Goal: Task Accomplishment & Management: Use online tool/utility

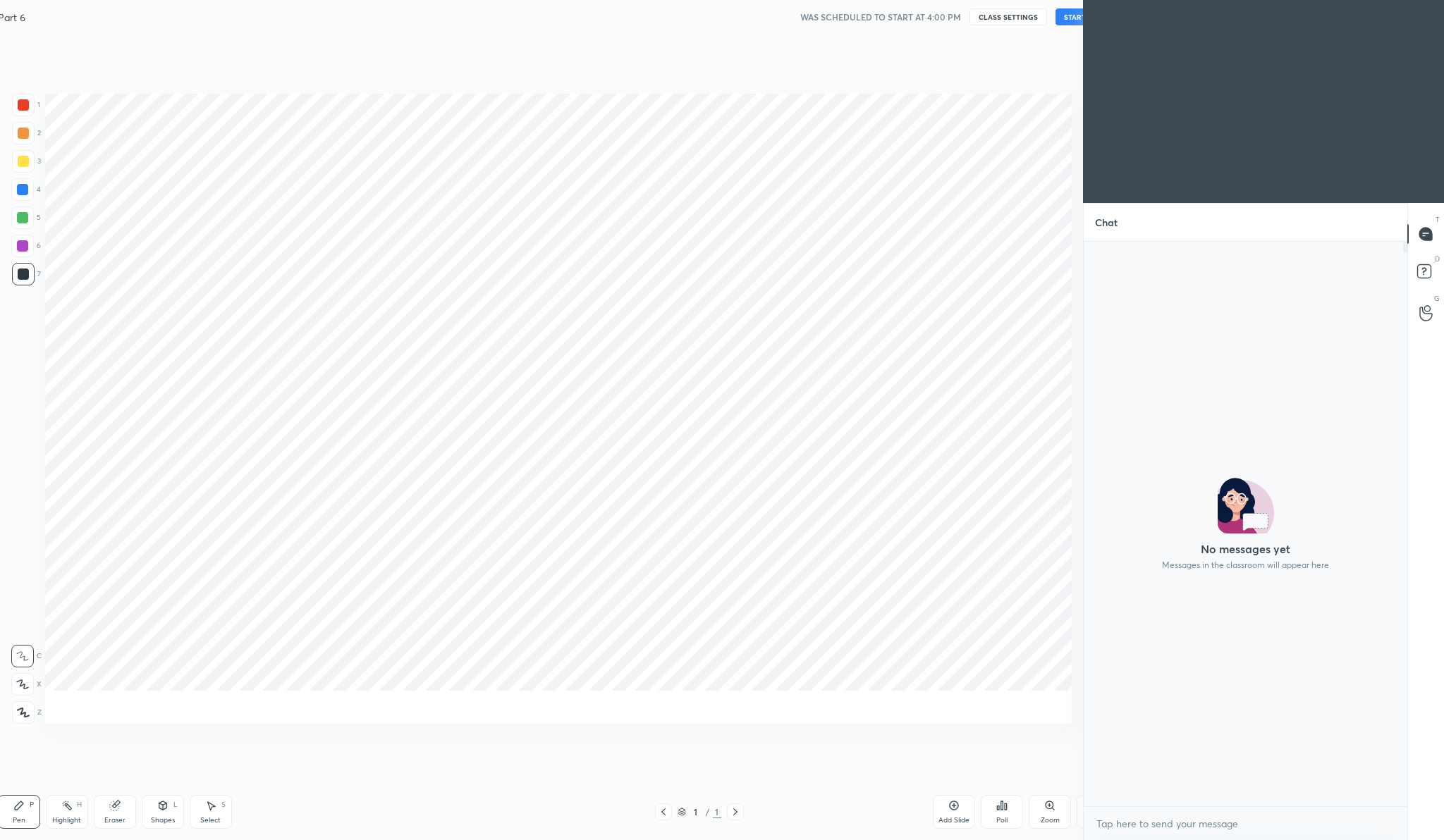
scroll to position [457, 319]
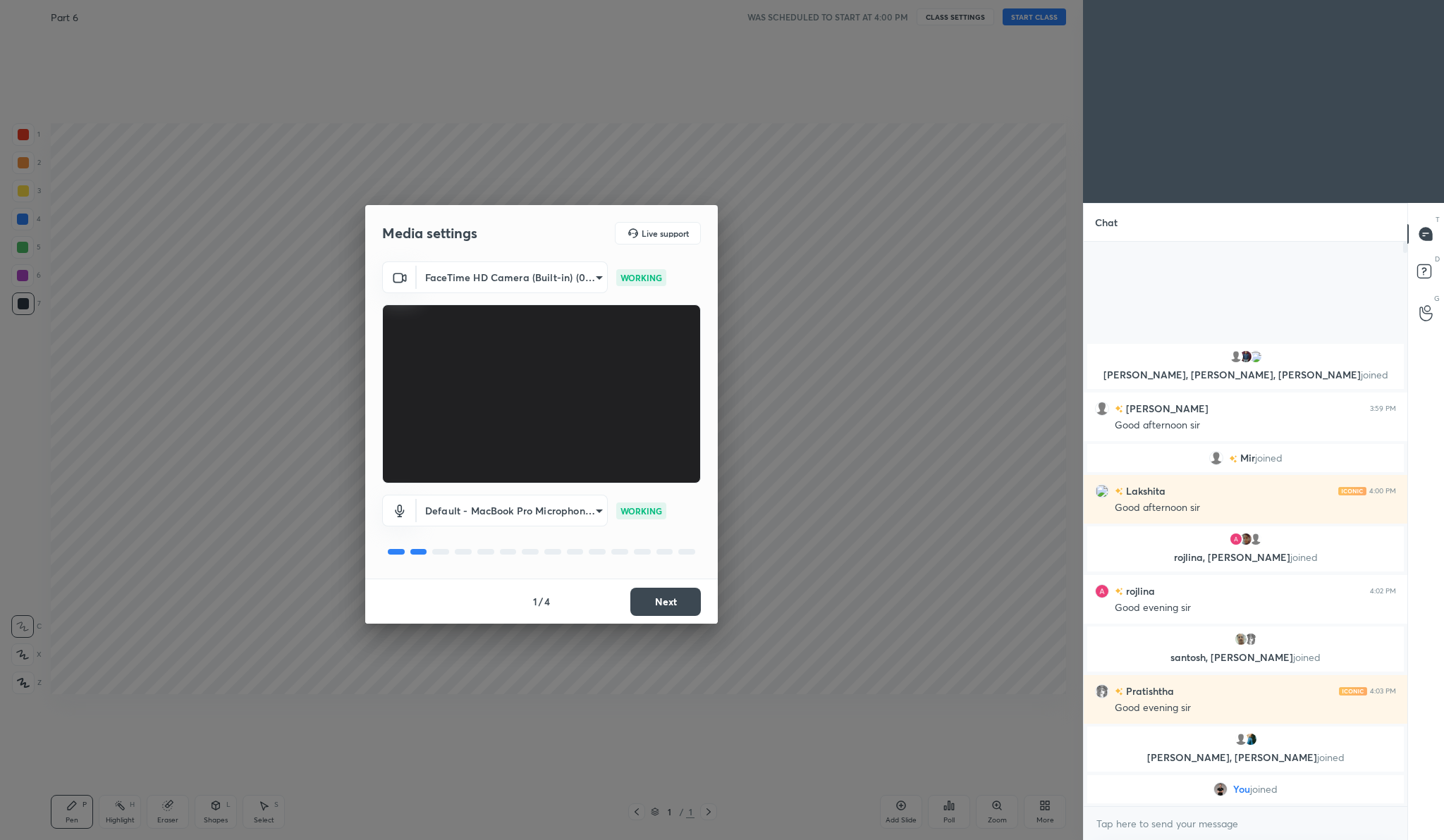
click at [683, 606] on button "Next" at bounding box center [665, 602] width 71 height 28
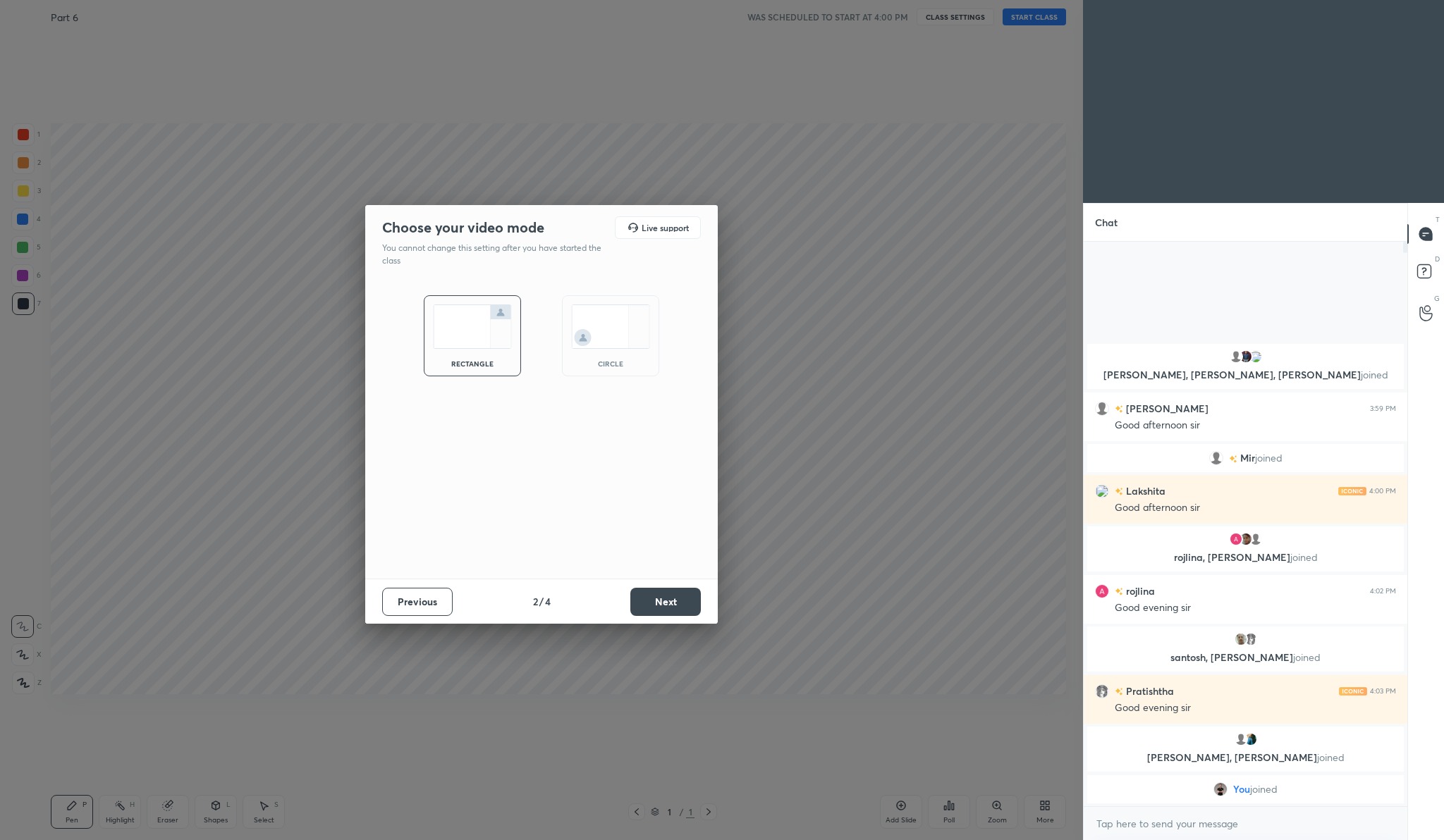
click at [683, 605] on button "Next" at bounding box center [665, 602] width 71 height 28
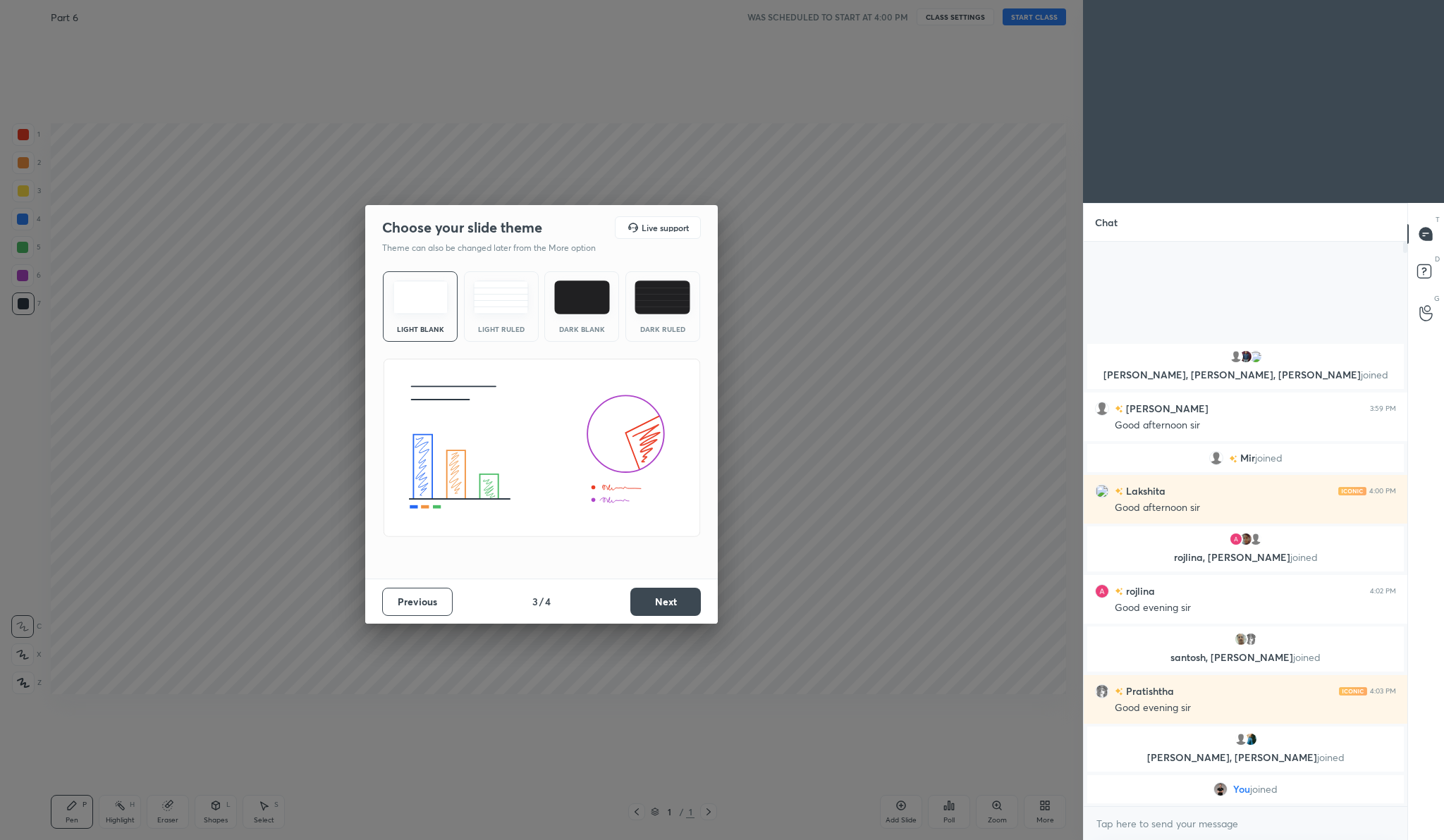
click at [683, 605] on button "Next" at bounding box center [665, 602] width 71 height 28
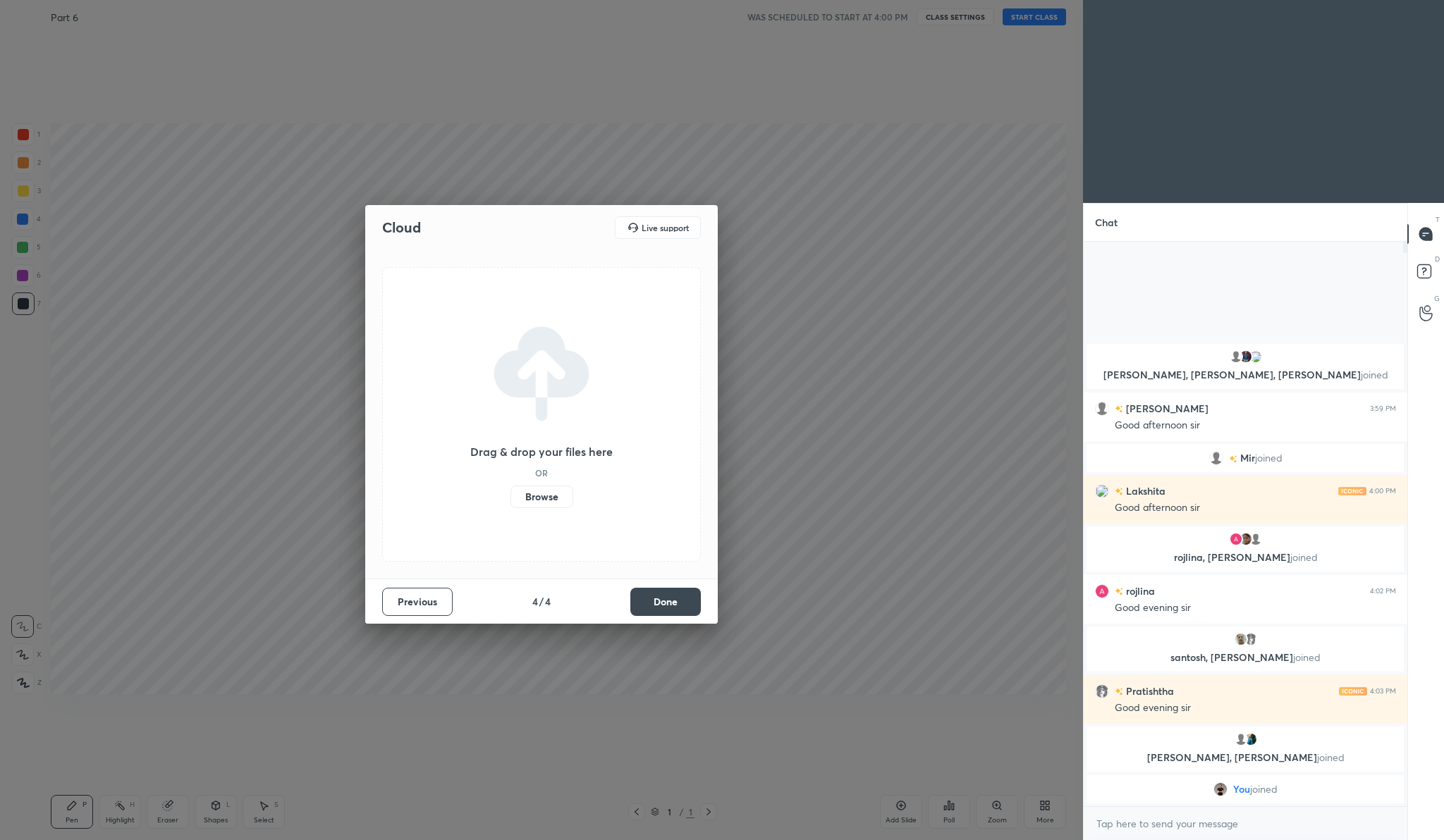
click at [535, 504] on label "Browse" at bounding box center [542, 496] width 62 height 22
click at [511, 504] on input "Browse" at bounding box center [511, 496] width 0 height 22
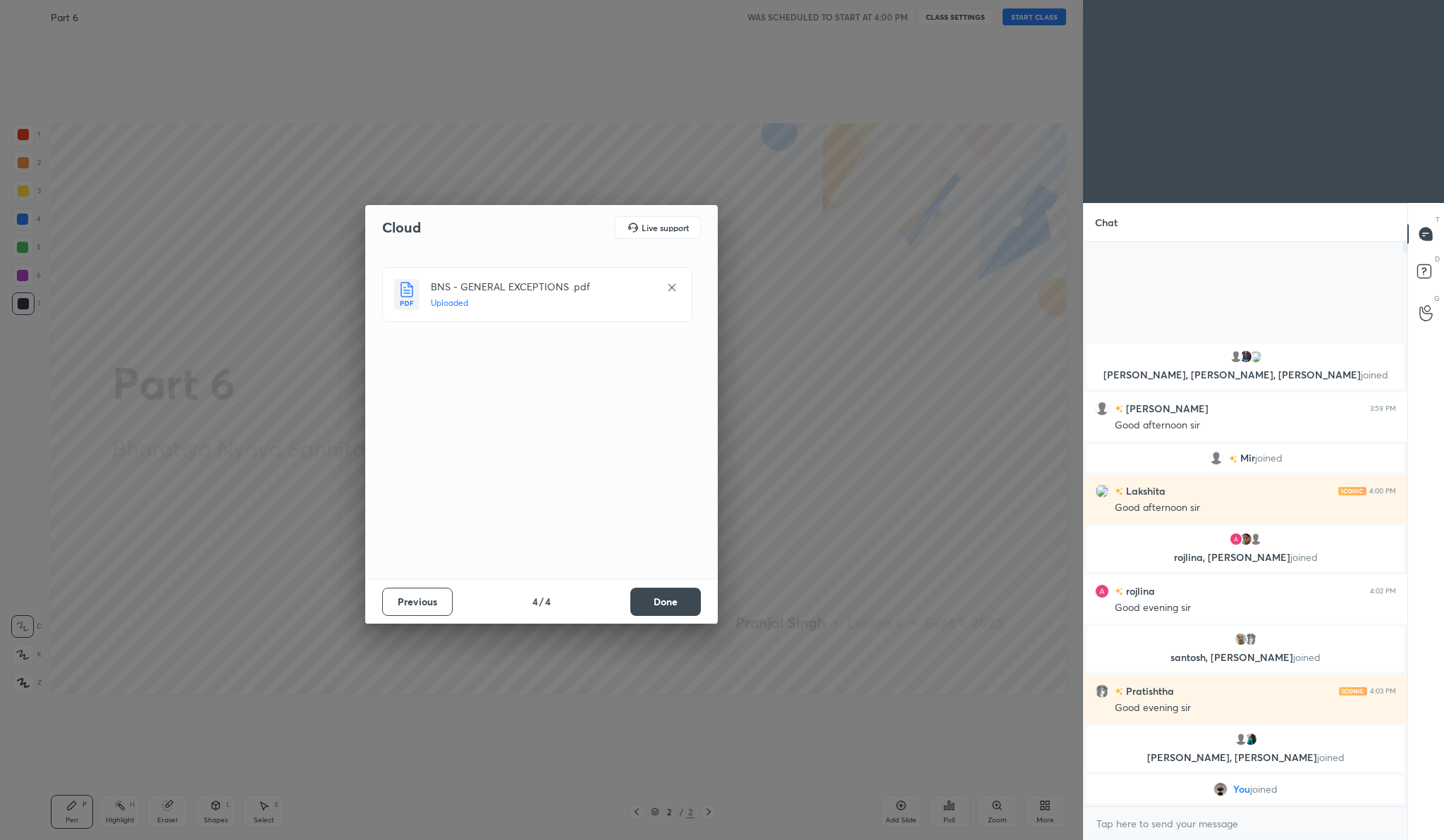
click at [677, 596] on button "Done" at bounding box center [665, 602] width 71 height 28
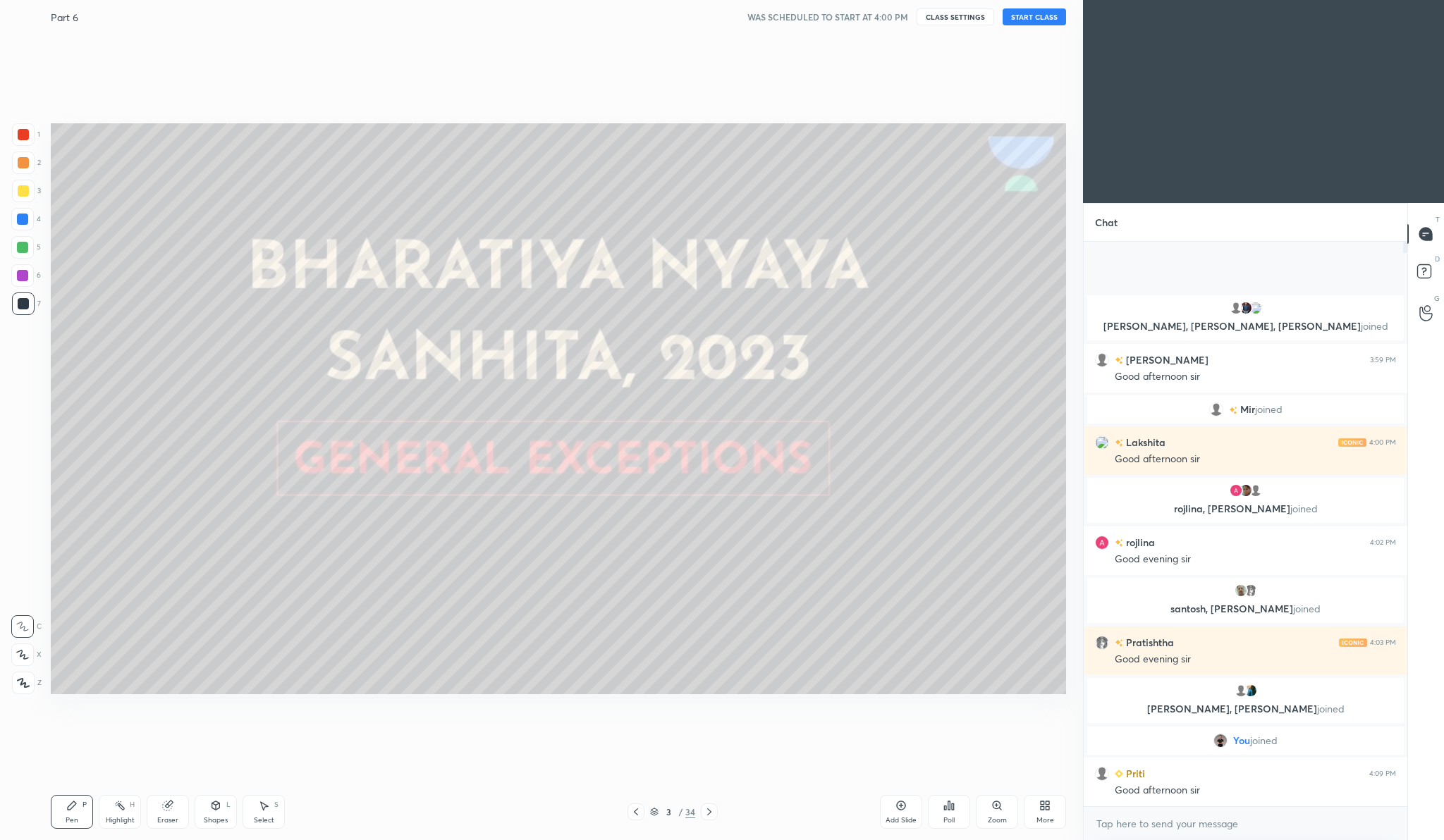
click at [1060, 17] on button "START CLASS" at bounding box center [1034, 16] width 63 height 17
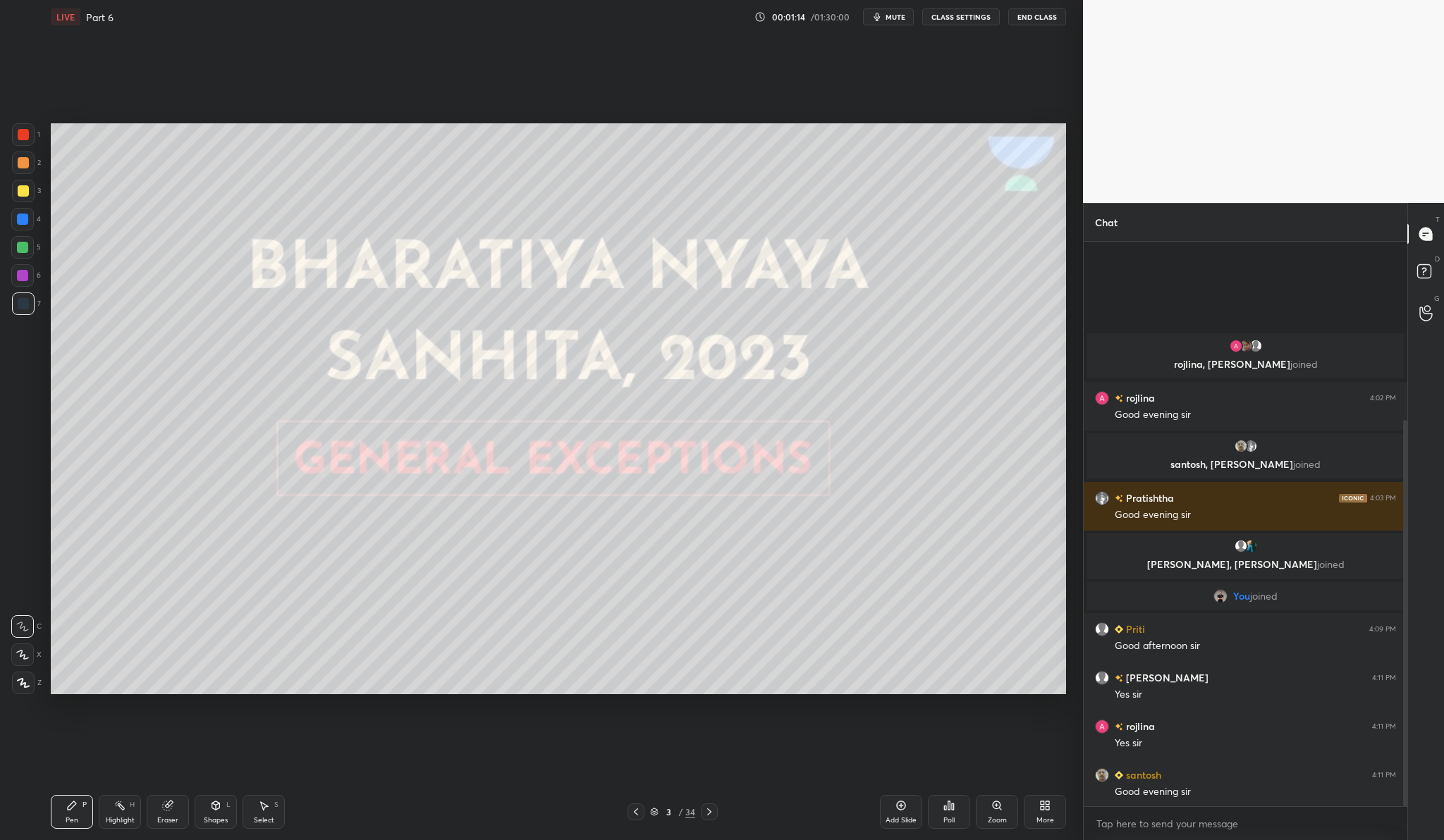
scroll to position [260, 0]
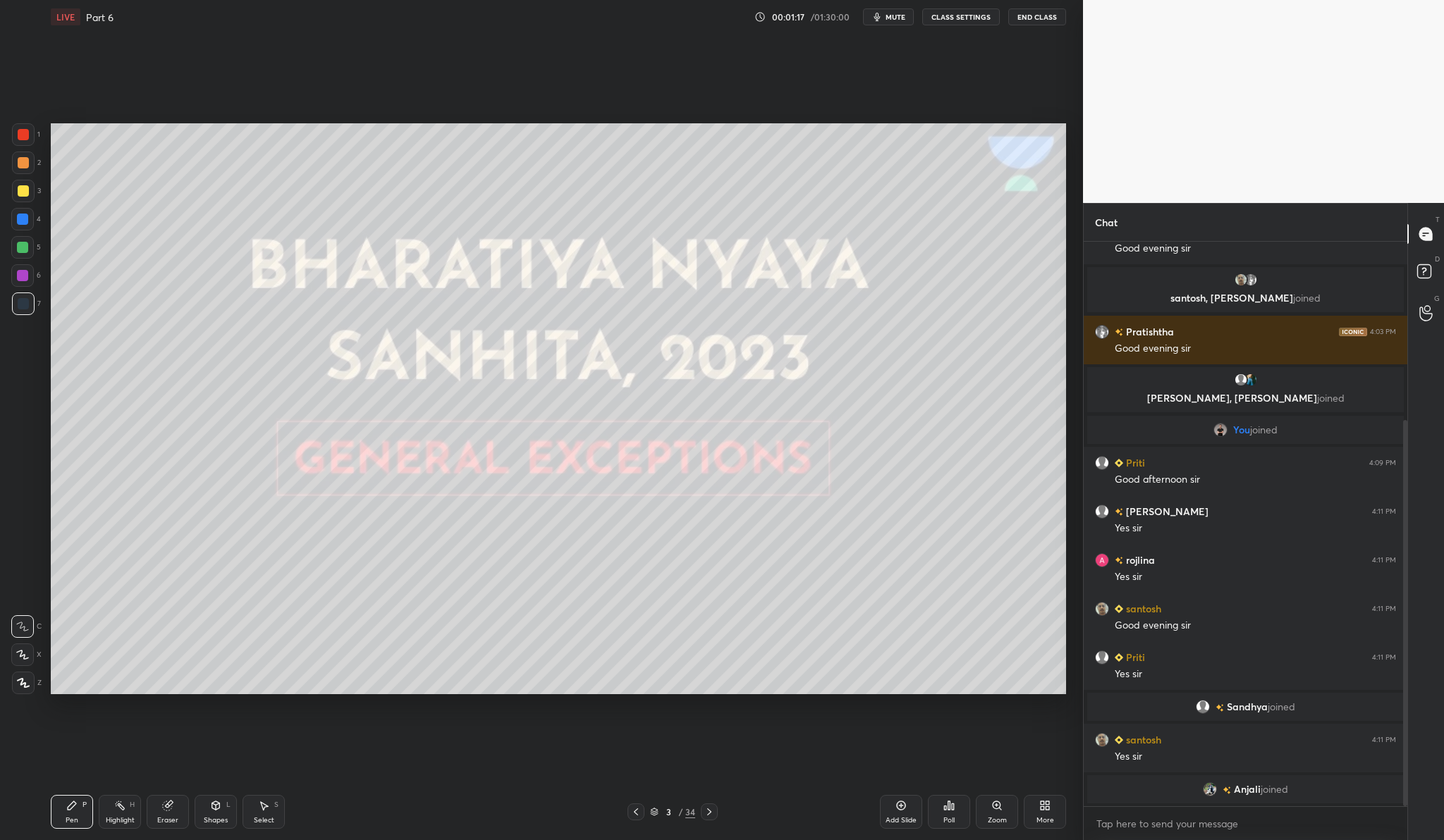
drag, startPoint x: 35, startPoint y: 684, endPoint x: 40, endPoint y: 668, distance: 16.8
click at [35, 684] on div "Z" at bounding box center [27, 682] width 30 height 22
click at [26, 192] on div at bounding box center [23, 191] width 12 height 12
click at [19, 133] on div at bounding box center [23, 135] width 12 height 12
click at [850, 833] on div "Pen P Highlight H Eraser Shapes L Select S 3 / 34 Add Slide Poll Zoom More" at bounding box center [558, 811] width 1016 height 57
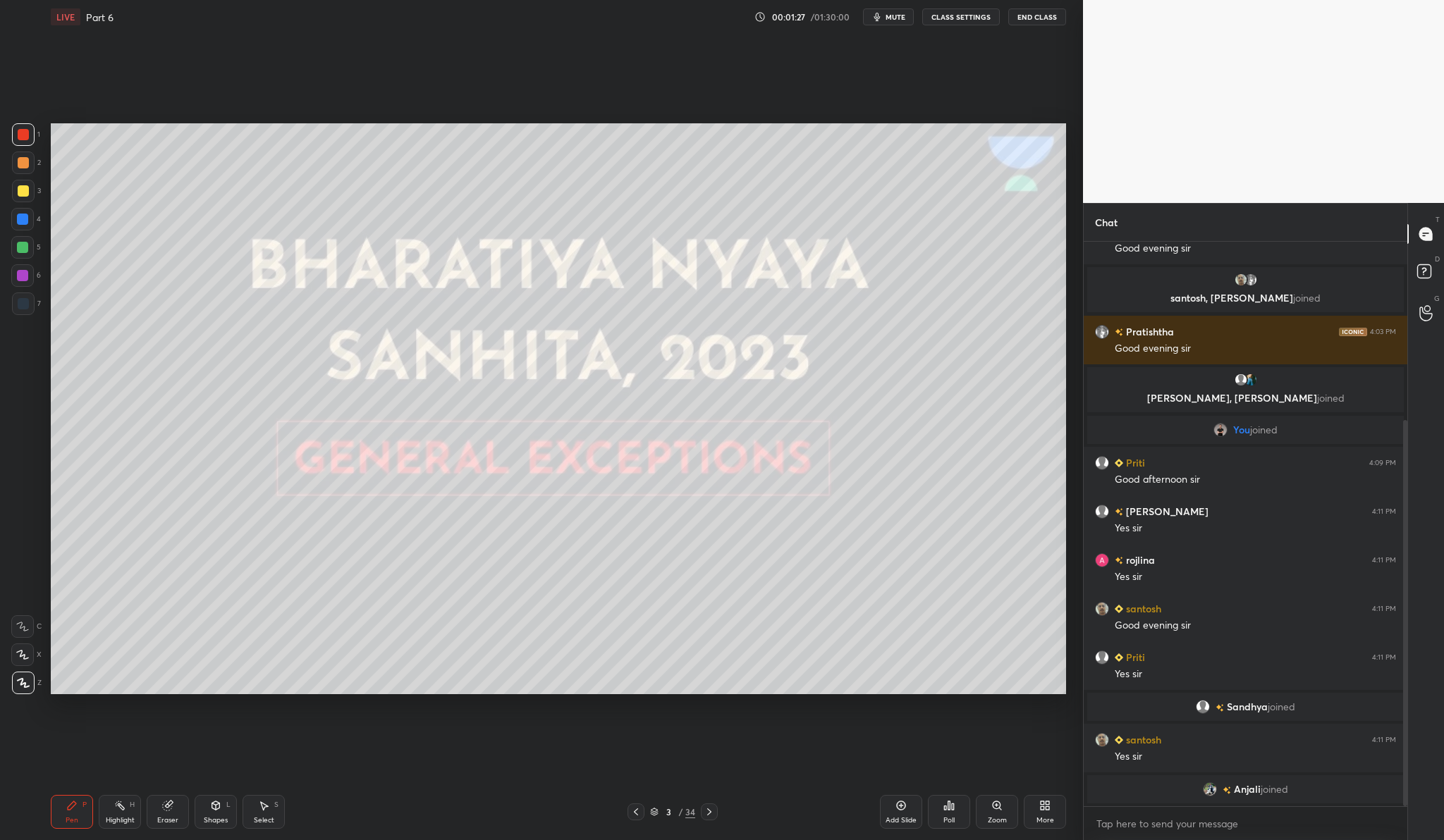
scroll to position [309, 0]
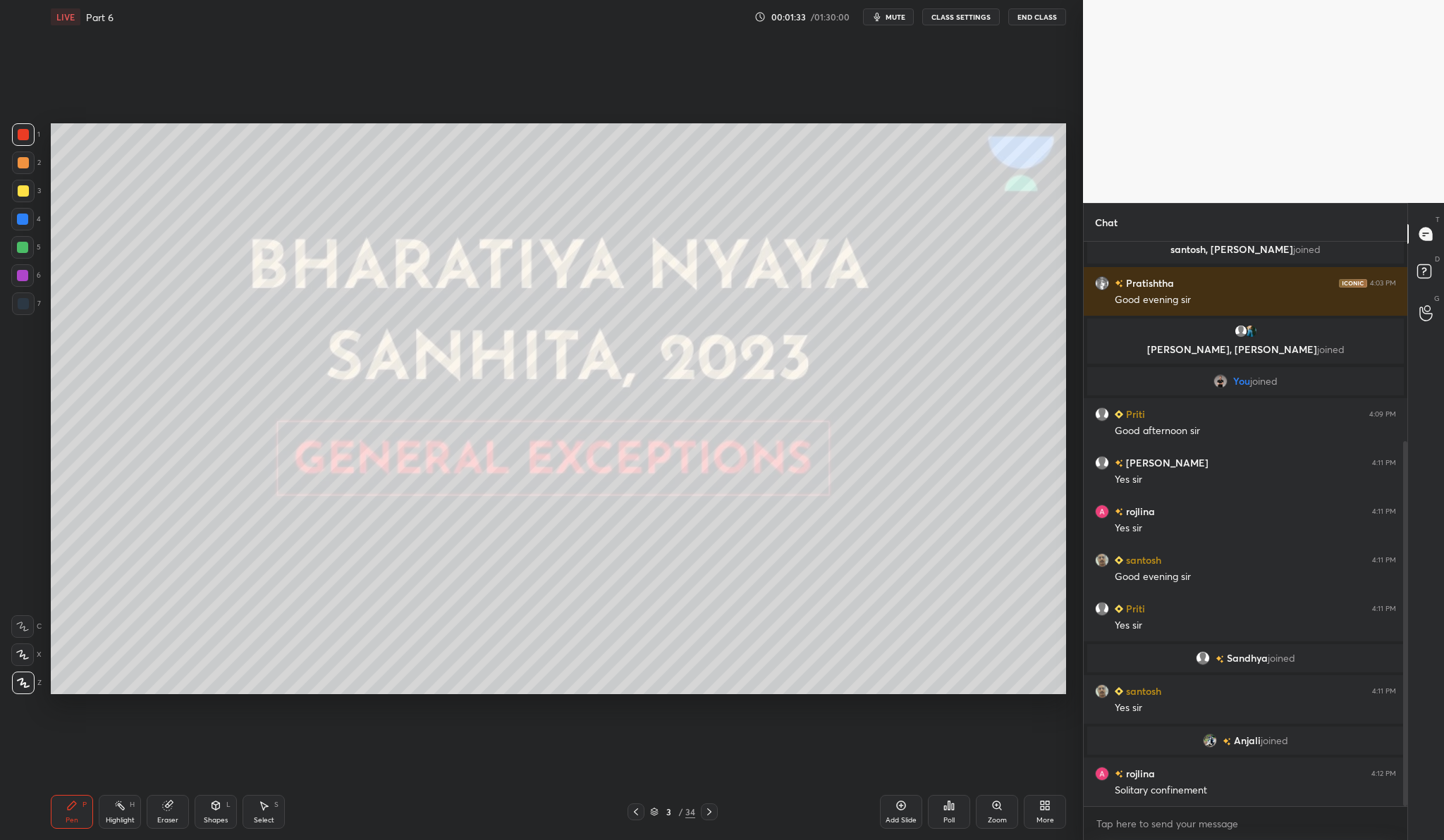
click at [910, 799] on div "Add Slide" at bounding box center [900, 811] width 42 height 34
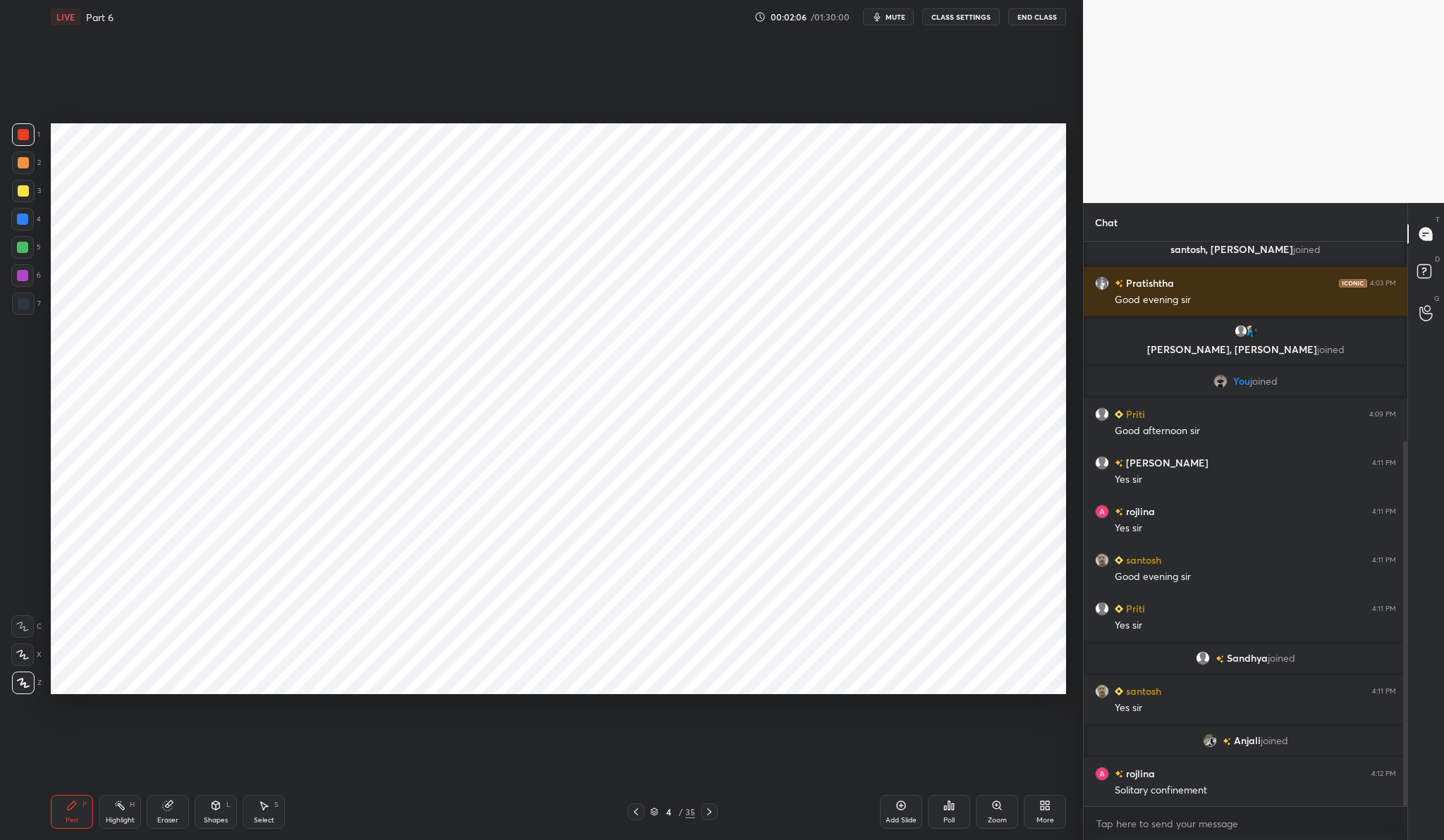
scroll to position [358, 0]
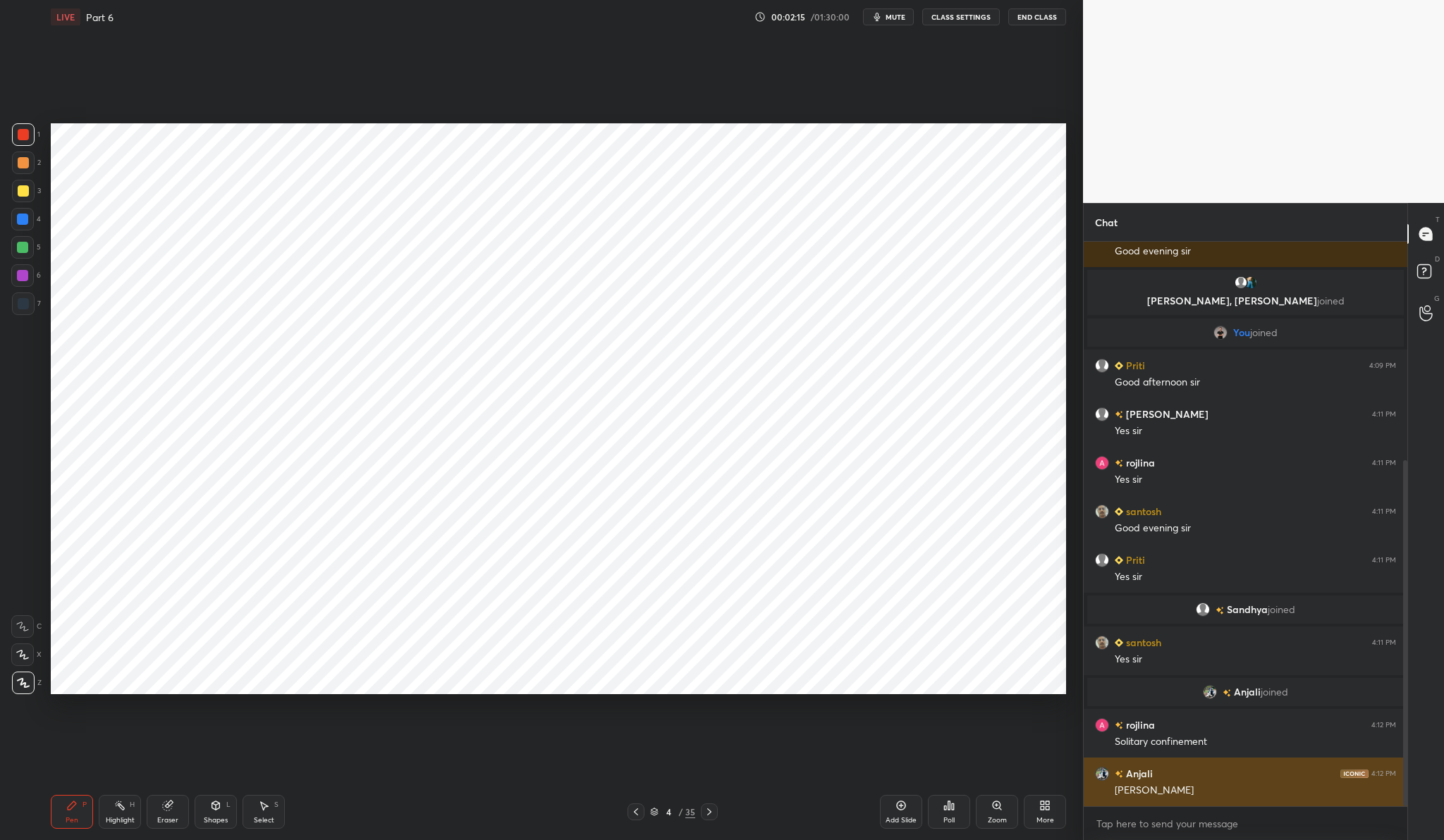
click at [1145, 777] on h6 "Anjali" at bounding box center [1138, 773] width 30 height 15
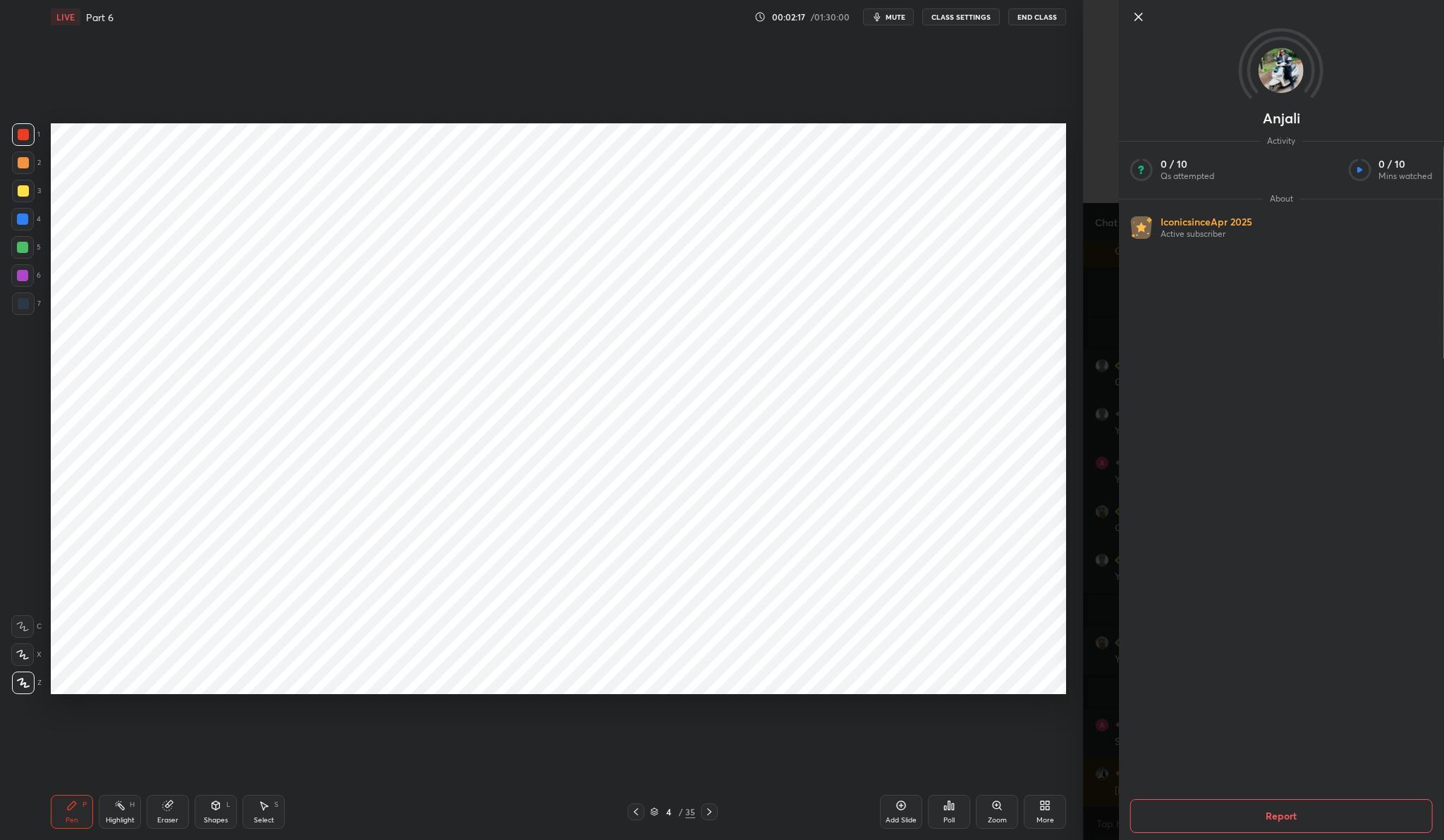
click at [1138, 15] on icon at bounding box center [1138, 16] width 17 height 17
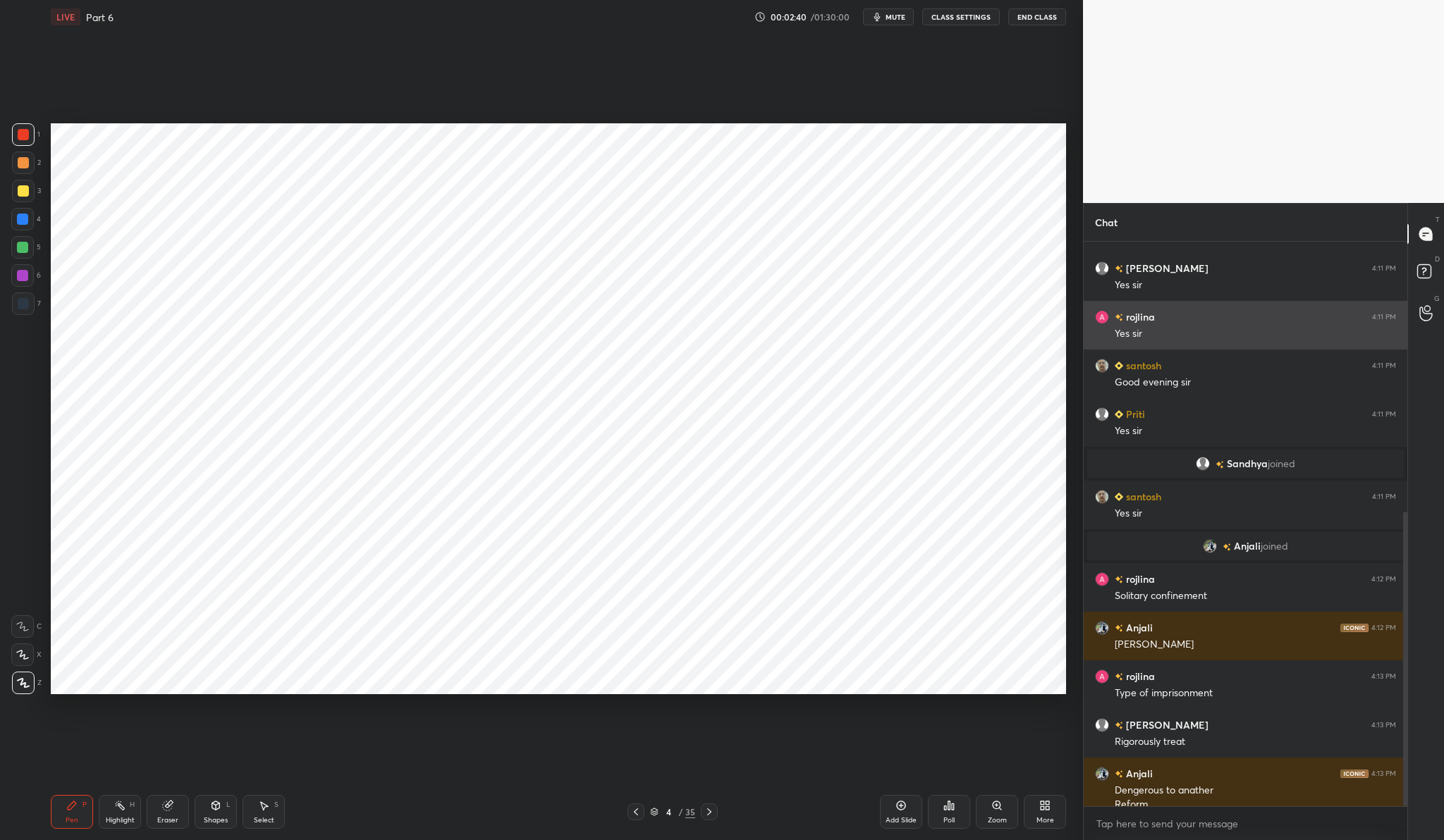
scroll to position [517, 0]
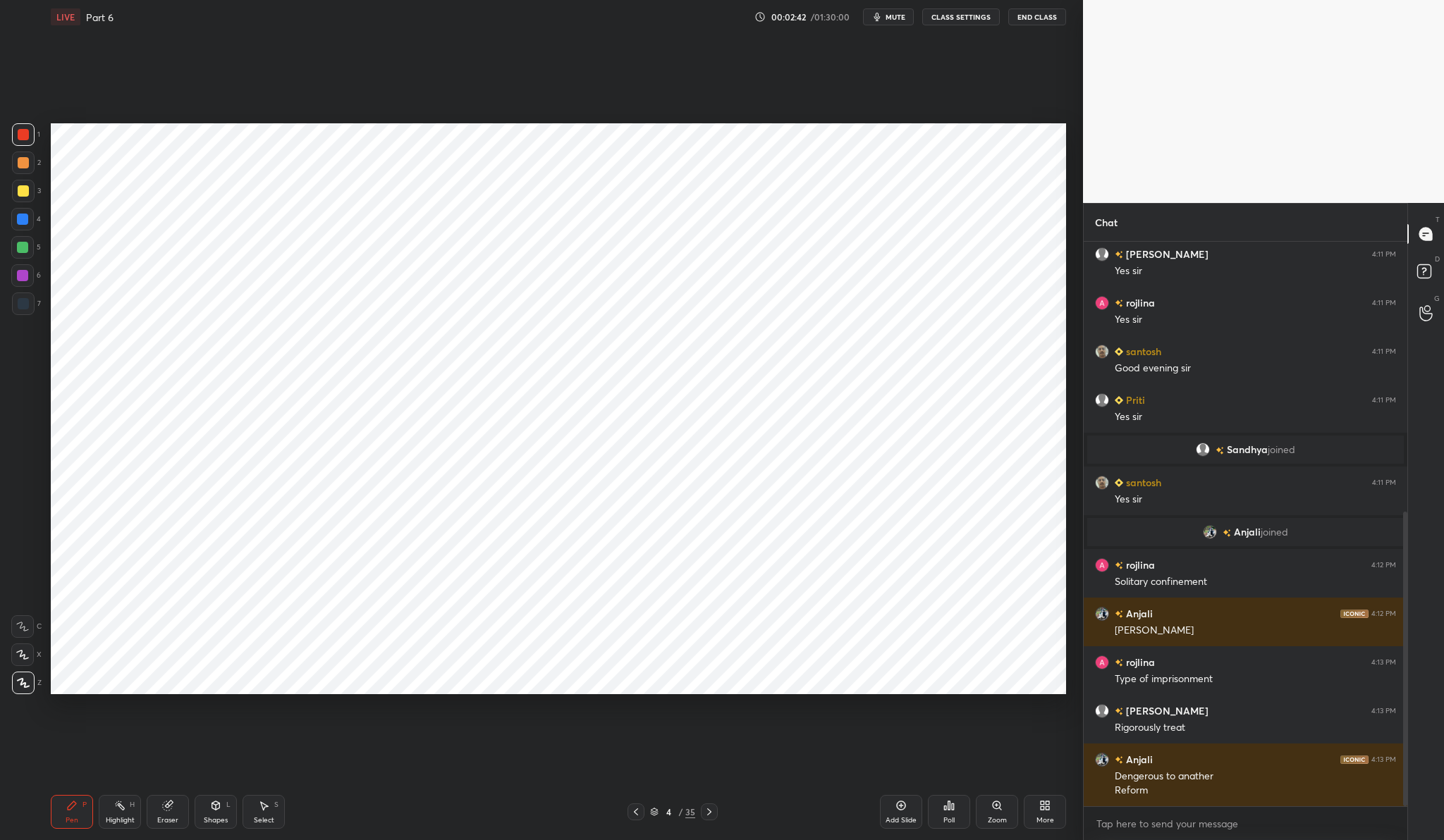
click at [897, 799] on div "Add Slide" at bounding box center [900, 811] width 42 height 34
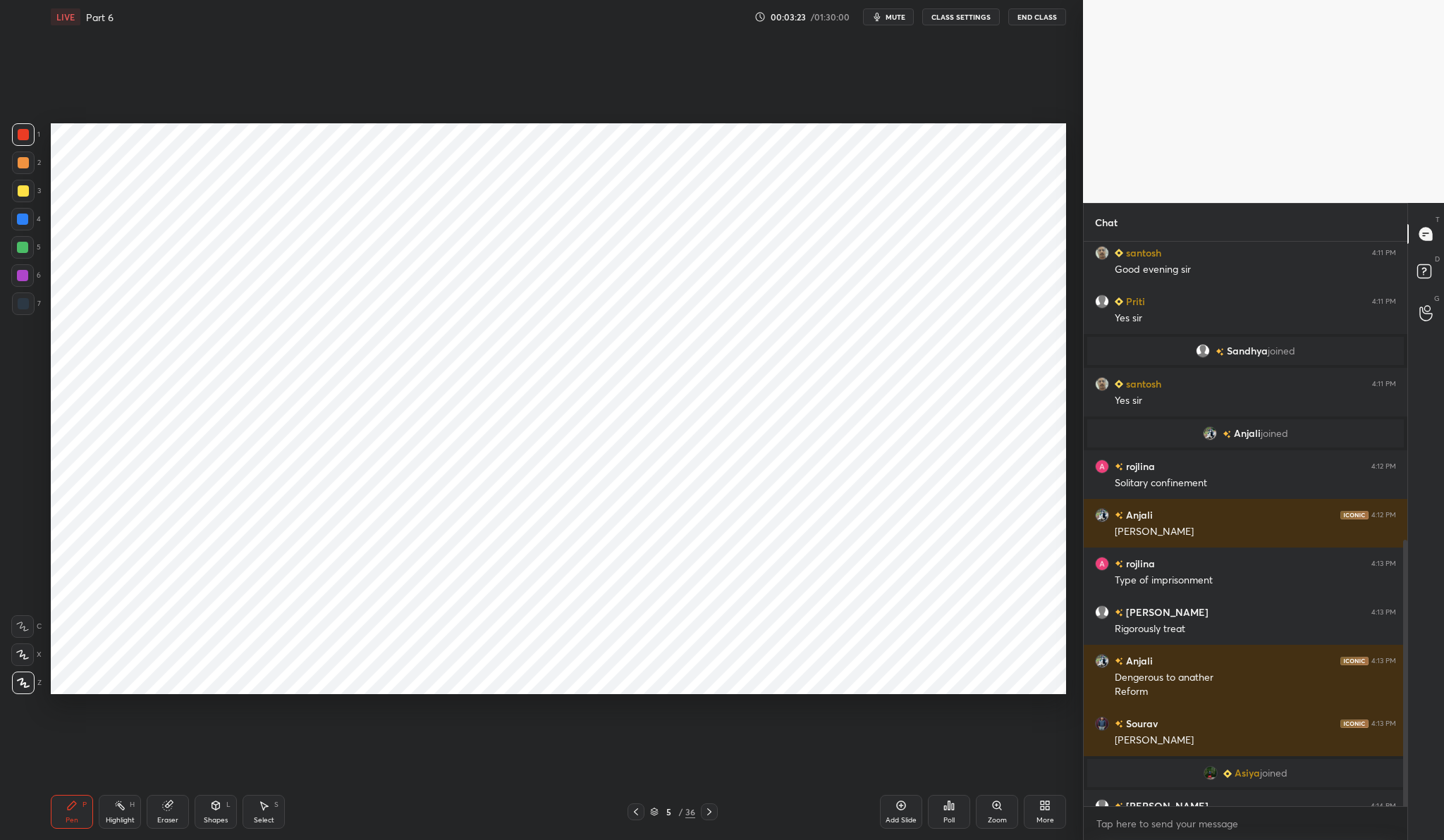
scroll to position [632, 0]
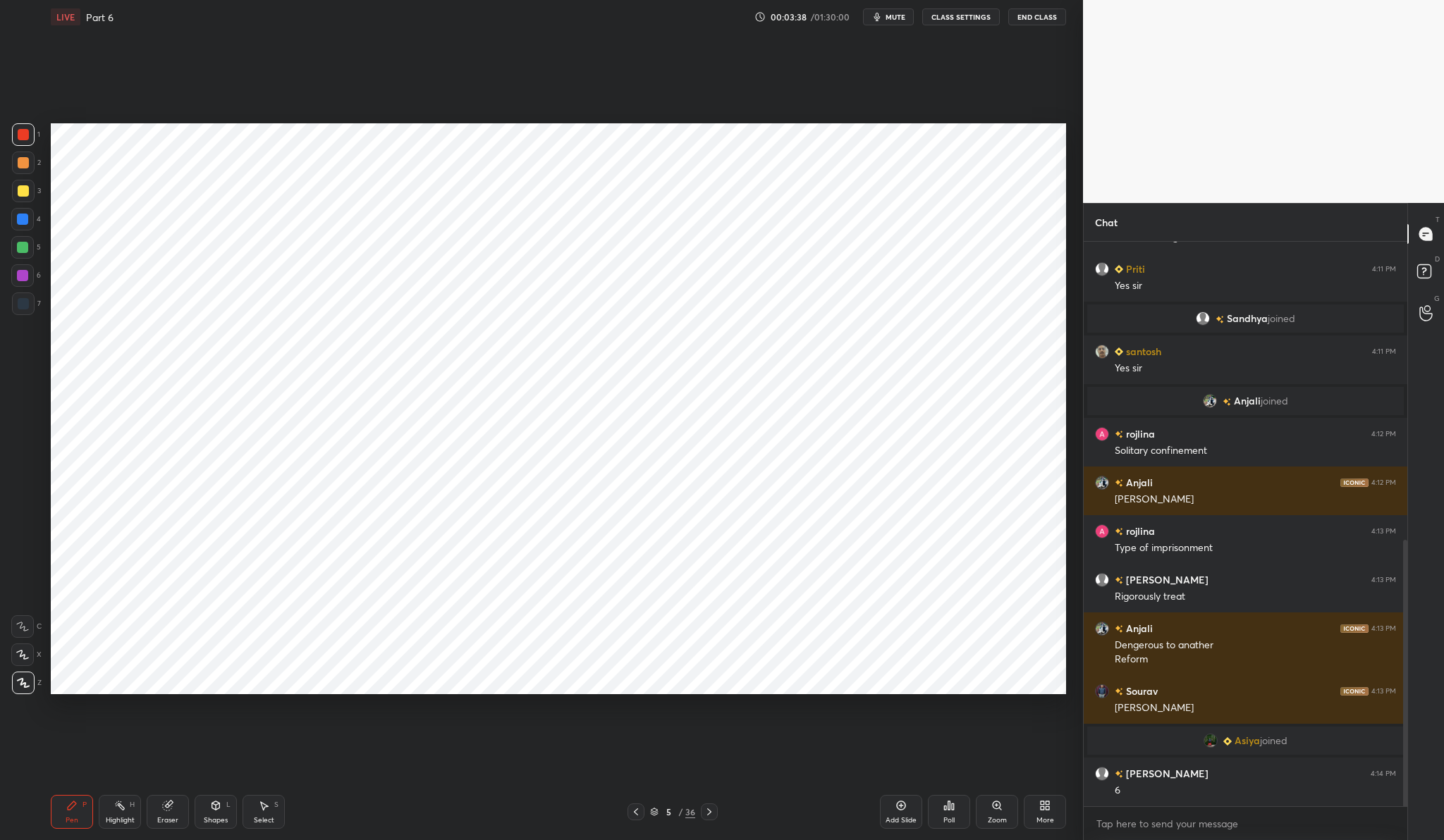
click at [960, 805] on div "Poll" at bounding box center [948, 811] width 42 height 34
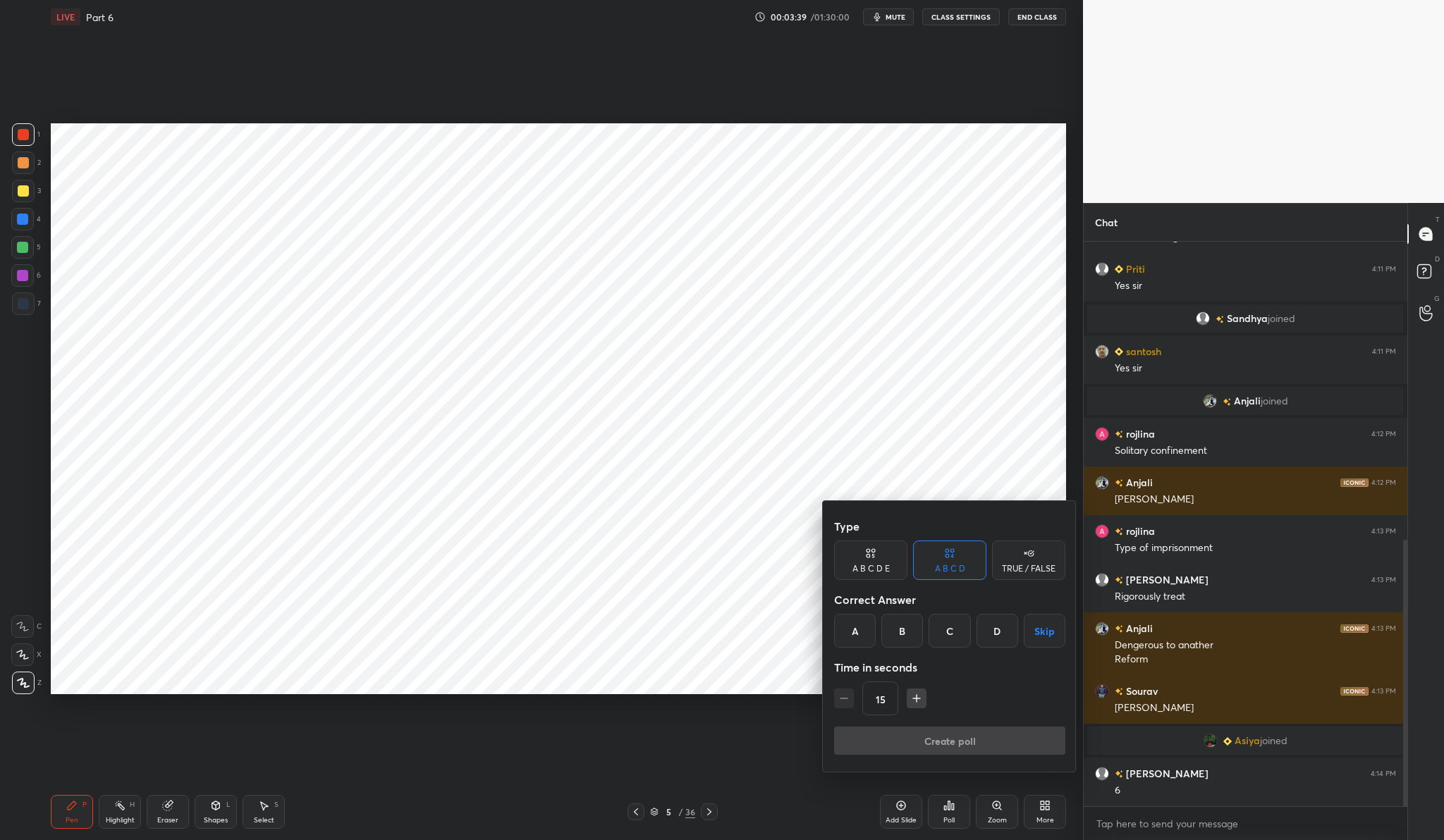
click at [905, 623] on div "B" at bounding box center [902, 630] width 42 height 34
click at [917, 711] on div "15" at bounding box center [949, 698] width 231 height 34
click at [910, 693] on icon "button" at bounding box center [916, 698] width 14 height 14
type input "30"
click at [936, 737] on button "Create poll" at bounding box center [949, 741] width 231 height 28
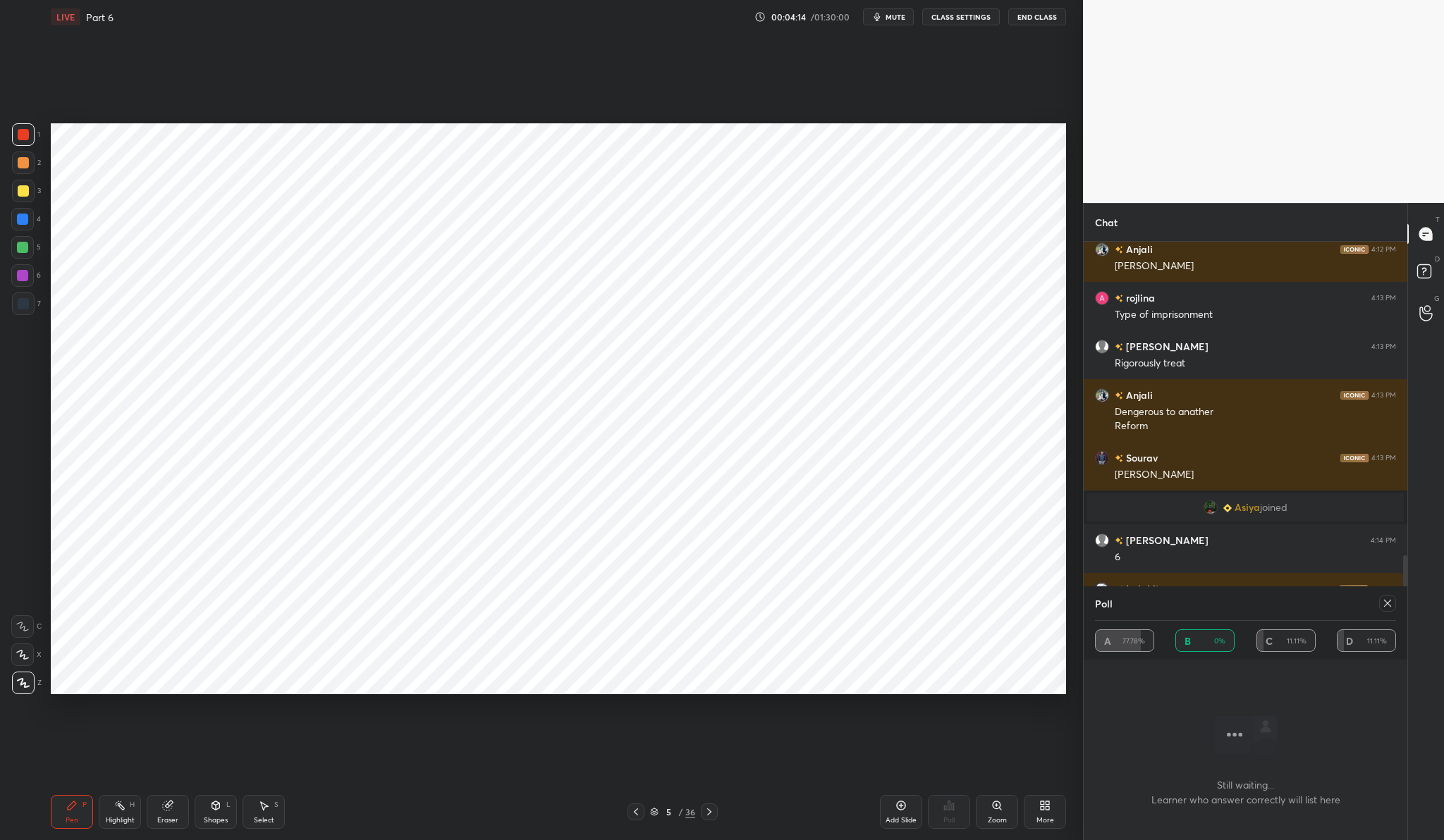
scroll to position [914, 0]
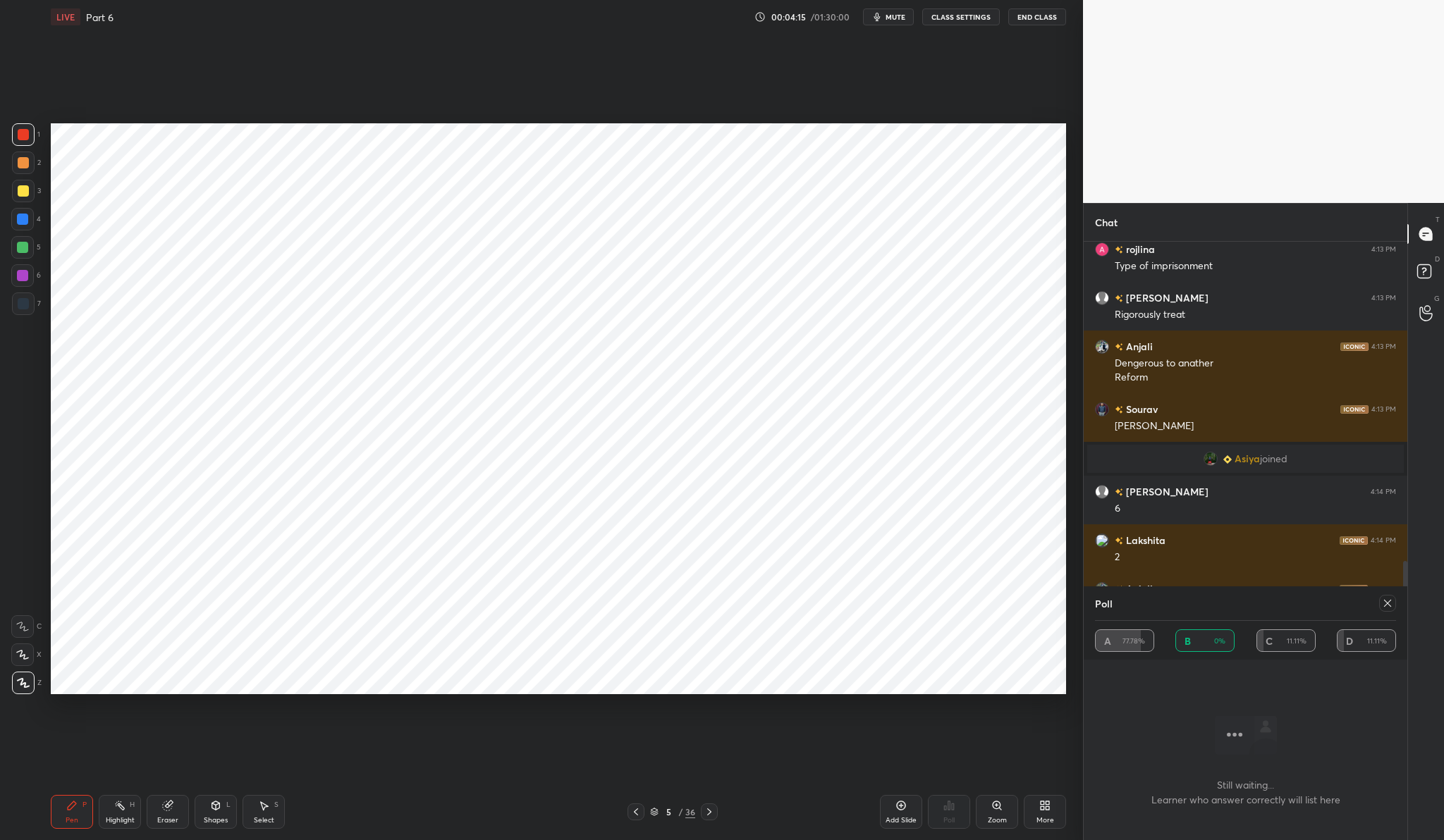
click at [1219, 630] on div "A 77.78% B 0% C 11.11% D 11.11%" at bounding box center [1245, 640] width 301 height 22
click at [1389, 606] on icon at bounding box center [1387, 603] width 12 height 12
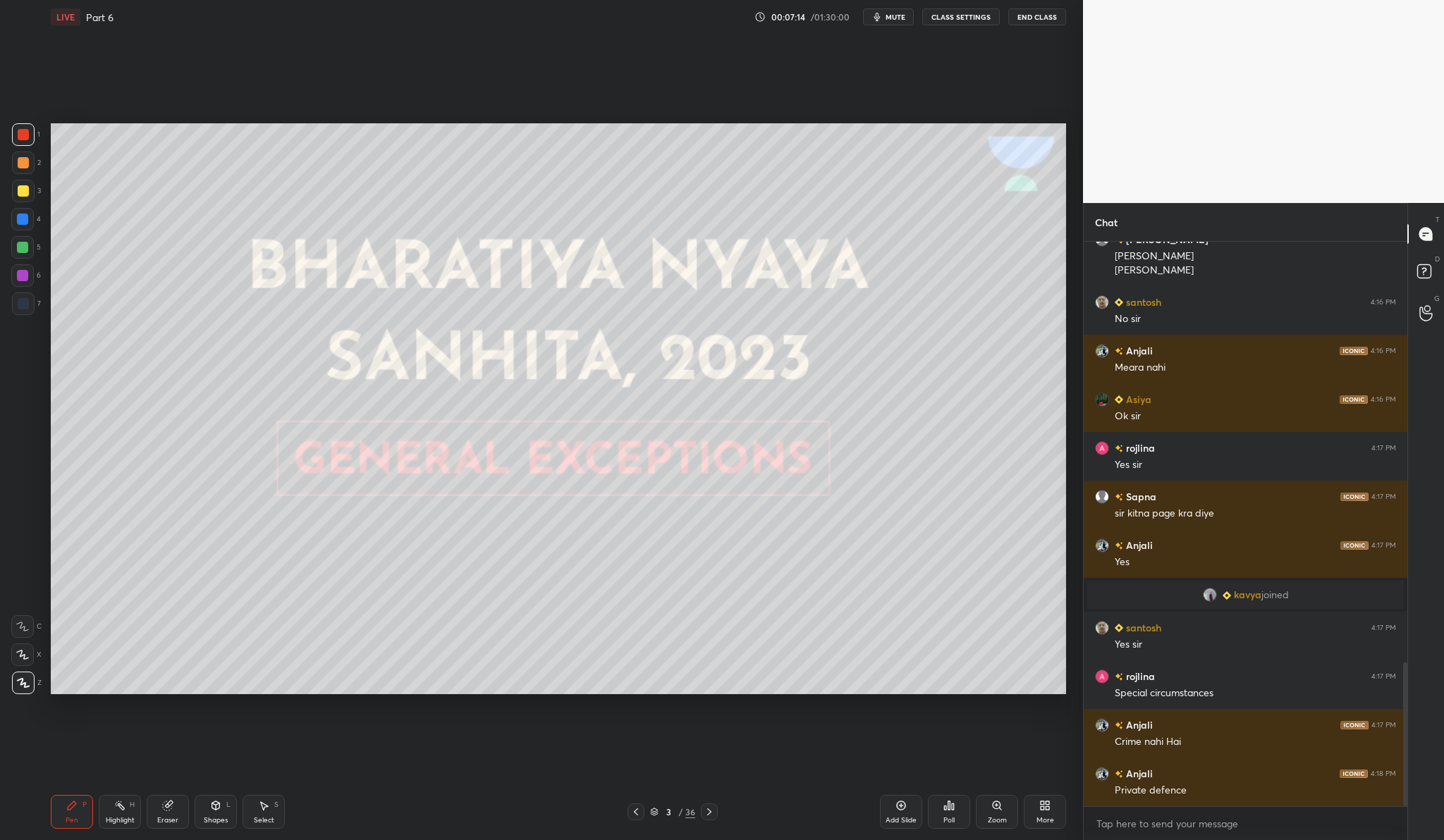
scroll to position [1654, 0]
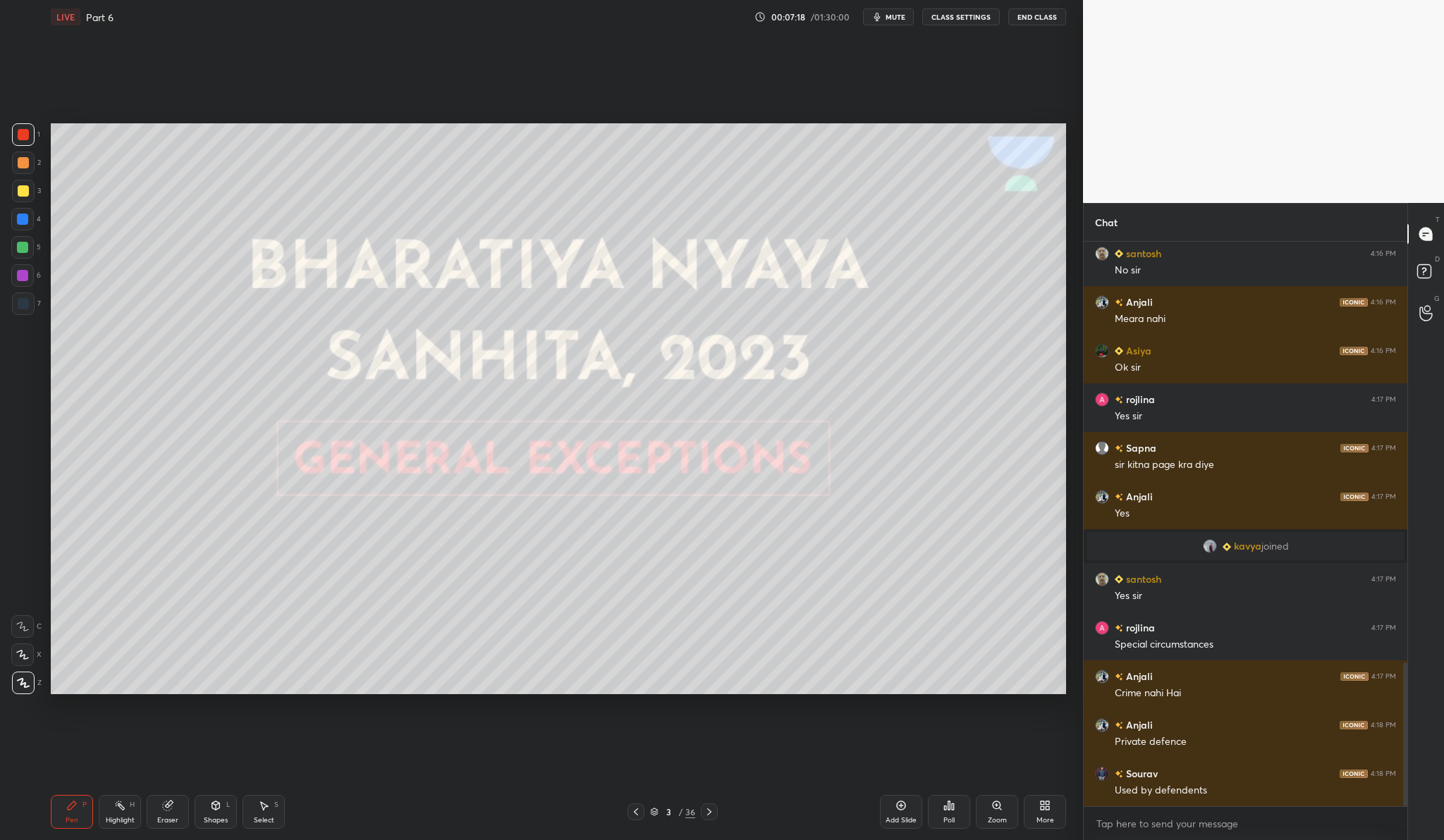
click at [890, 809] on div "Add Slide" at bounding box center [900, 811] width 42 height 34
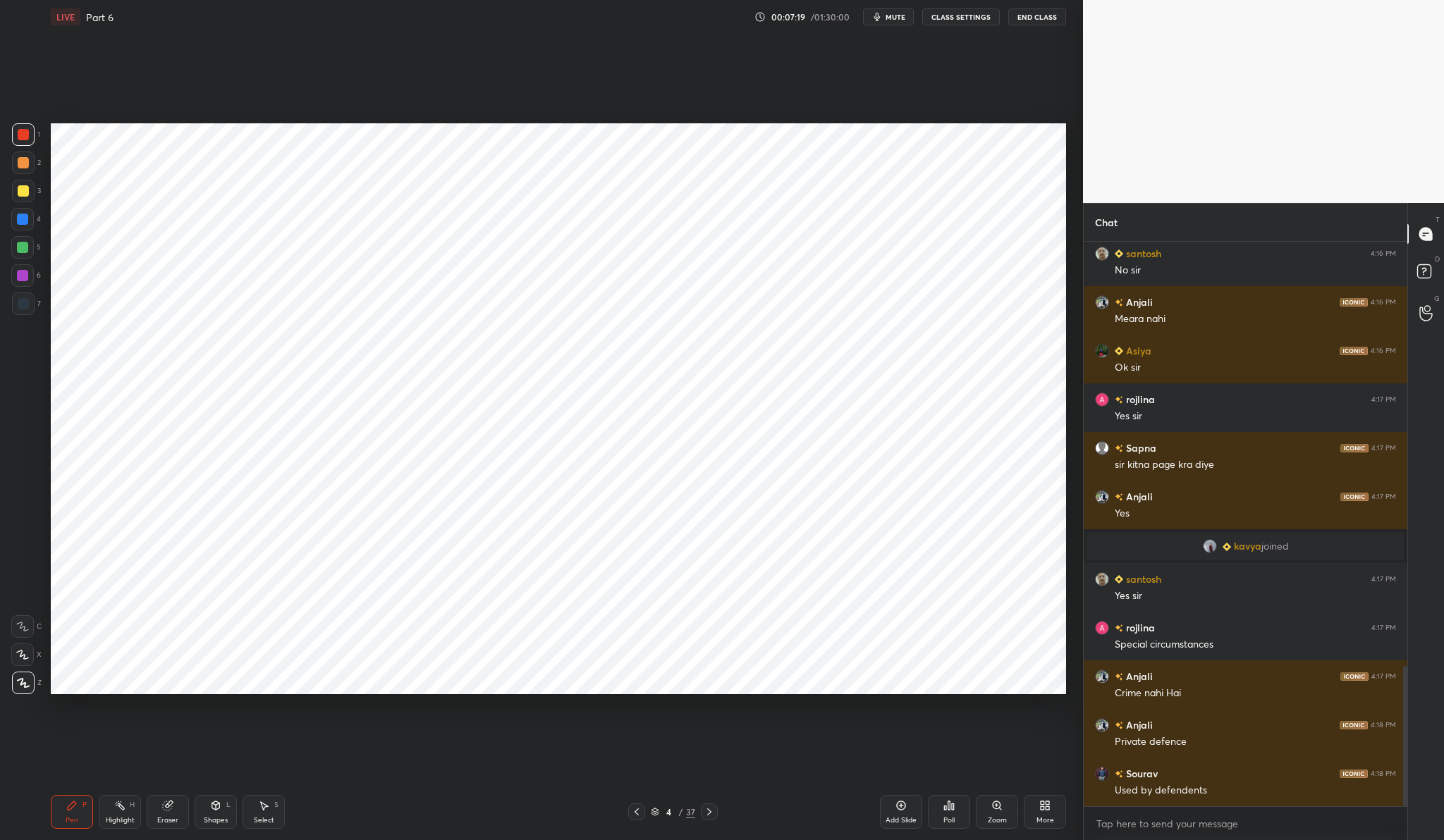
scroll to position [1702, 0]
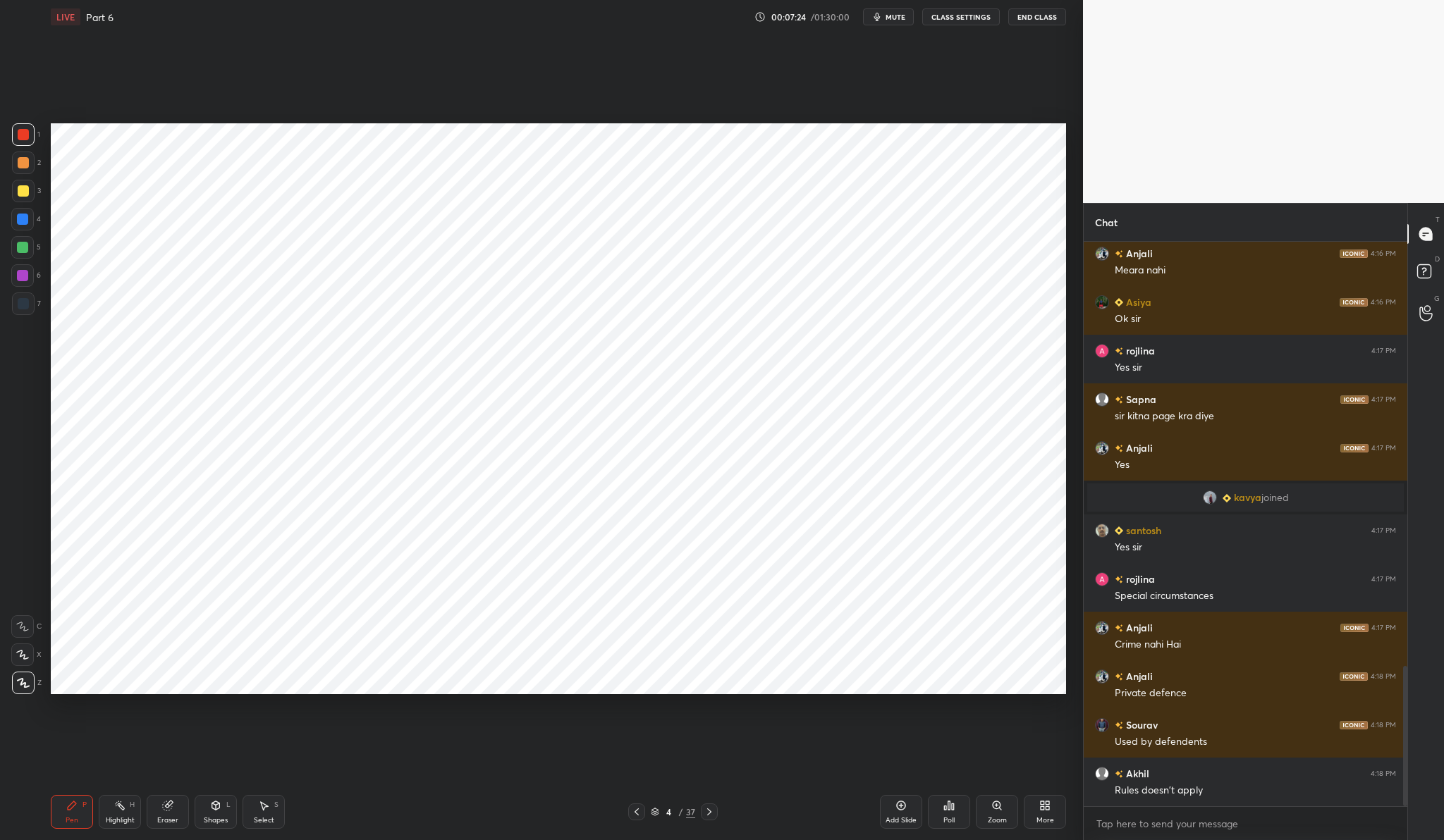
click at [29, 278] on div at bounding box center [22, 275] width 22 height 22
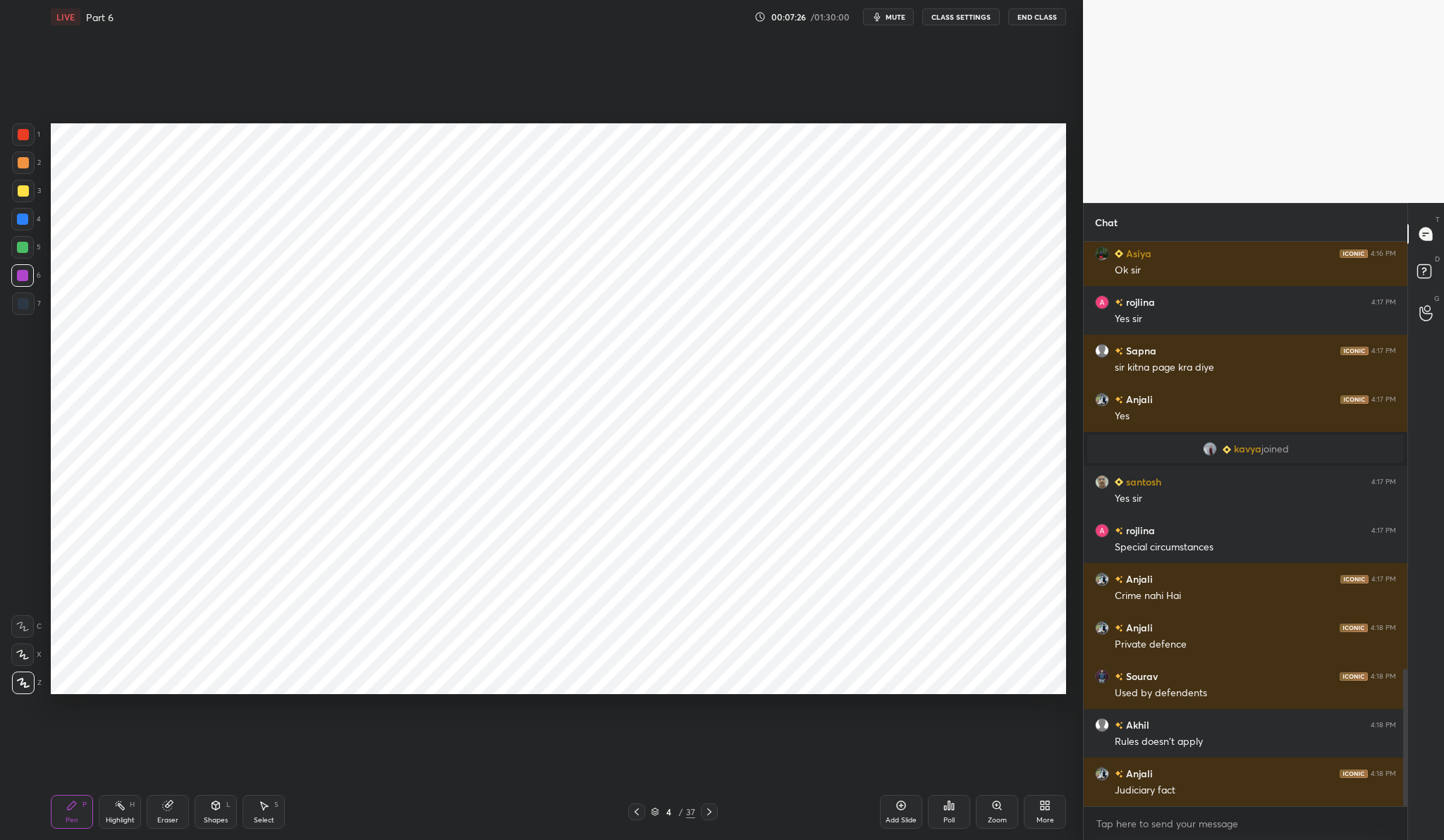
click at [217, 808] on icon at bounding box center [215, 805] width 7 height 8
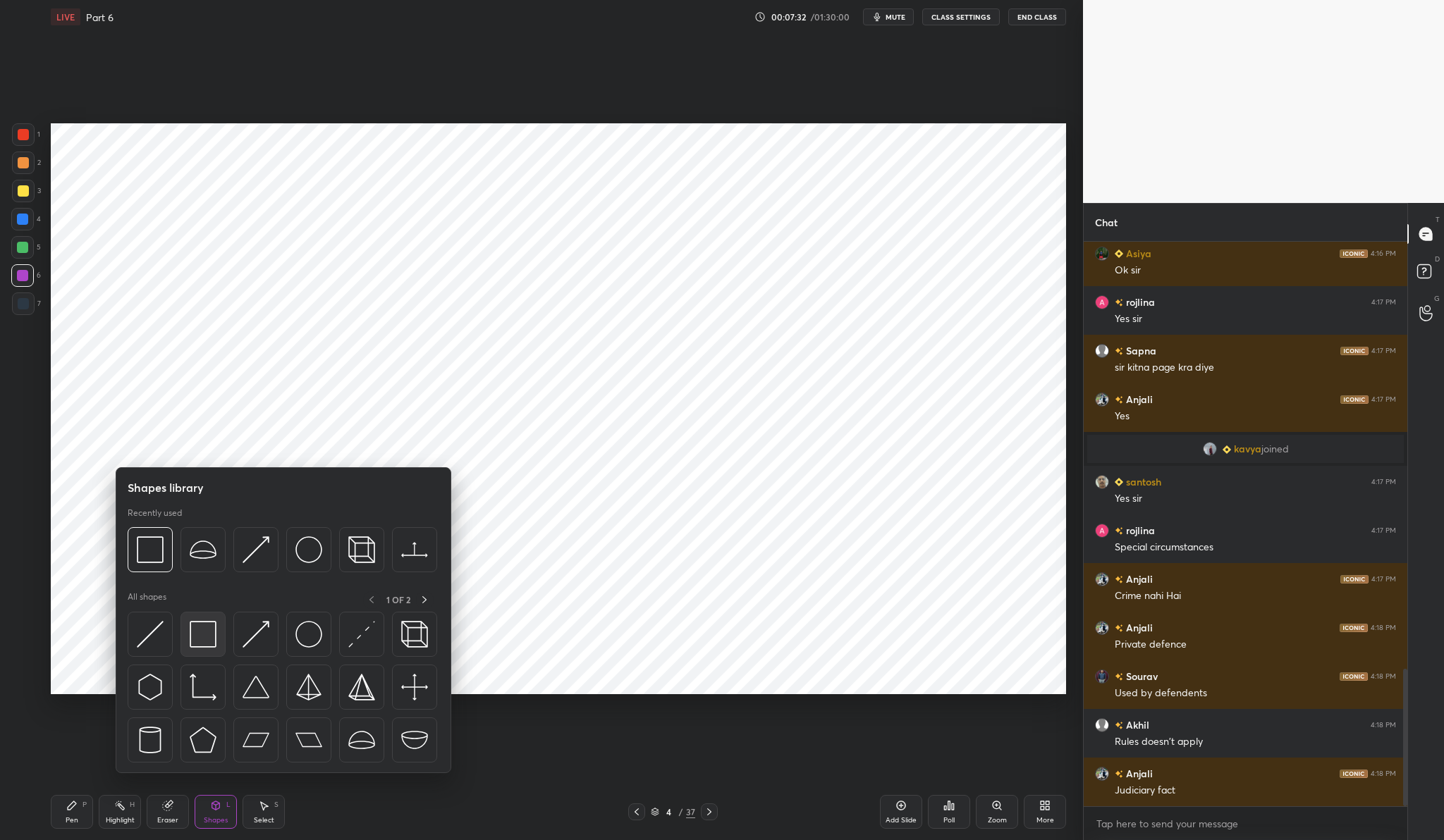
click at [218, 630] on div at bounding box center [202, 634] width 45 height 45
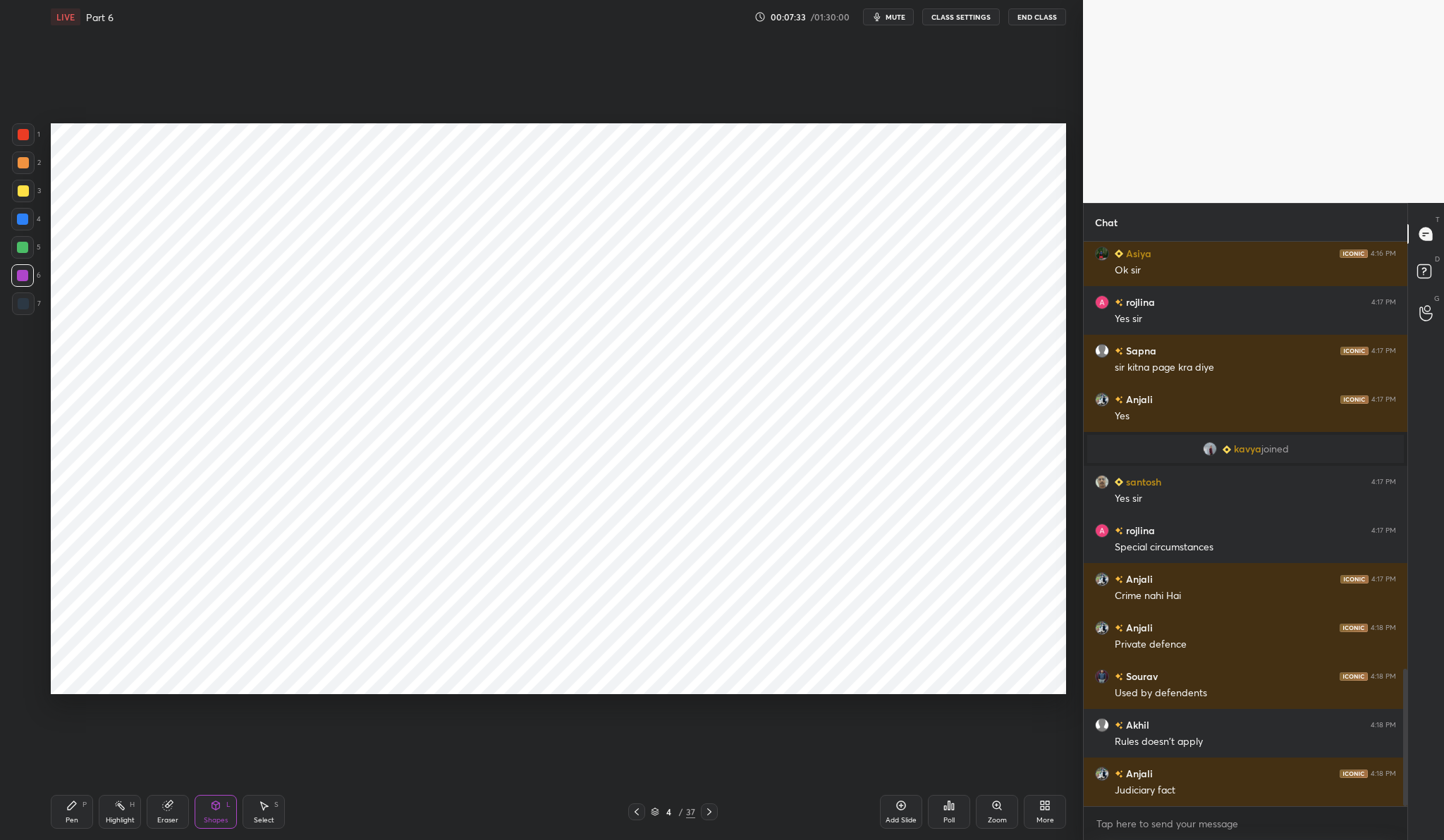
click at [80, 811] on div "Pen P" at bounding box center [72, 811] width 42 height 34
click at [27, 132] on div at bounding box center [23, 135] width 12 height 12
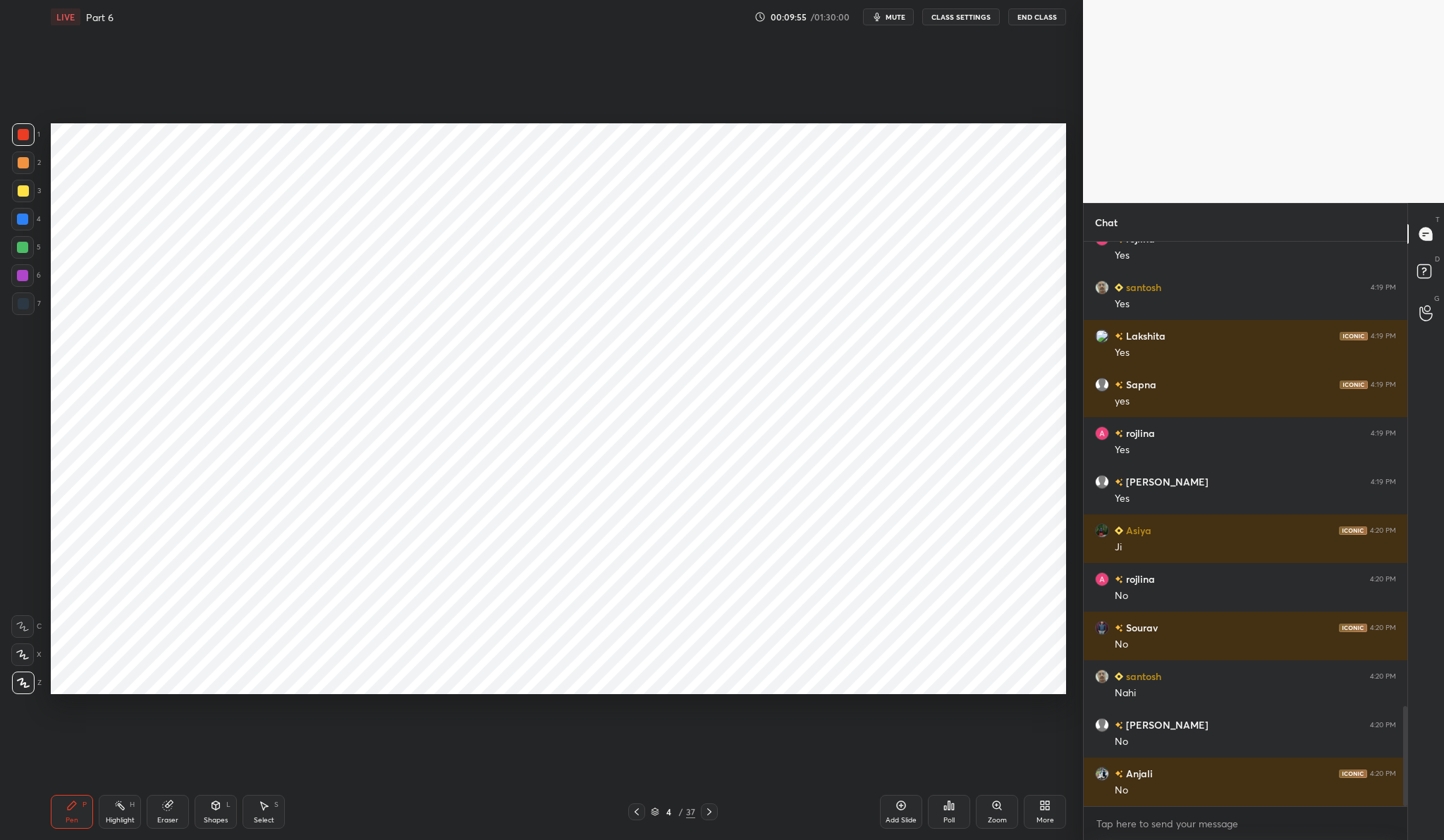
scroll to position [2626, 0]
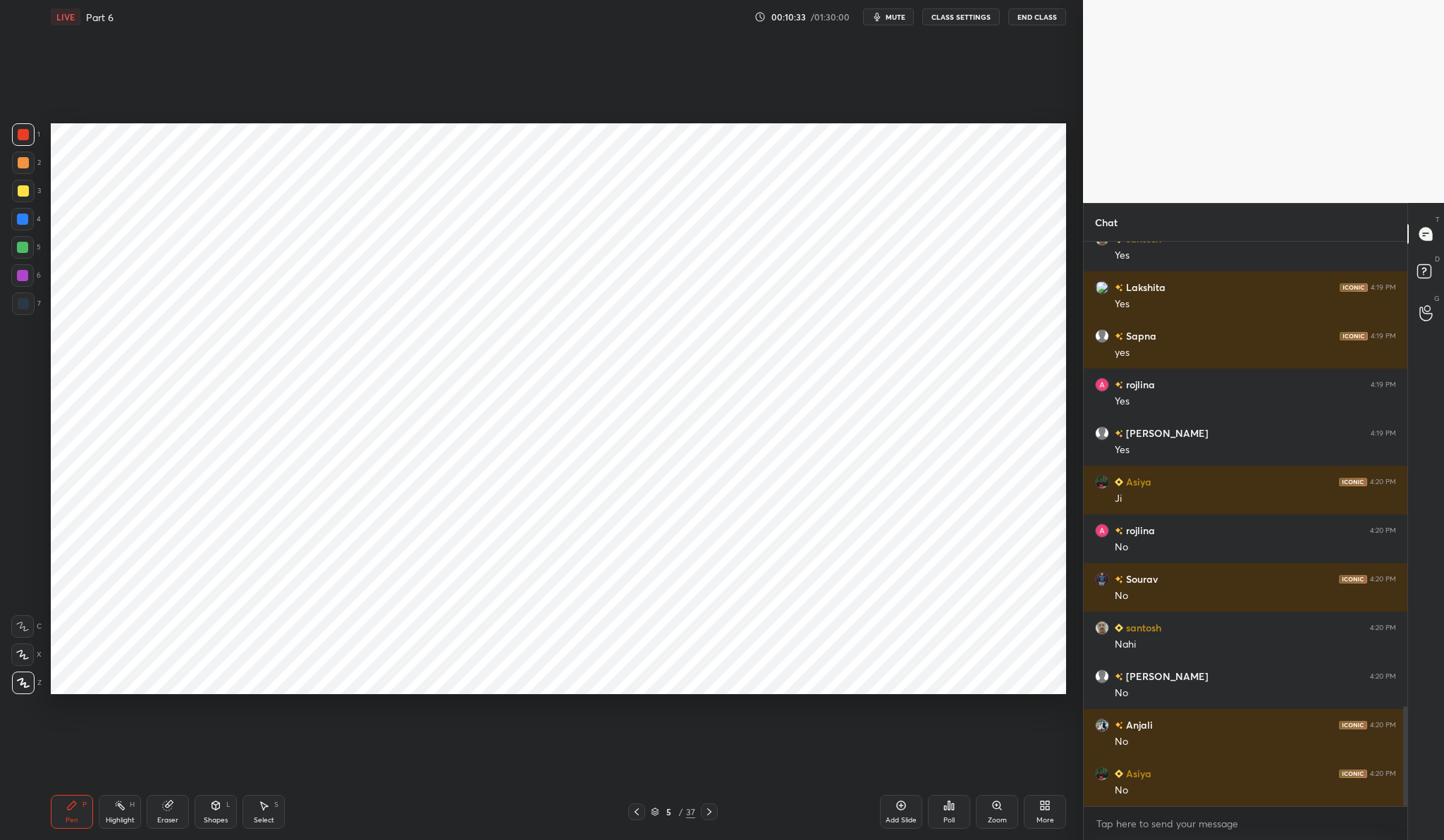
click at [917, 830] on div "Add Slide Poll Zoom More" at bounding box center [973, 812] width 186 height 79
click at [892, 805] on div "Add Slide" at bounding box center [900, 811] width 42 height 34
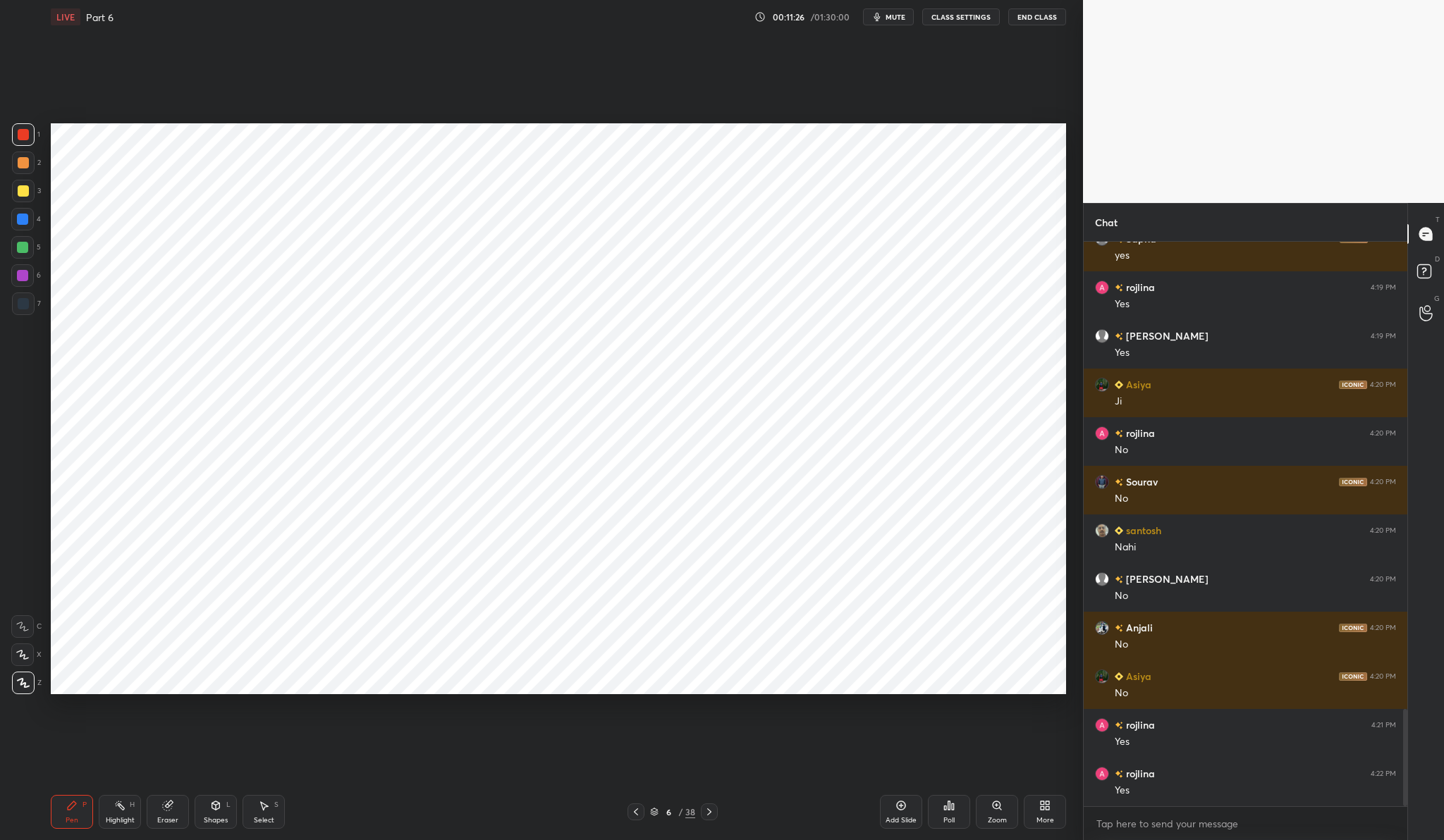
scroll to position [2772, 0]
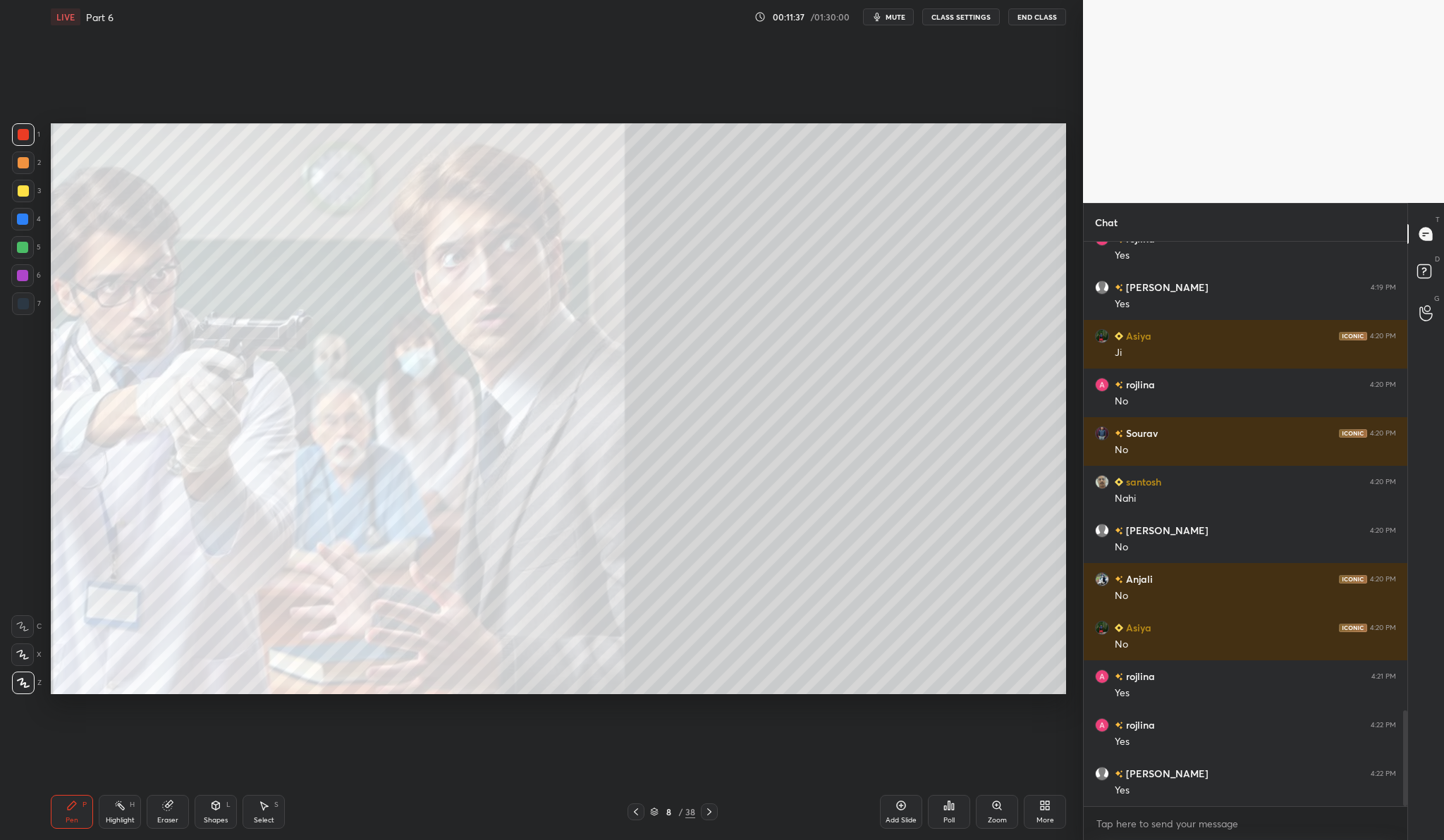
drag, startPoint x: 30, startPoint y: 283, endPoint x: 27, endPoint y: 274, distance: 9.5
click at [27, 278] on div at bounding box center [22, 275] width 22 height 22
click at [22, 192] on div at bounding box center [23, 191] width 12 height 12
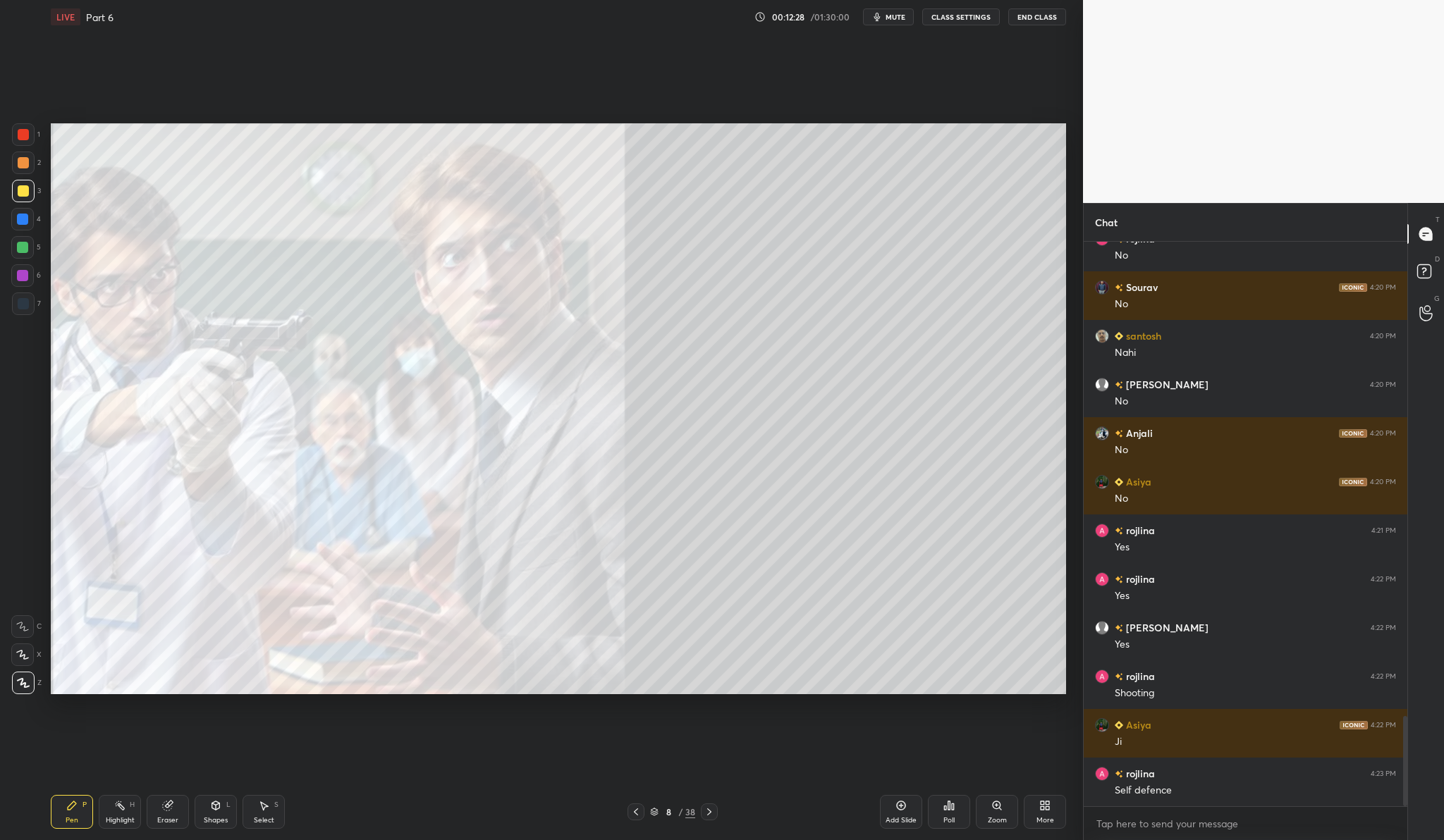
scroll to position [2966, 0]
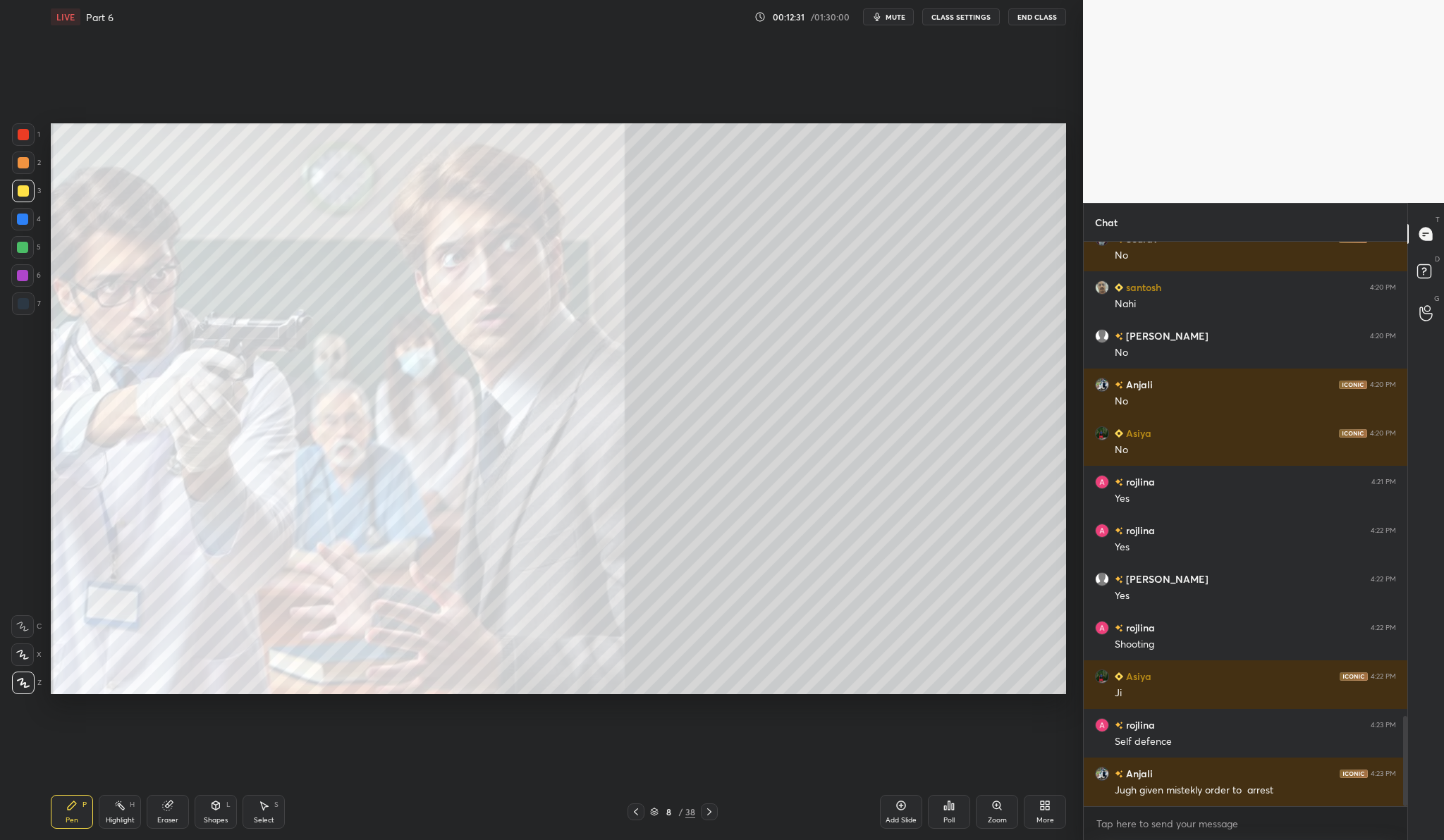
click at [902, 803] on icon at bounding box center [901, 805] width 12 height 12
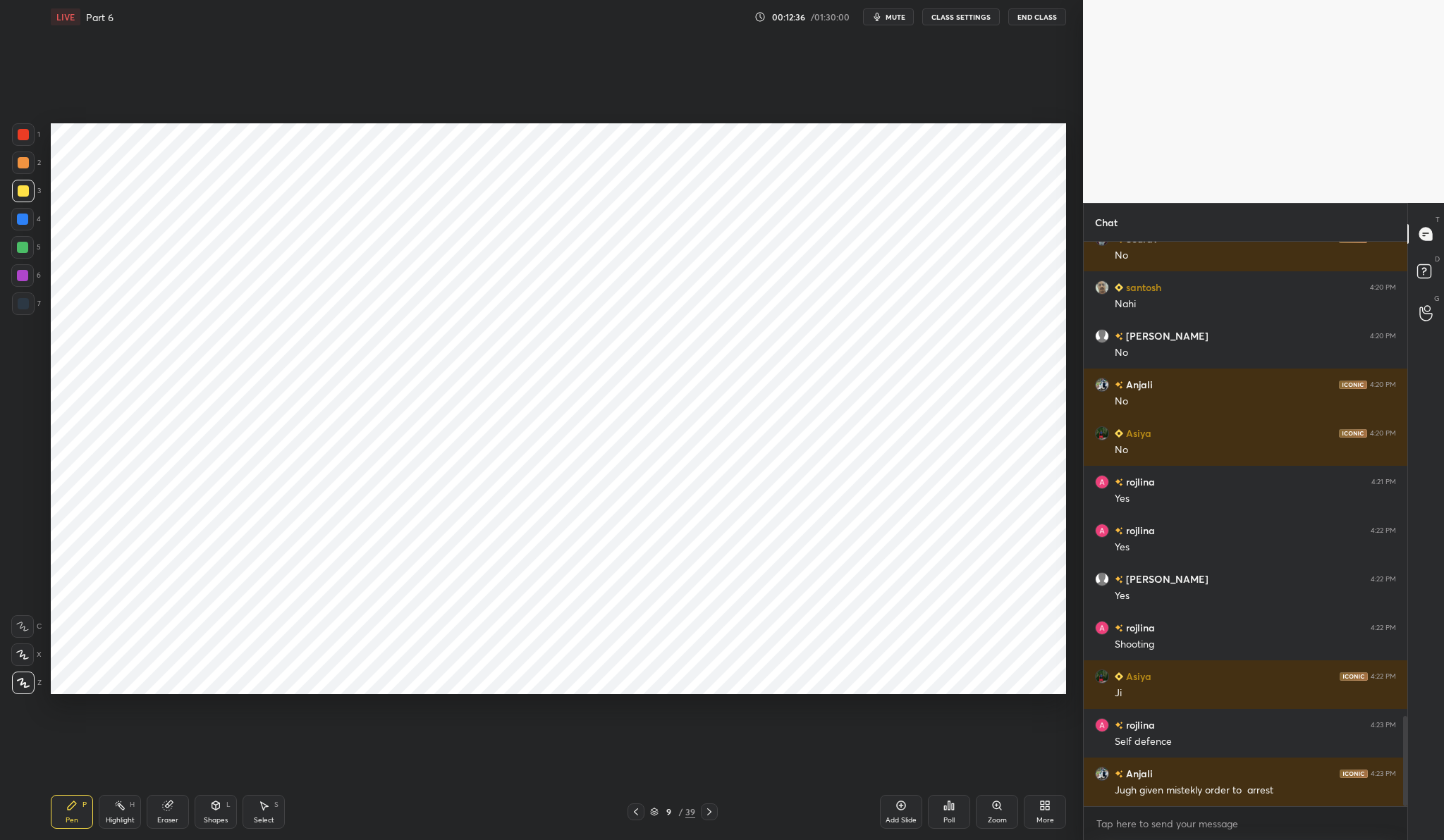
click at [28, 276] on div at bounding box center [22, 275] width 22 height 22
drag, startPoint x: 16, startPoint y: 131, endPoint x: 19, endPoint y: 138, distance: 7.6
click at [17, 136] on div at bounding box center [23, 134] width 22 height 22
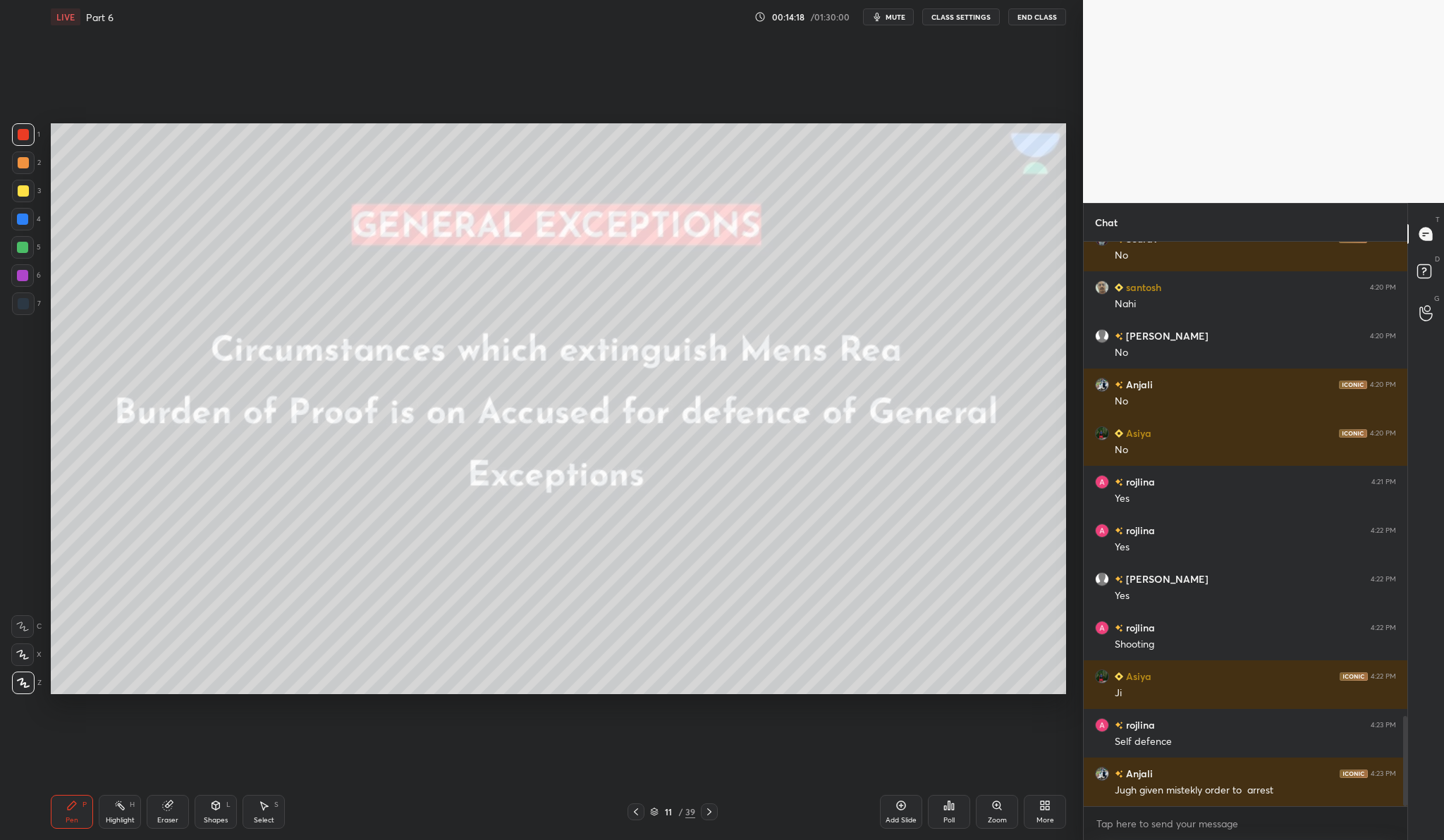
click at [892, 805] on div "Add Slide" at bounding box center [900, 811] width 42 height 34
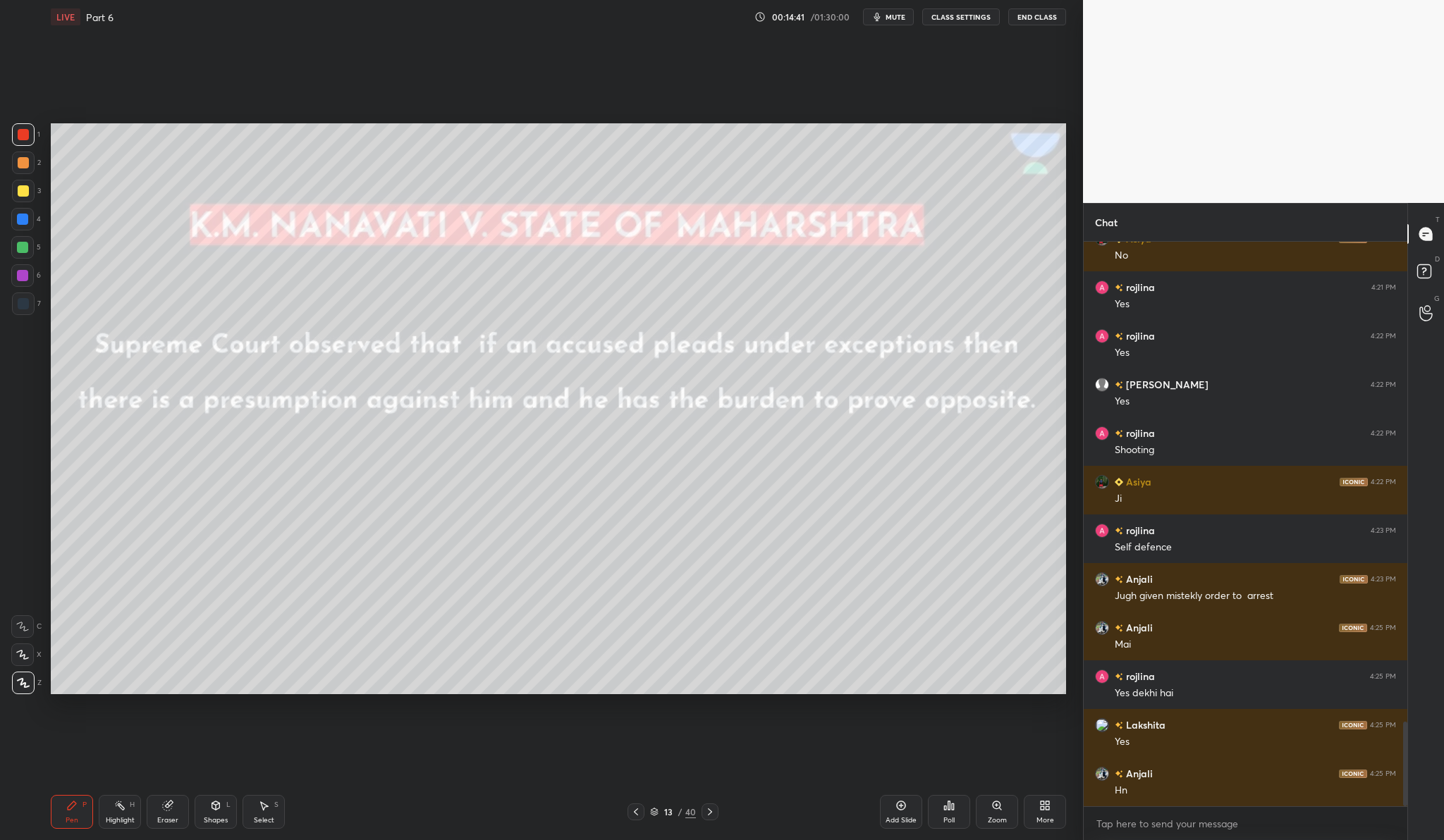
scroll to position [3210, 0]
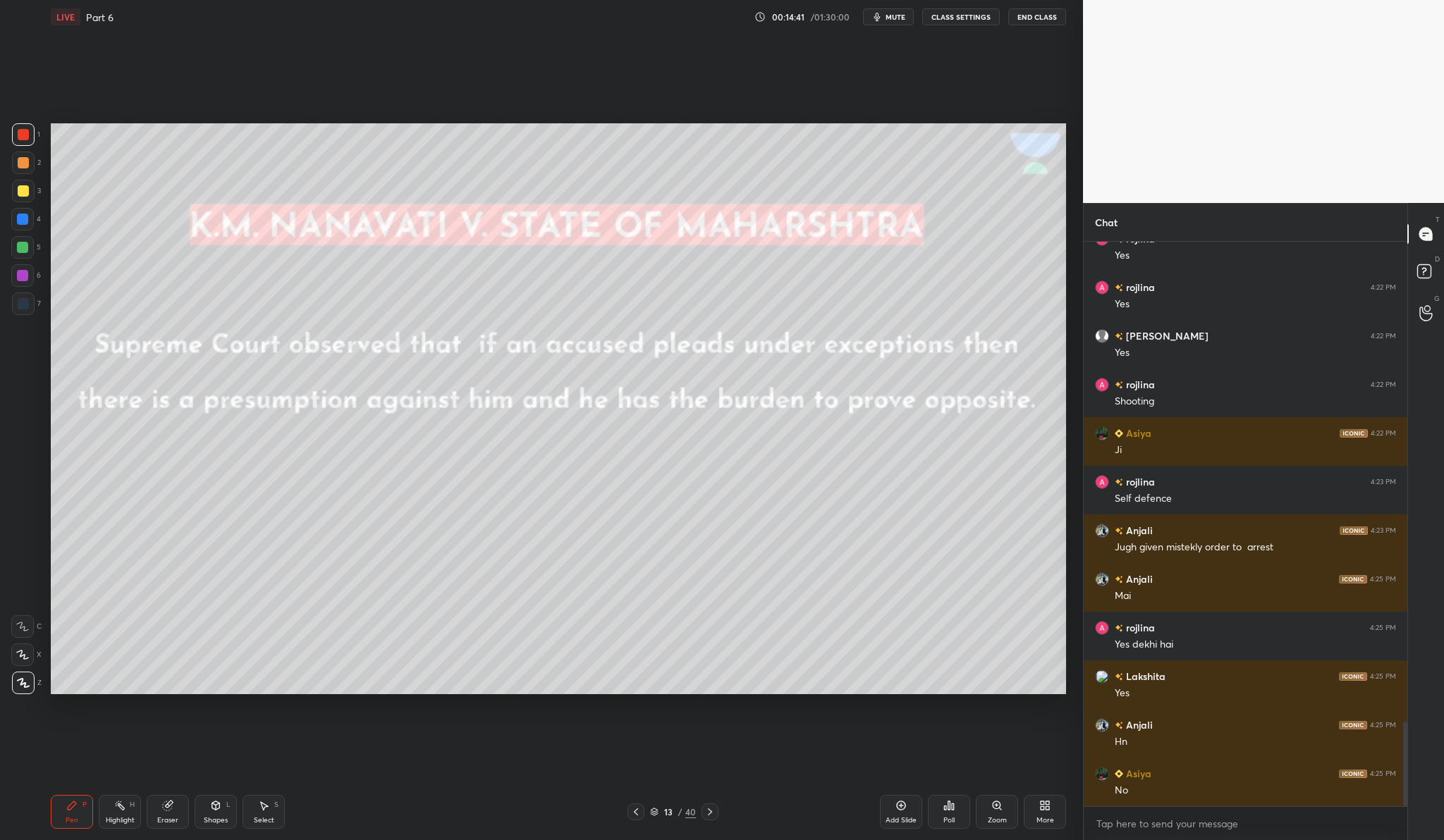
click at [26, 194] on div at bounding box center [23, 191] width 12 height 12
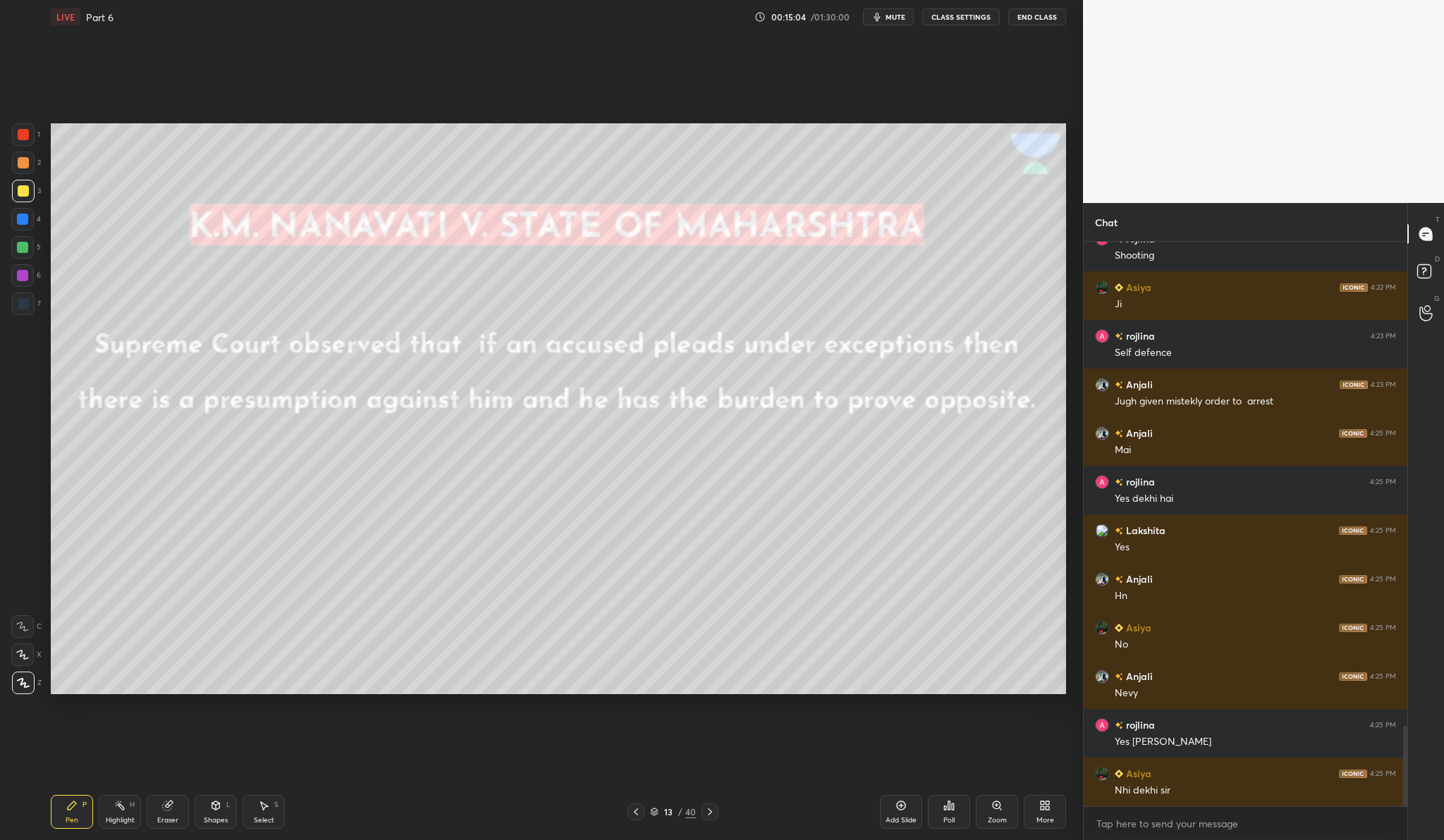
scroll to position [3404, 0]
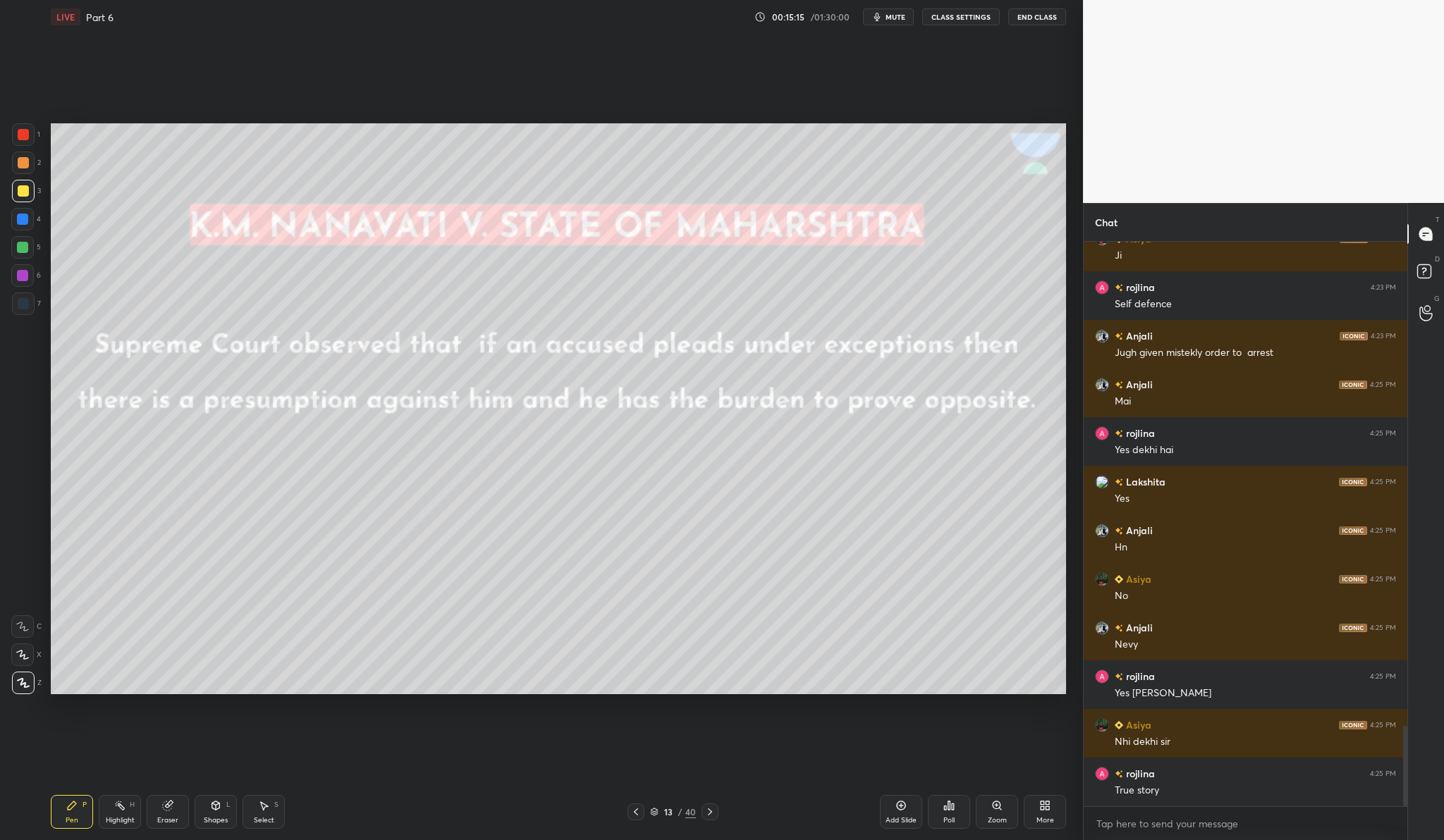
click at [912, 798] on div "Add Slide" at bounding box center [900, 811] width 42 height 34
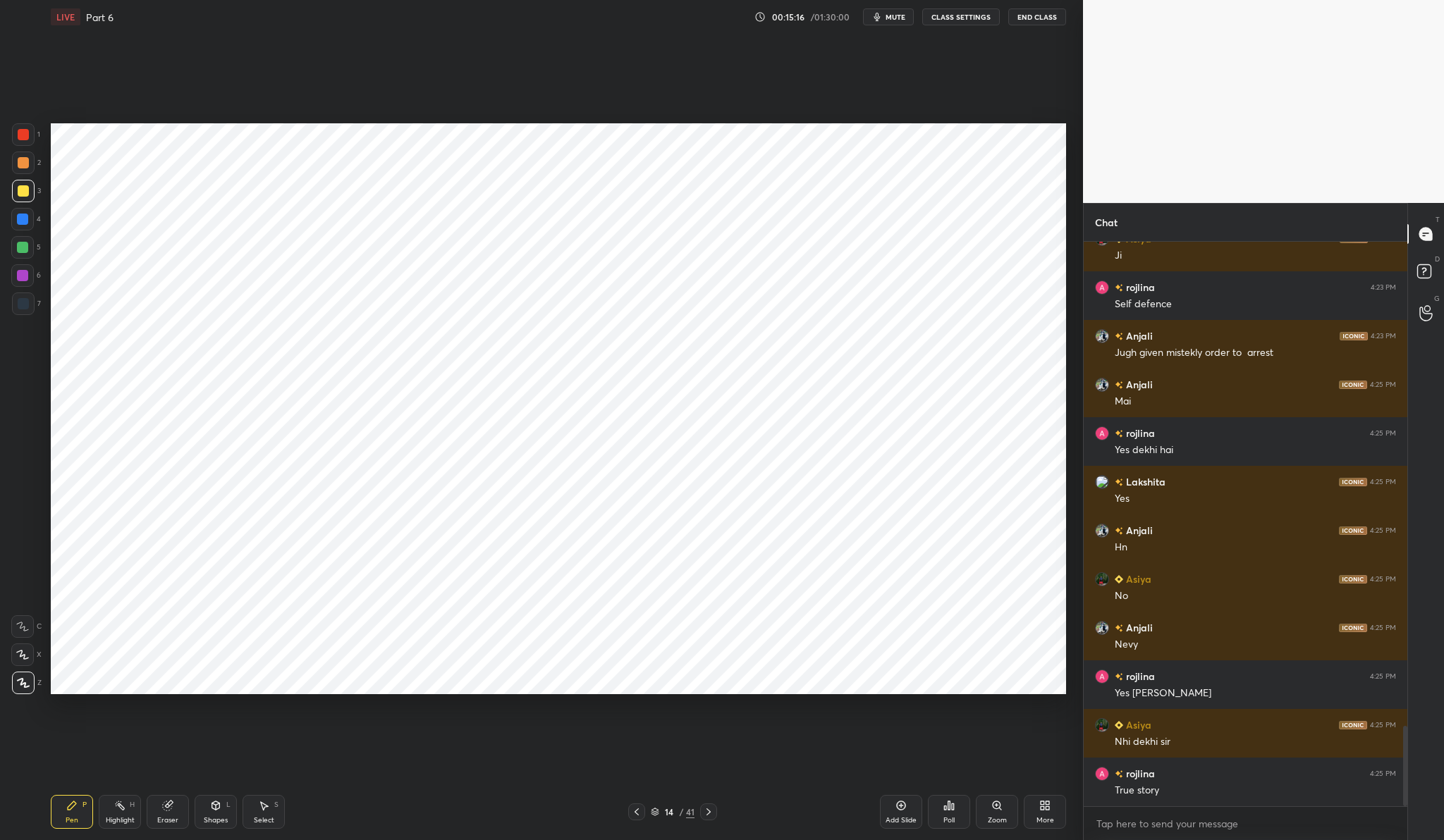
click at [18, 132] on div at bounding box center [23, 135] width 12 height 12
click at [907, 810] on div "Add Slide" at bounding box center [900, 811] width 42 height 34
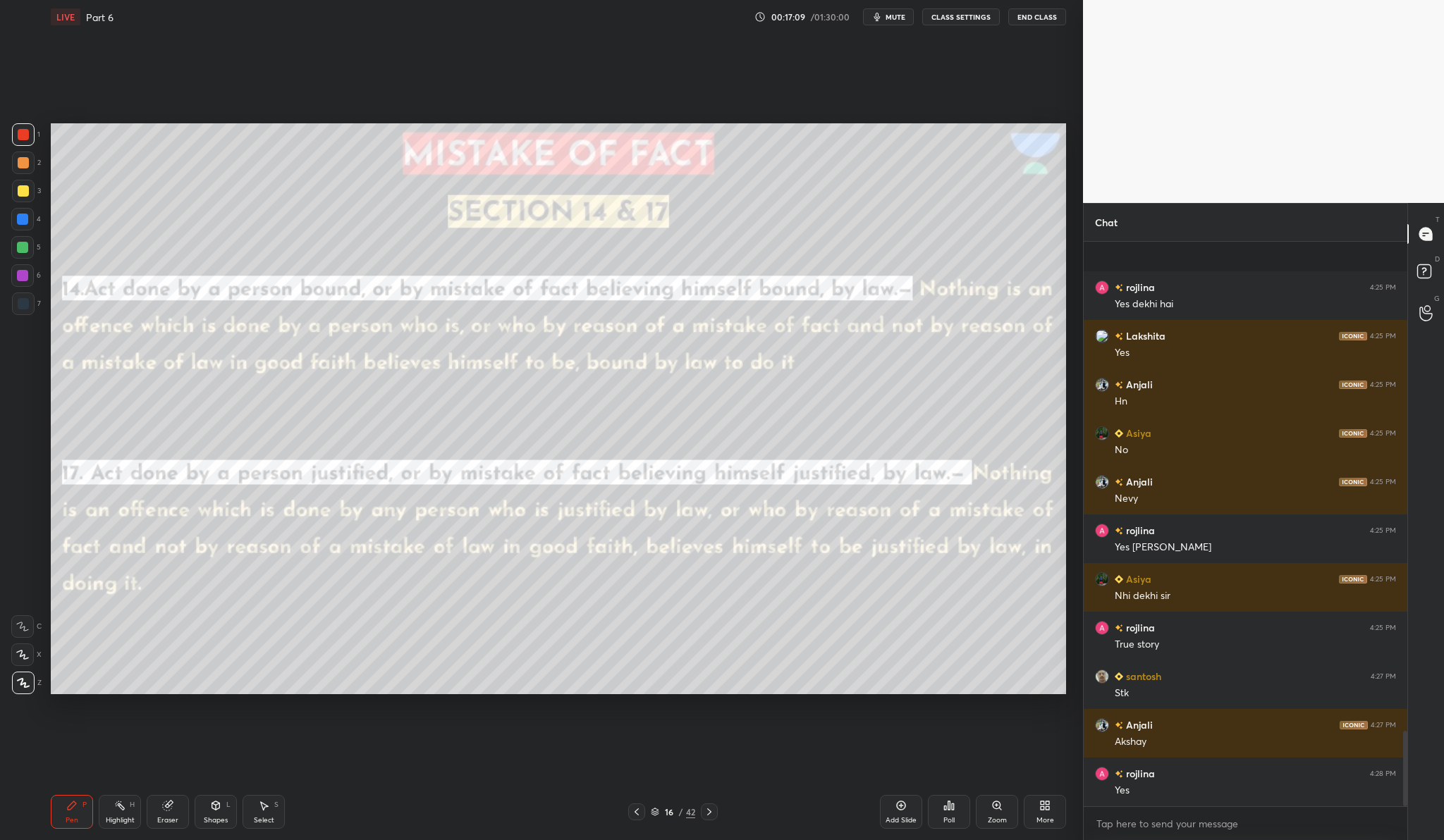
scroll to position [3648, 0]
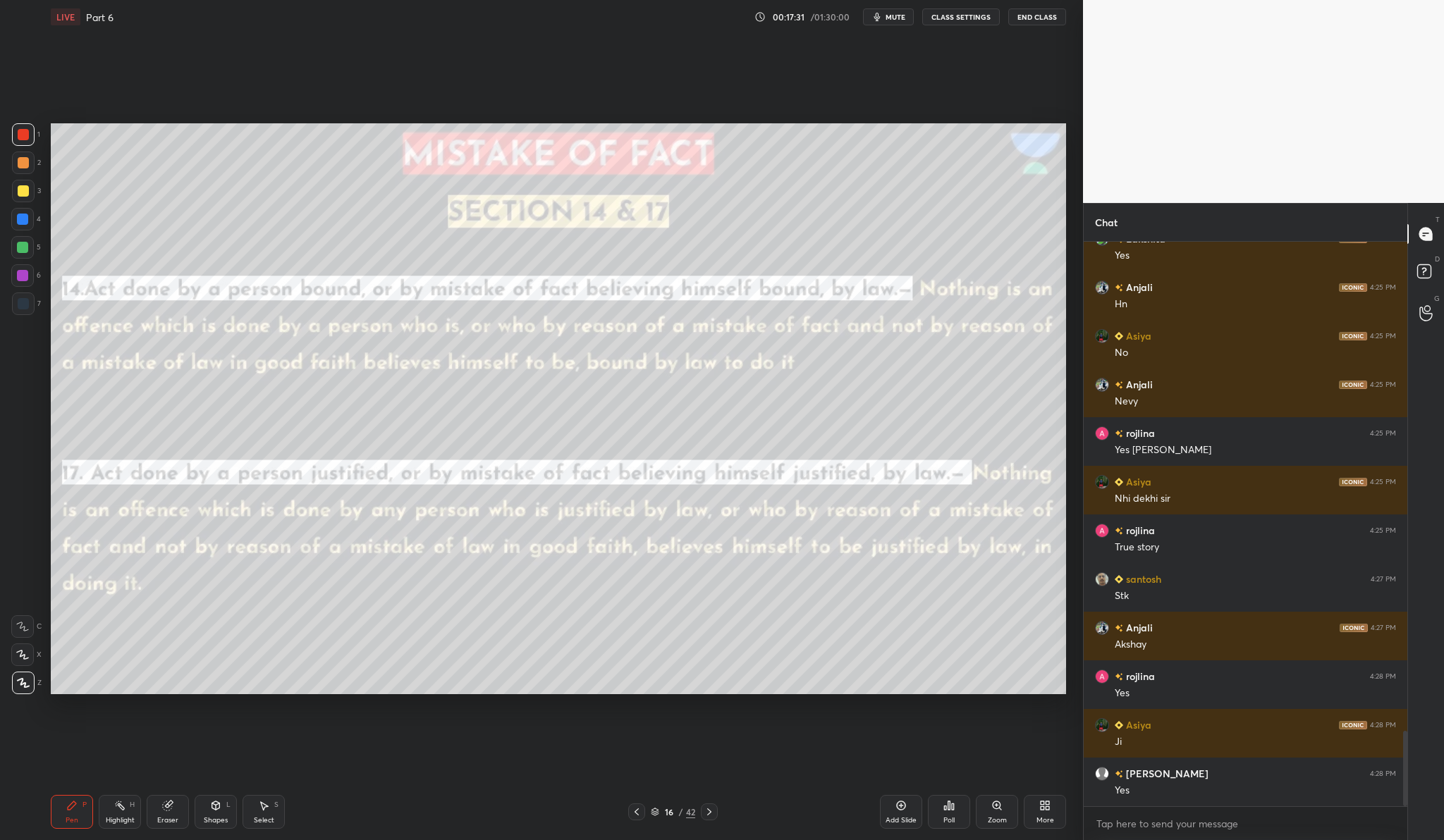
click at [28, 195] on div at bounding box center [23, 191] width 22 height 22
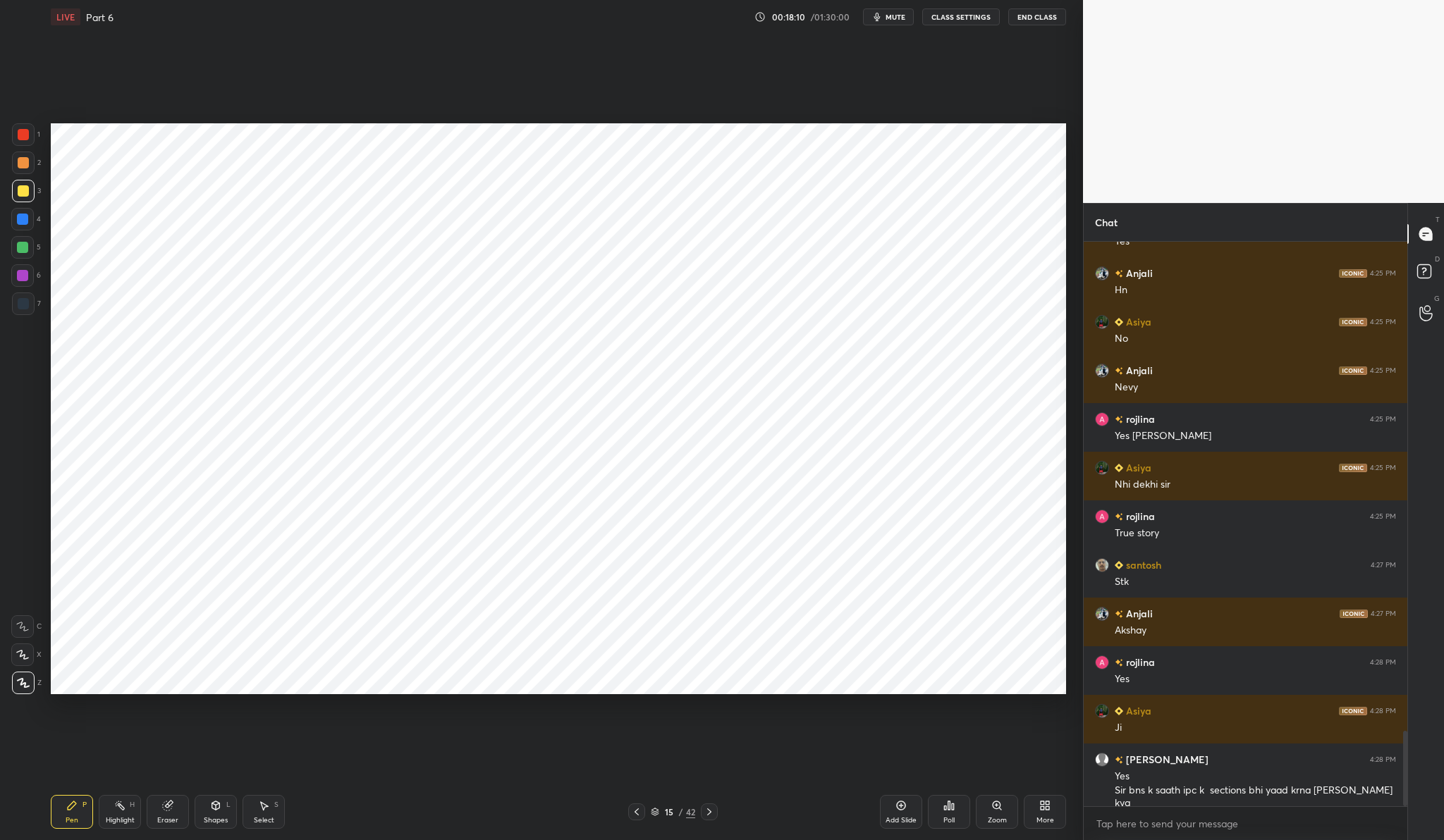
click at [913, 809] on div "Add Slide" at bounding box center [900, 811] width 42 height 34
click at [25, 127] on div at bounding box center [23, 134] width 22 height 22
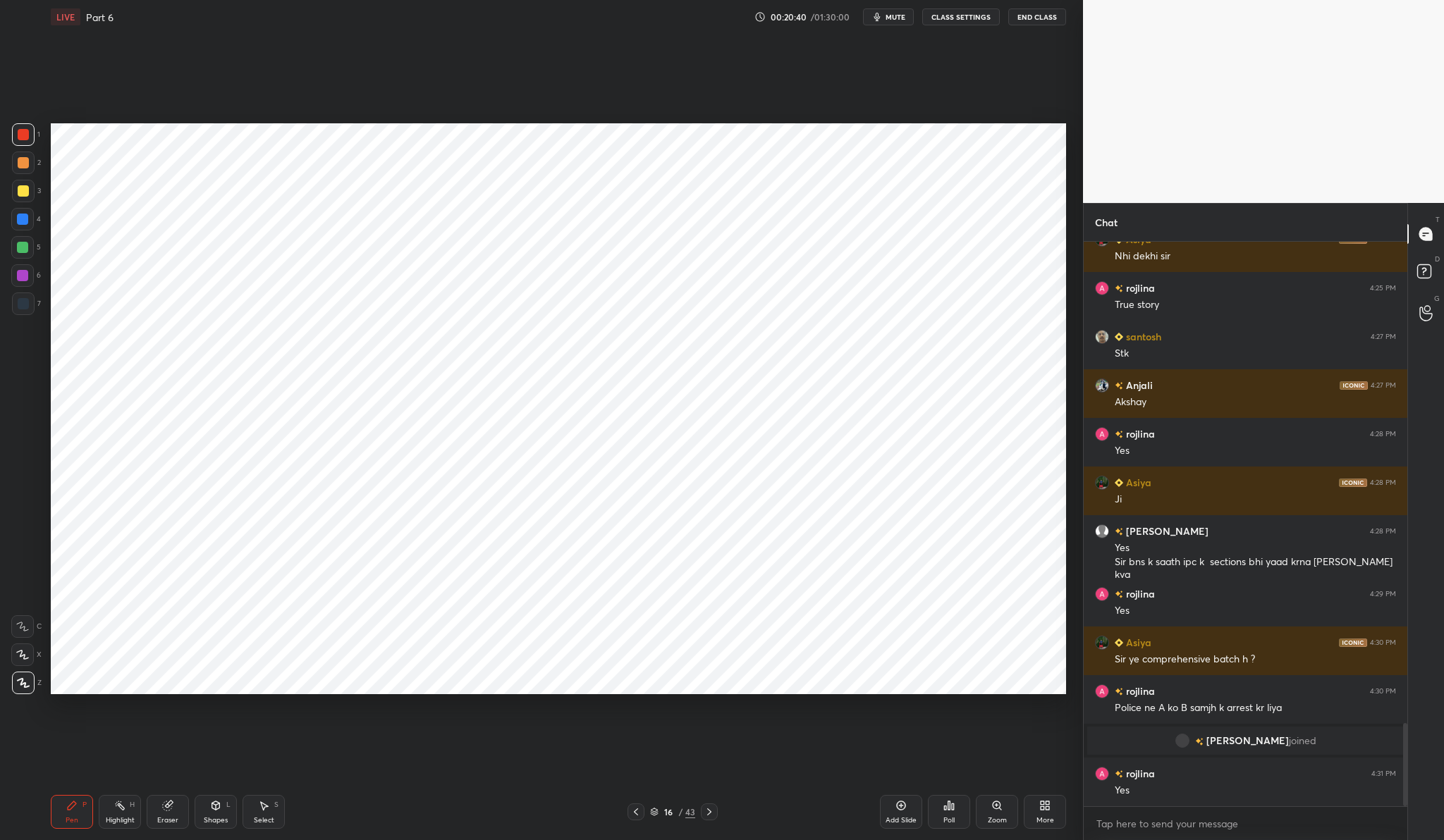
scroll to position [3271, 0]
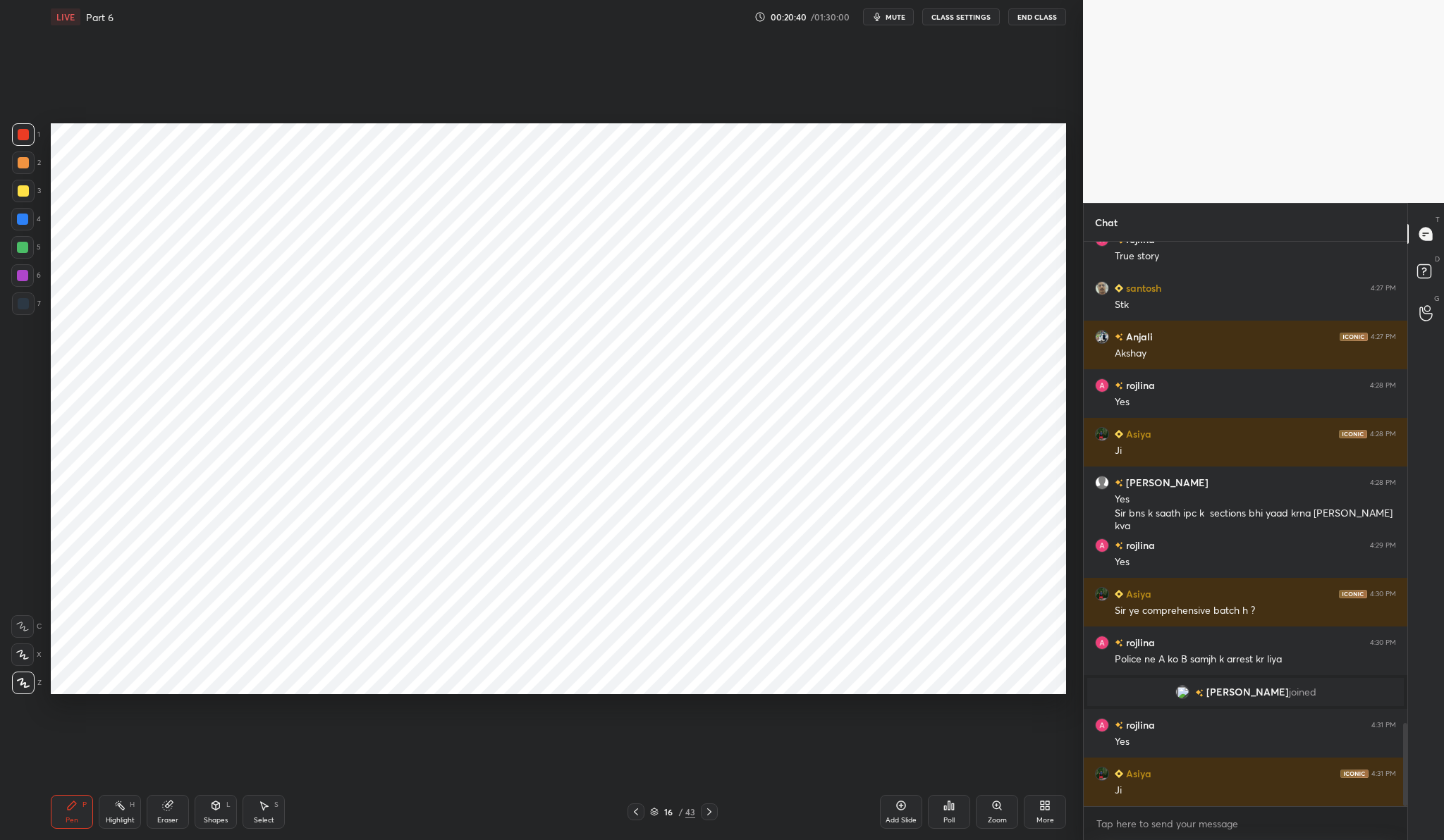
click at [914, 804] on div "Add Slide" at bounding box center [900, 811] width 42 height 34
click at [905, 813] on div "Add Slide" at bounding box center [900, 811] width 42 height 34
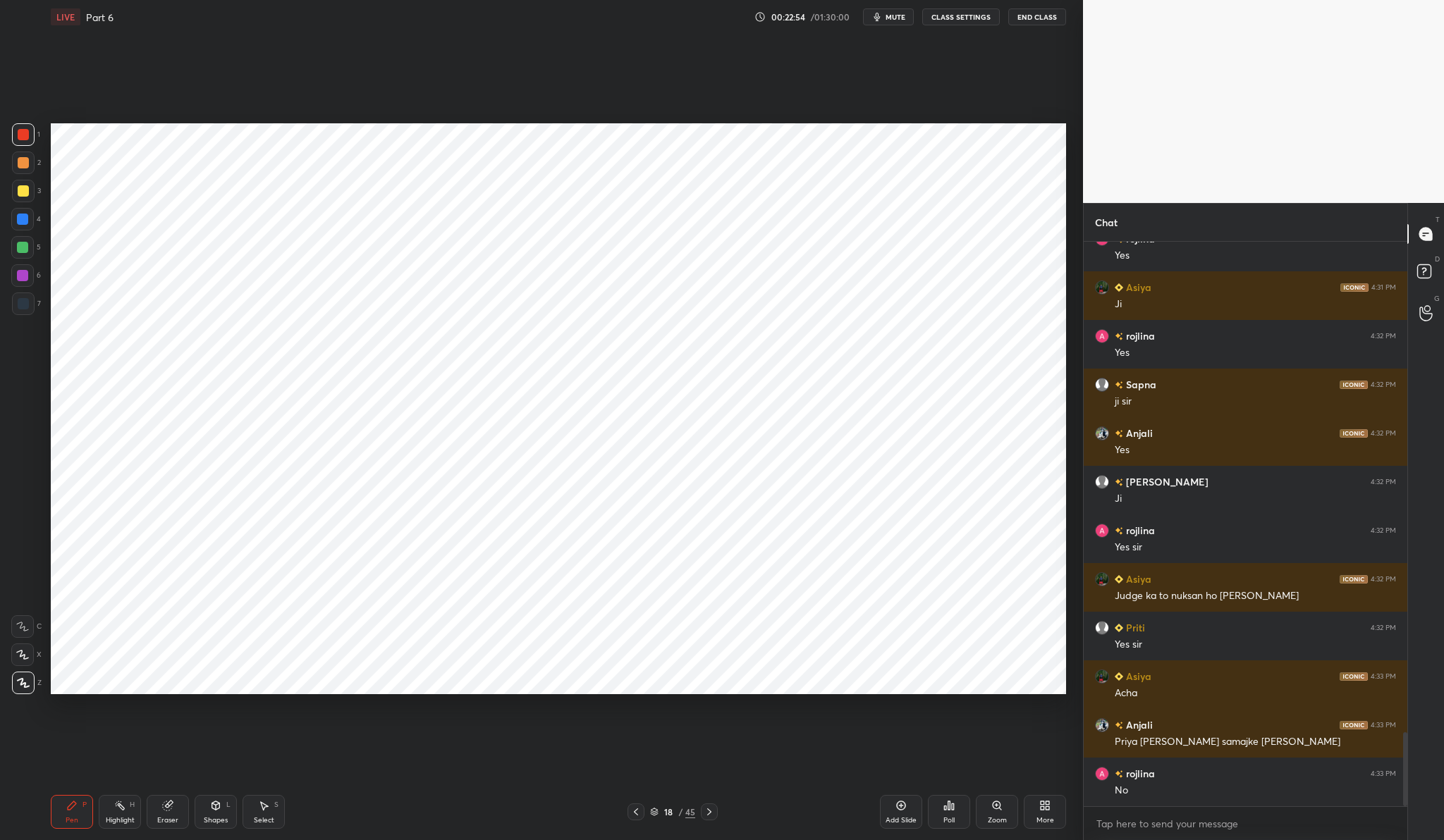
scroll to position [3806, 0]
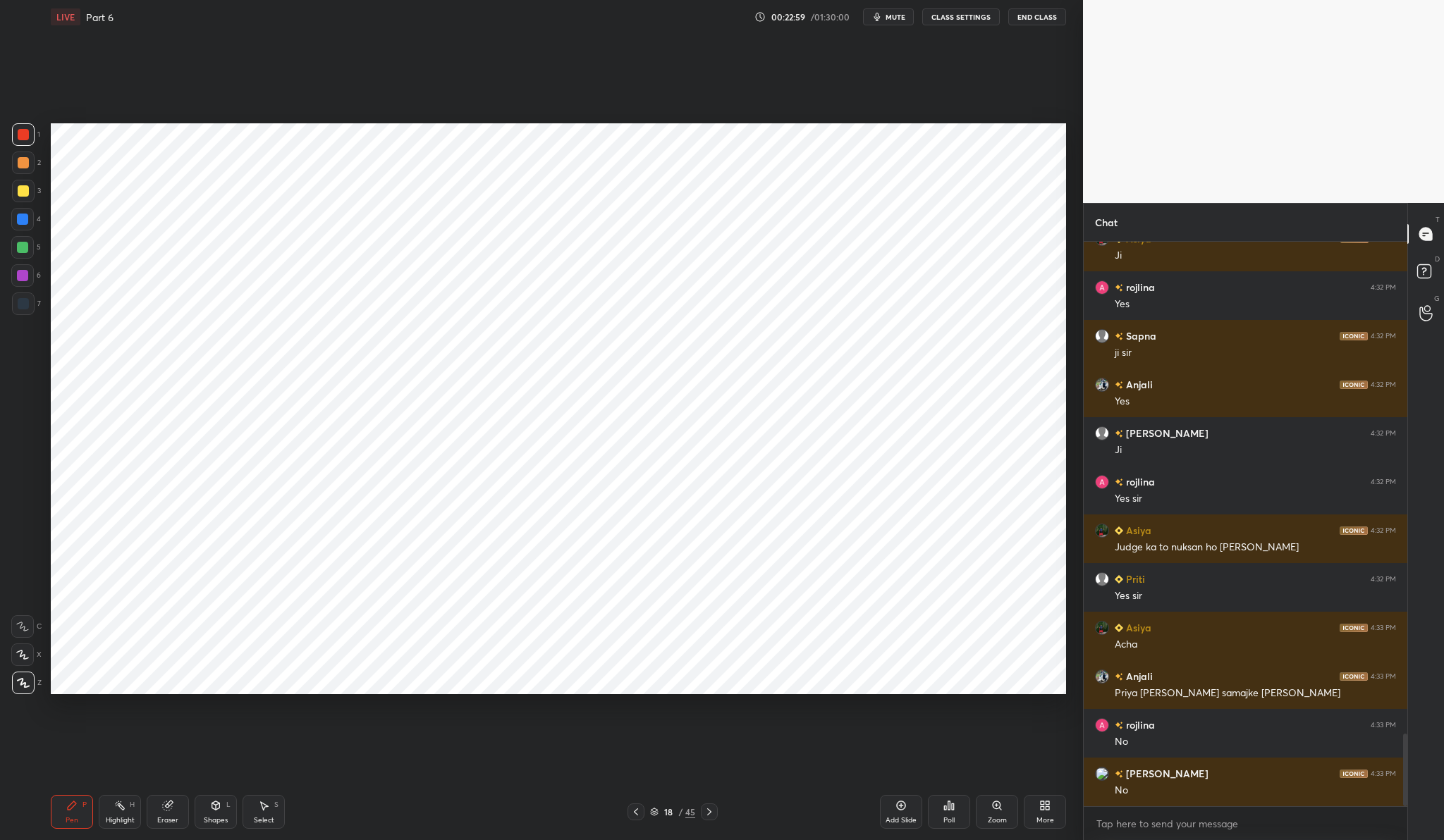
click at [909, 817] on div "Add Slide" at bounding box center [901, 820] width 31 height 7
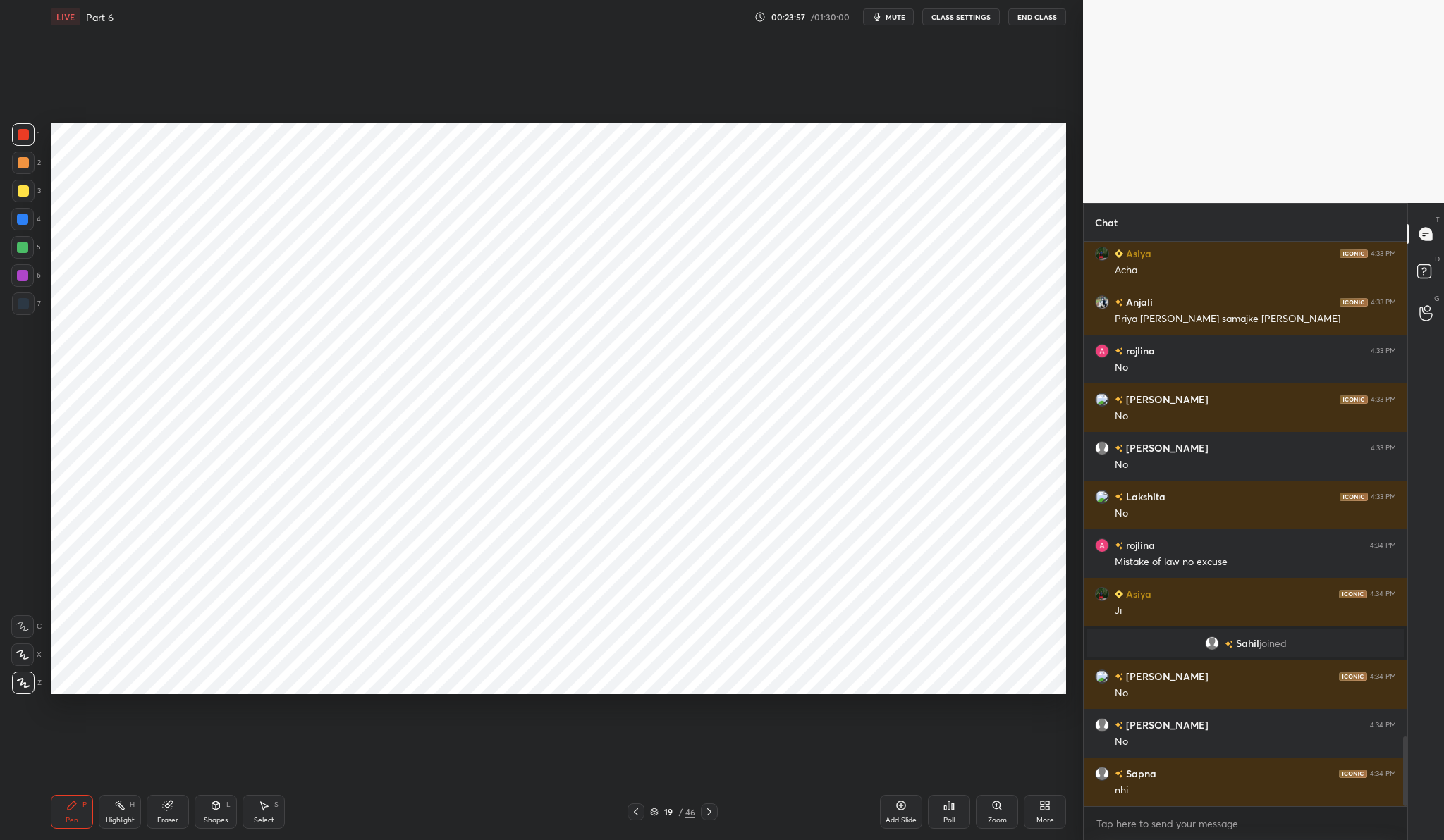
scroll to position [3988, 0]
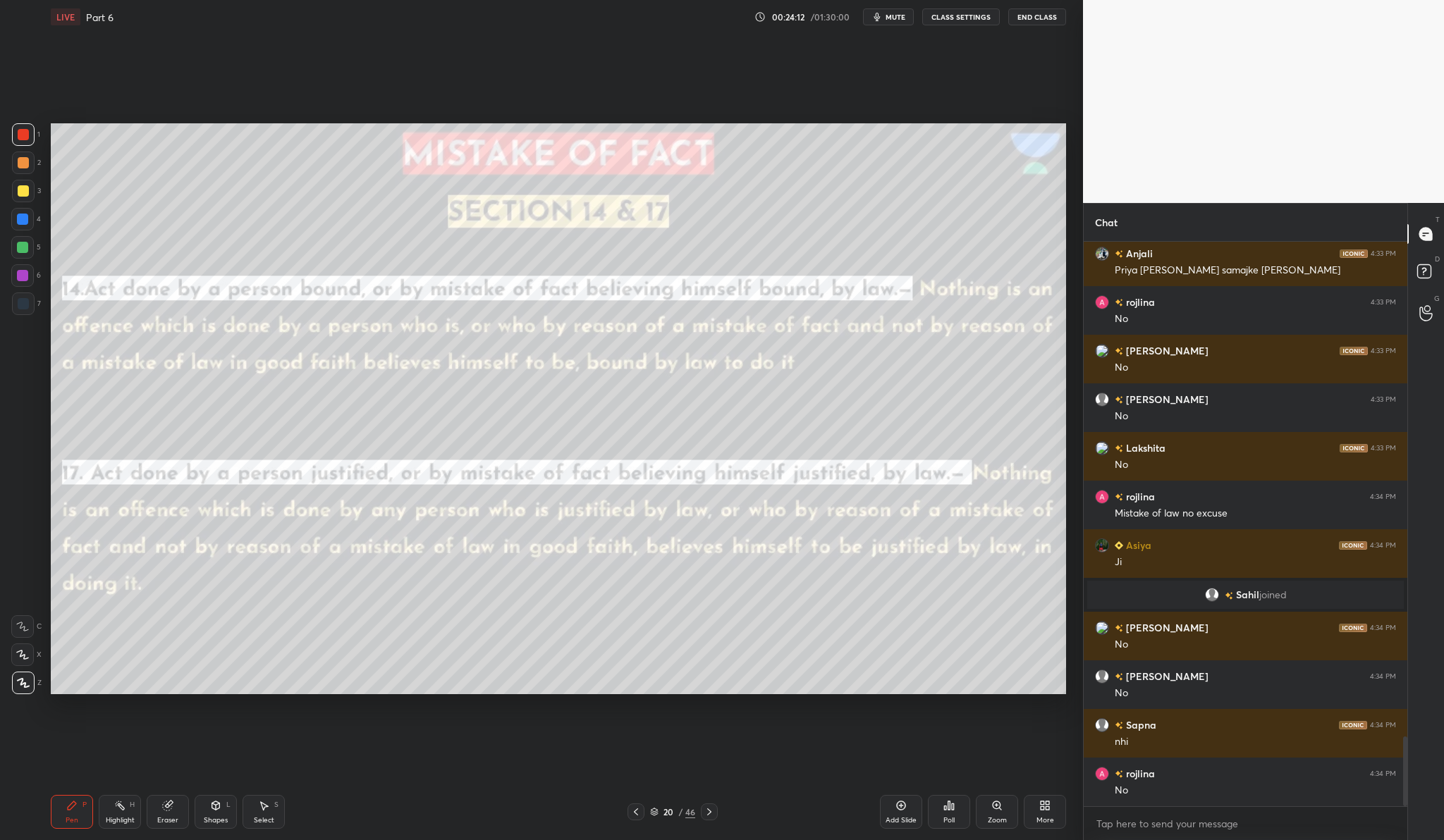
drag, startPoint x: 21, startPoint y: 196, endPoint x: 16, endPoint y: 205, distance: 10.3
click at [21, 200] on div at bounding box center [23, 191] width 22 height 22
click at [1054, 18] on button "End Class" at bounding box center [1037, 16] width 58 height 17
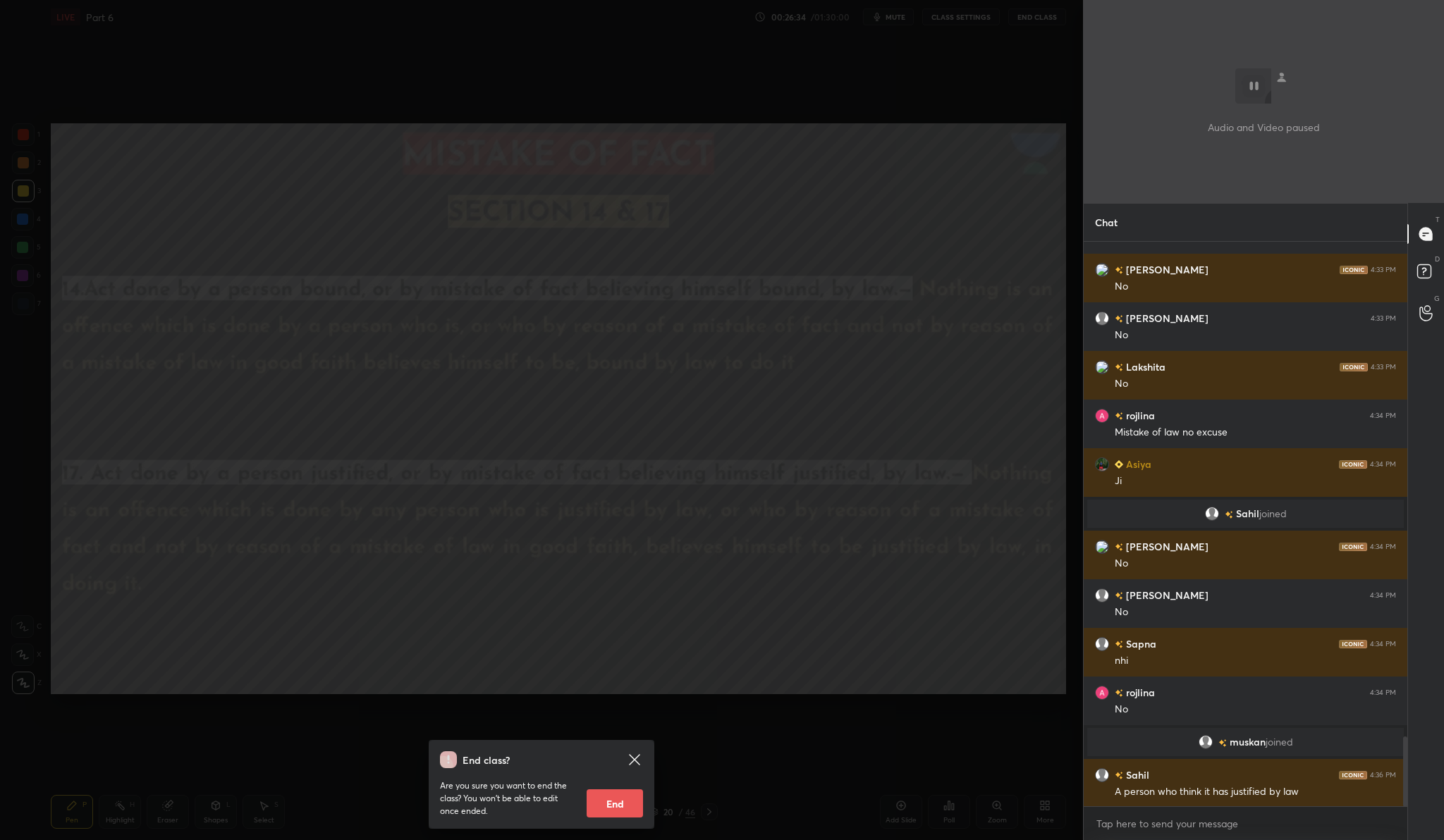
scroll to position [3990, 0]
click at [636, 764] on icon at bounding box center [634, 759] width 17 height 17
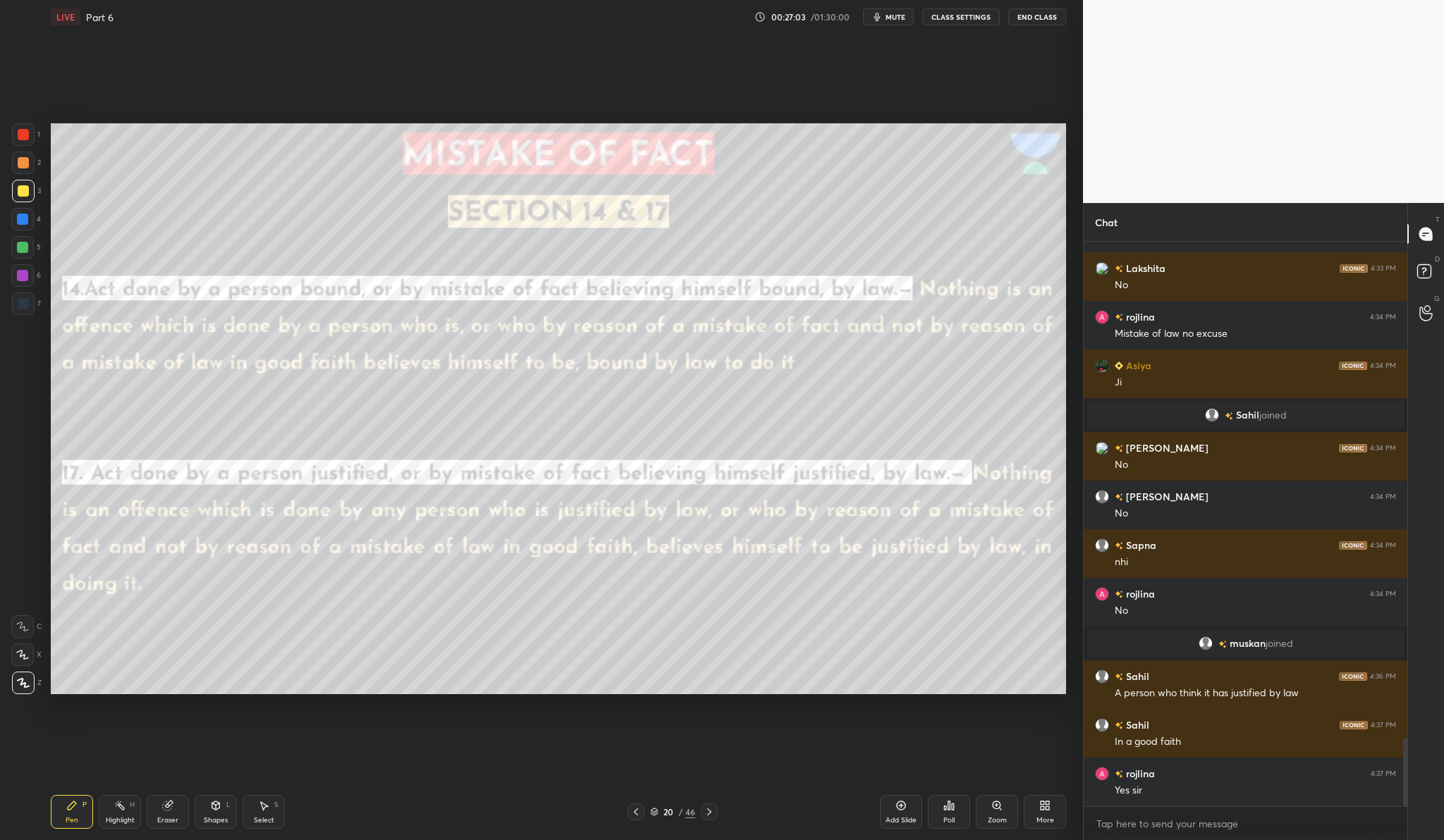
scroll to position [4135, 0]
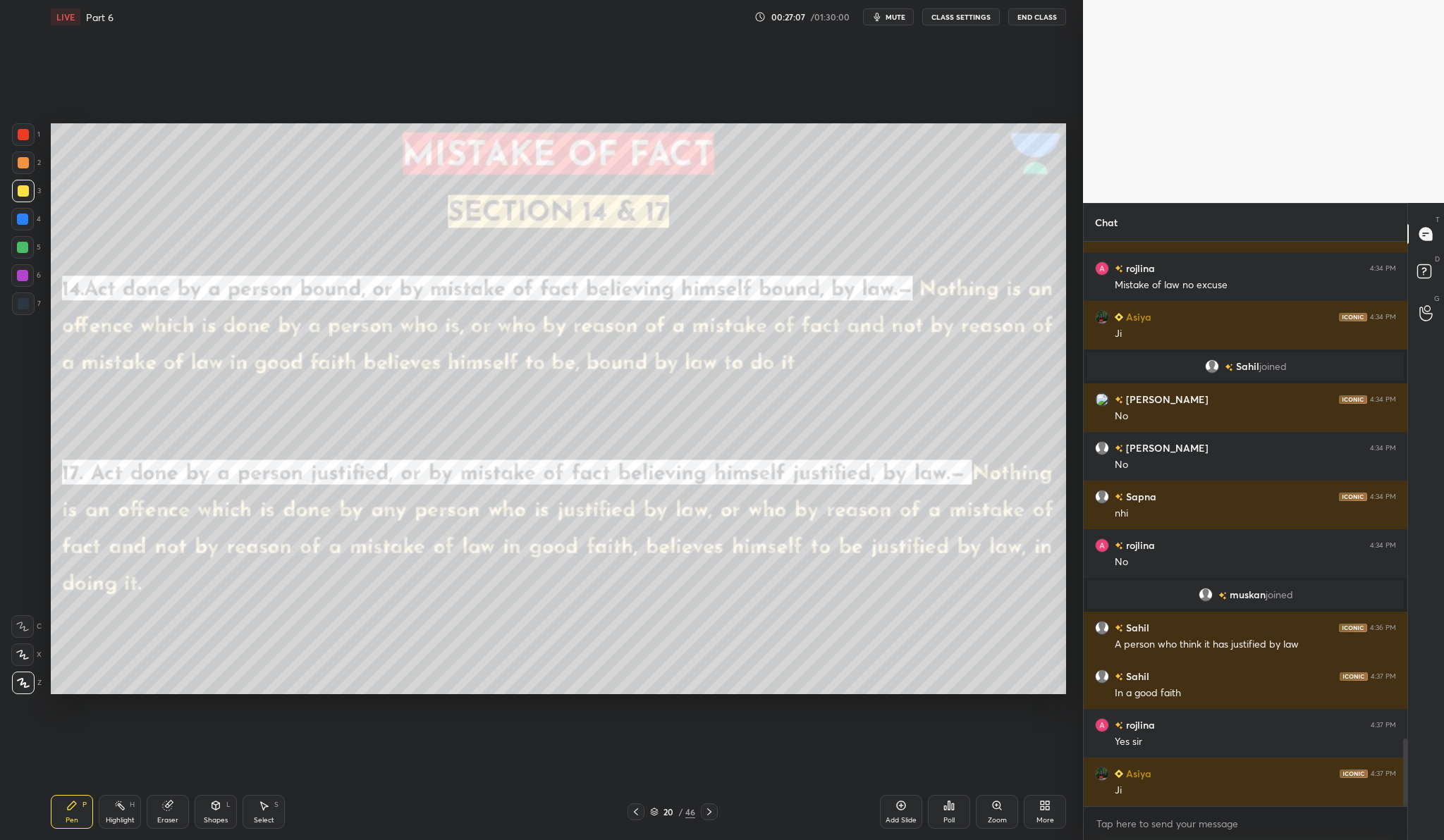
click at [908, 817] on div "Add Slide" at bounding box center [901, 820] width 31 height 7
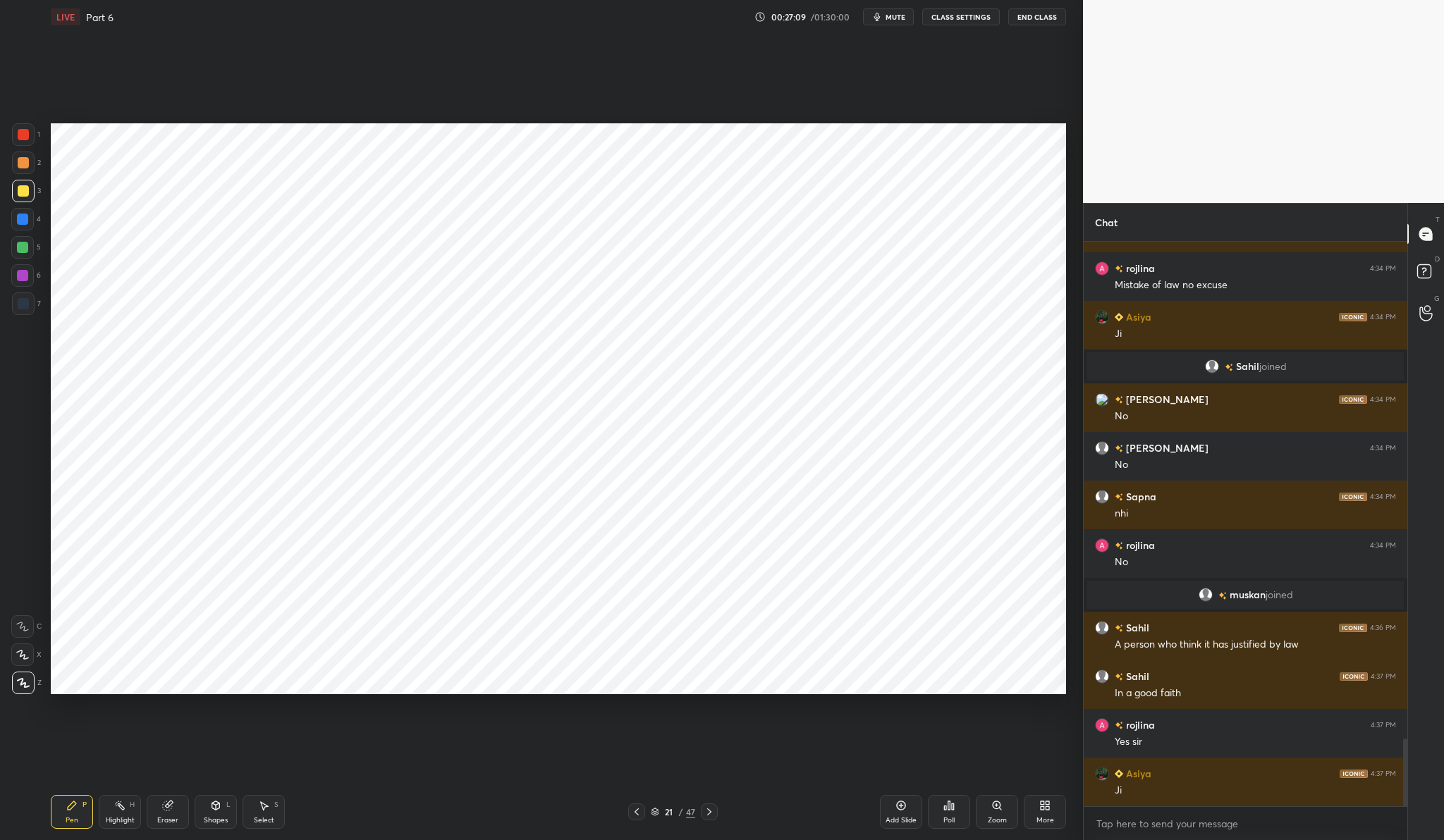
click at [31, 276] on div at bounding box center [22, 275] width 22 height 22
click at [220, 812] on div "Shapes L" at bounding box center [215, 811] width 42 height 34
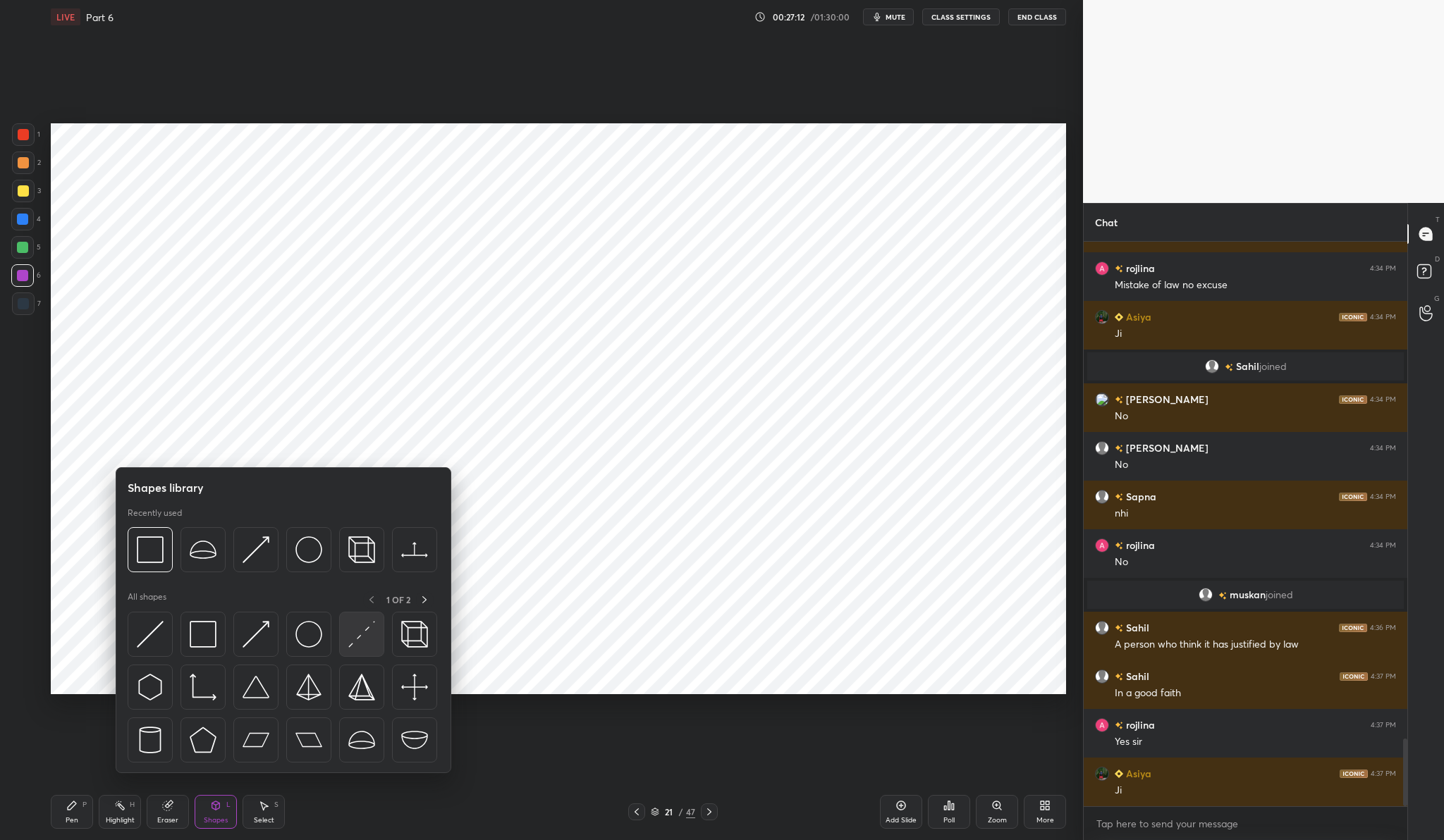
click at [356, 647] on img at bounding box center [362, 634] width 27 height 27
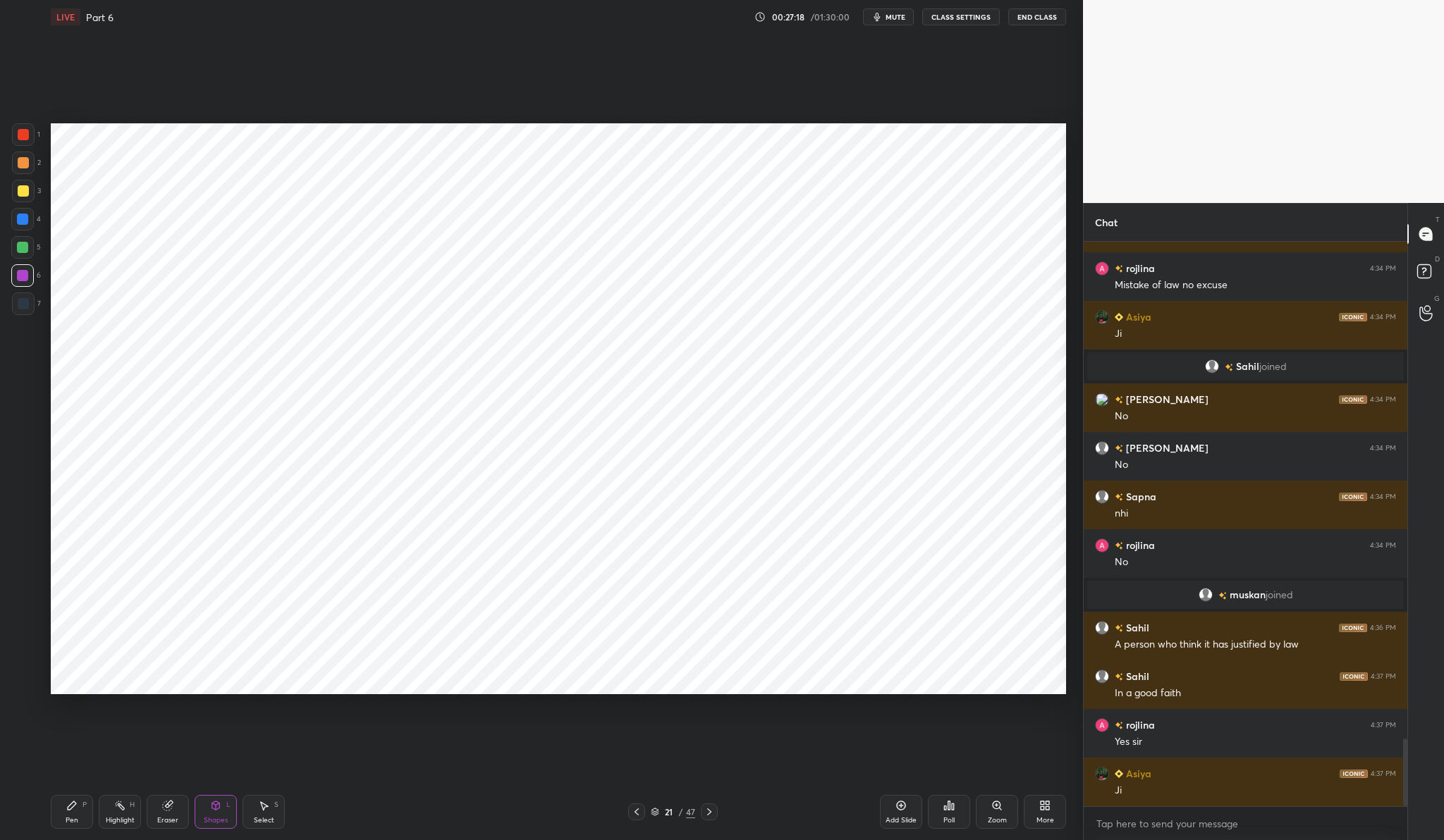
click at [22, 131] on div at bounding box center [23, 135] width 12 height 12
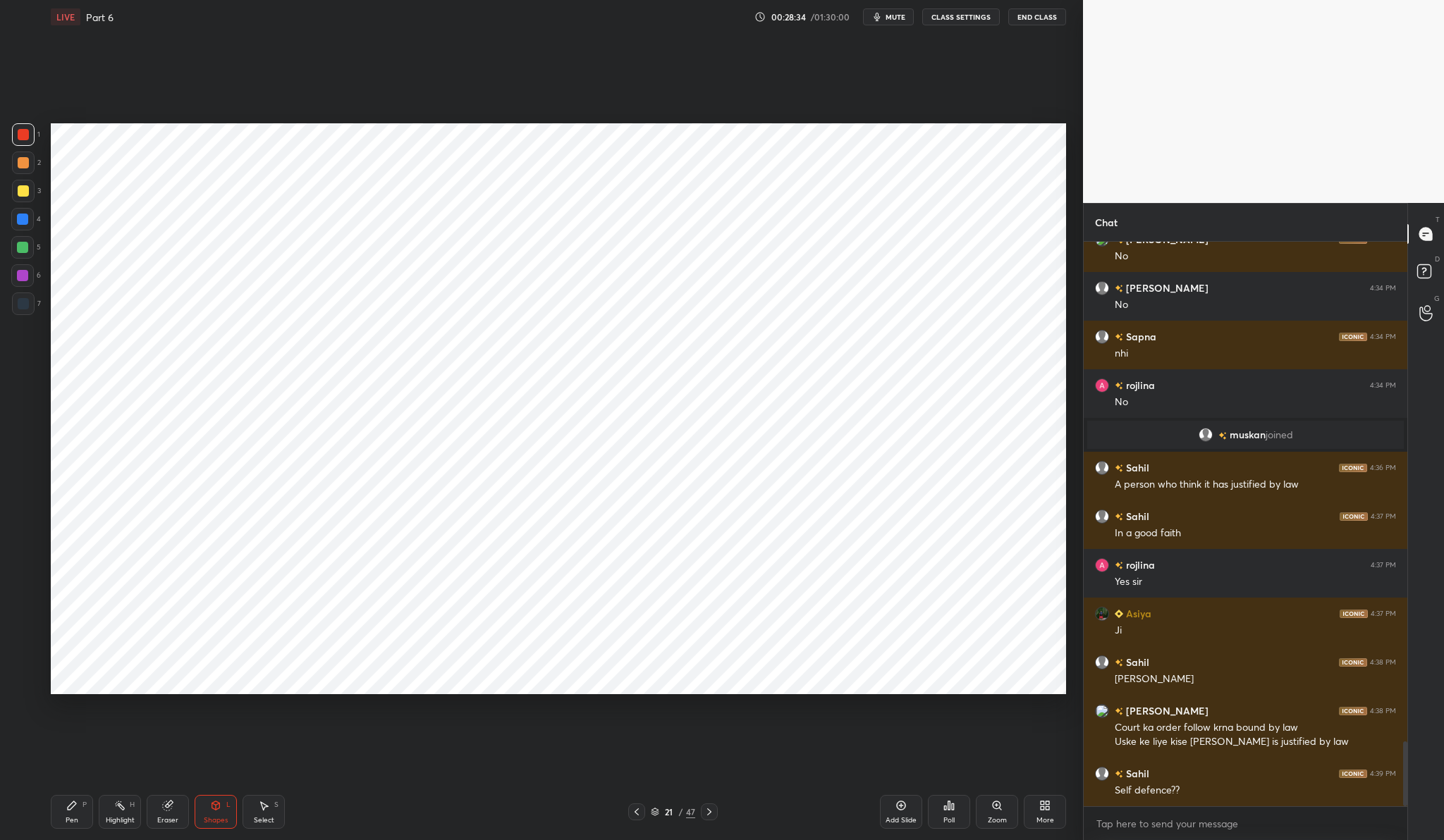
scroll to position [4344, 0]
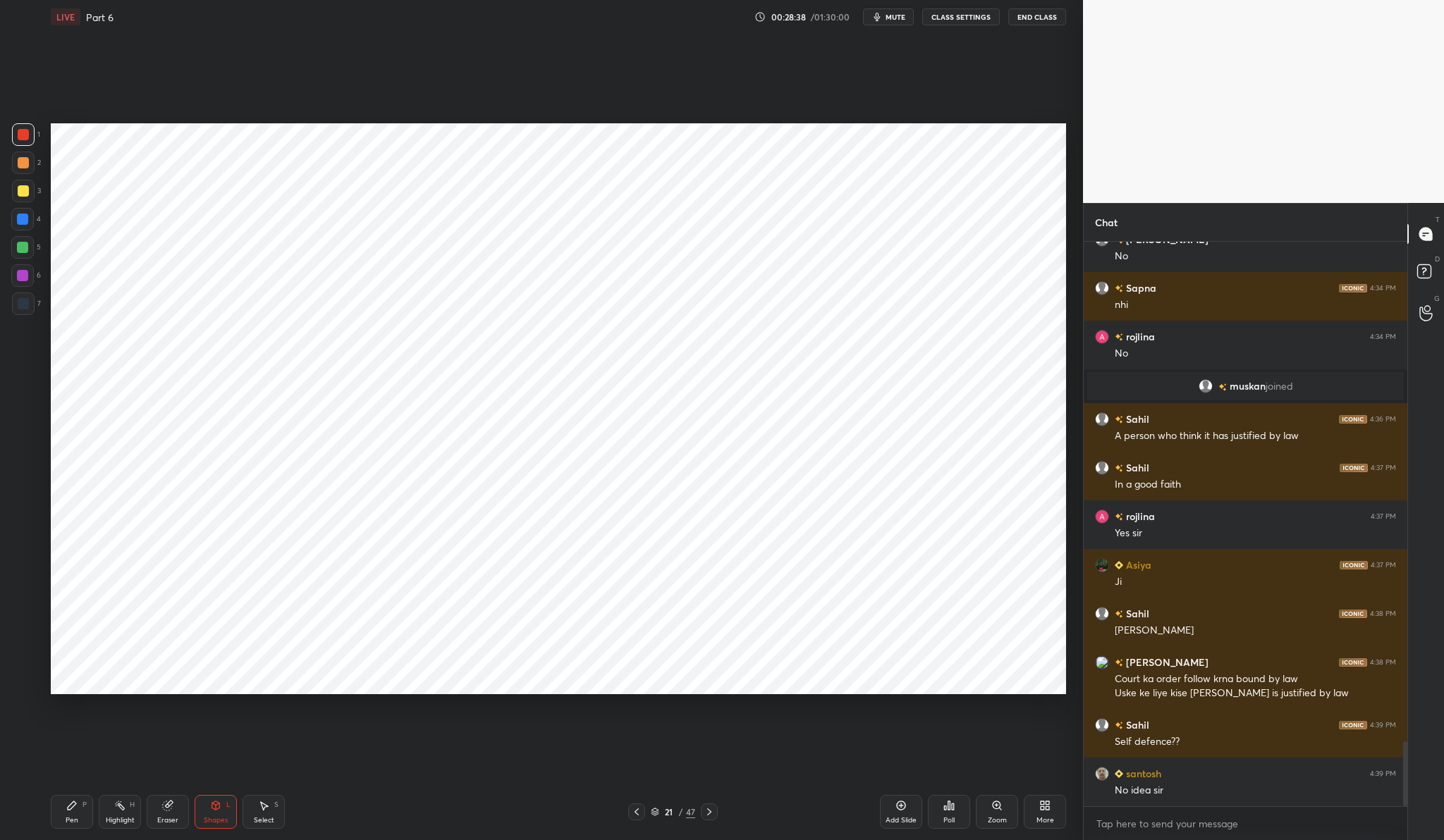
click at [78, 814] on div "Pen P" at bounding box center [72, 811] width 42 height 34
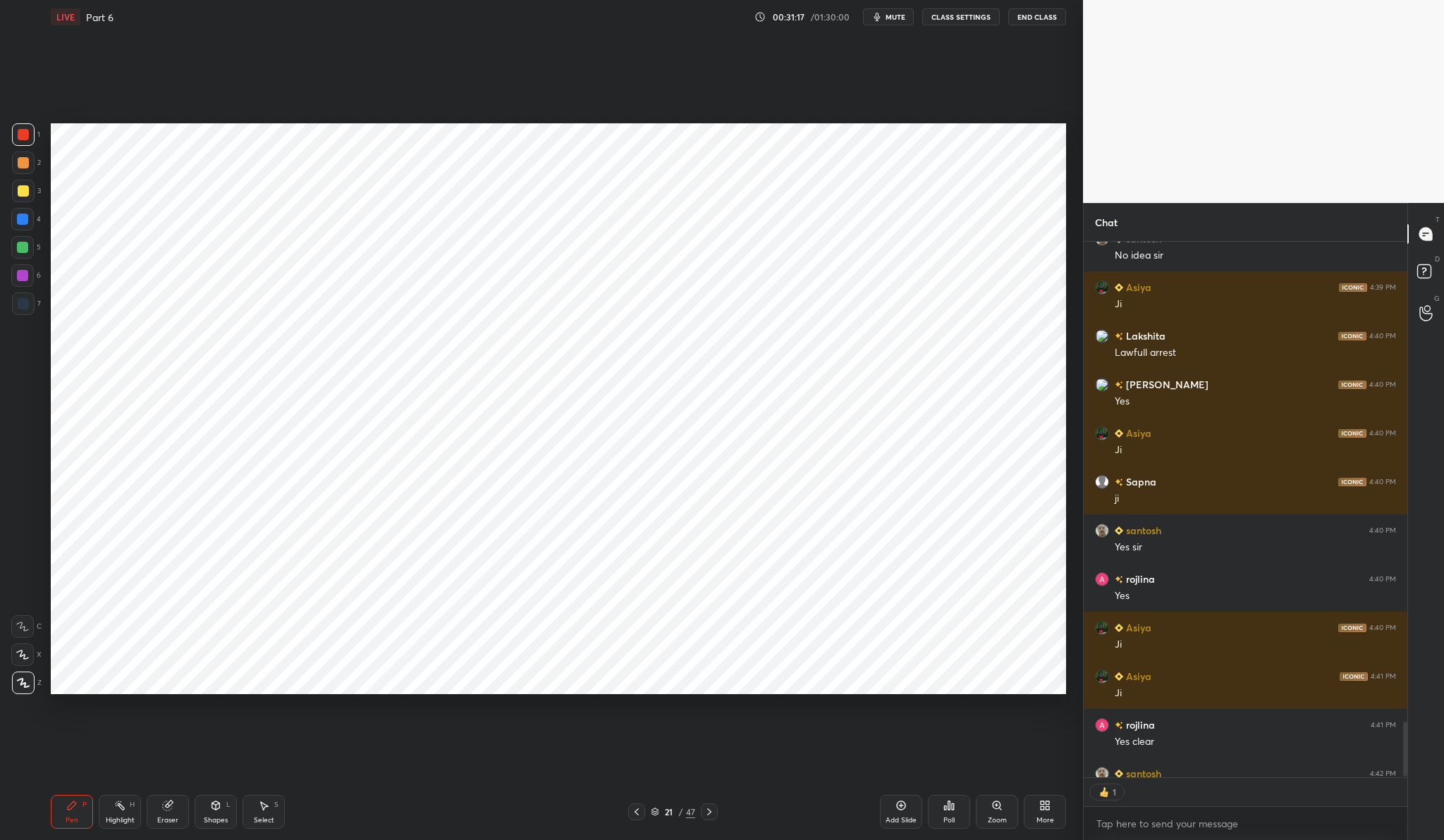
scroll to position [4956, 0]
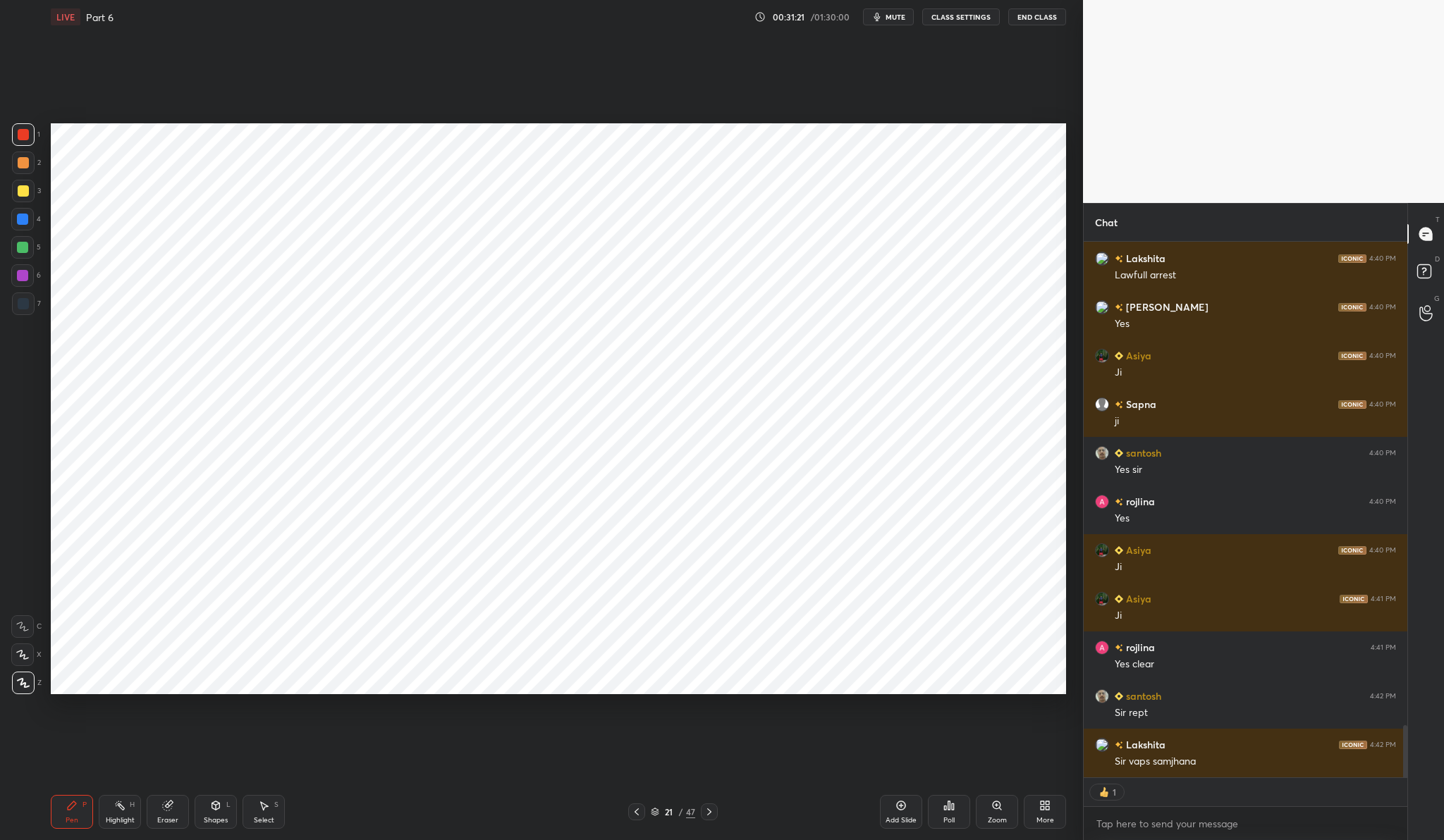
click at [902, 804] on icon at bounding box center [901, 805] width 12 height 12
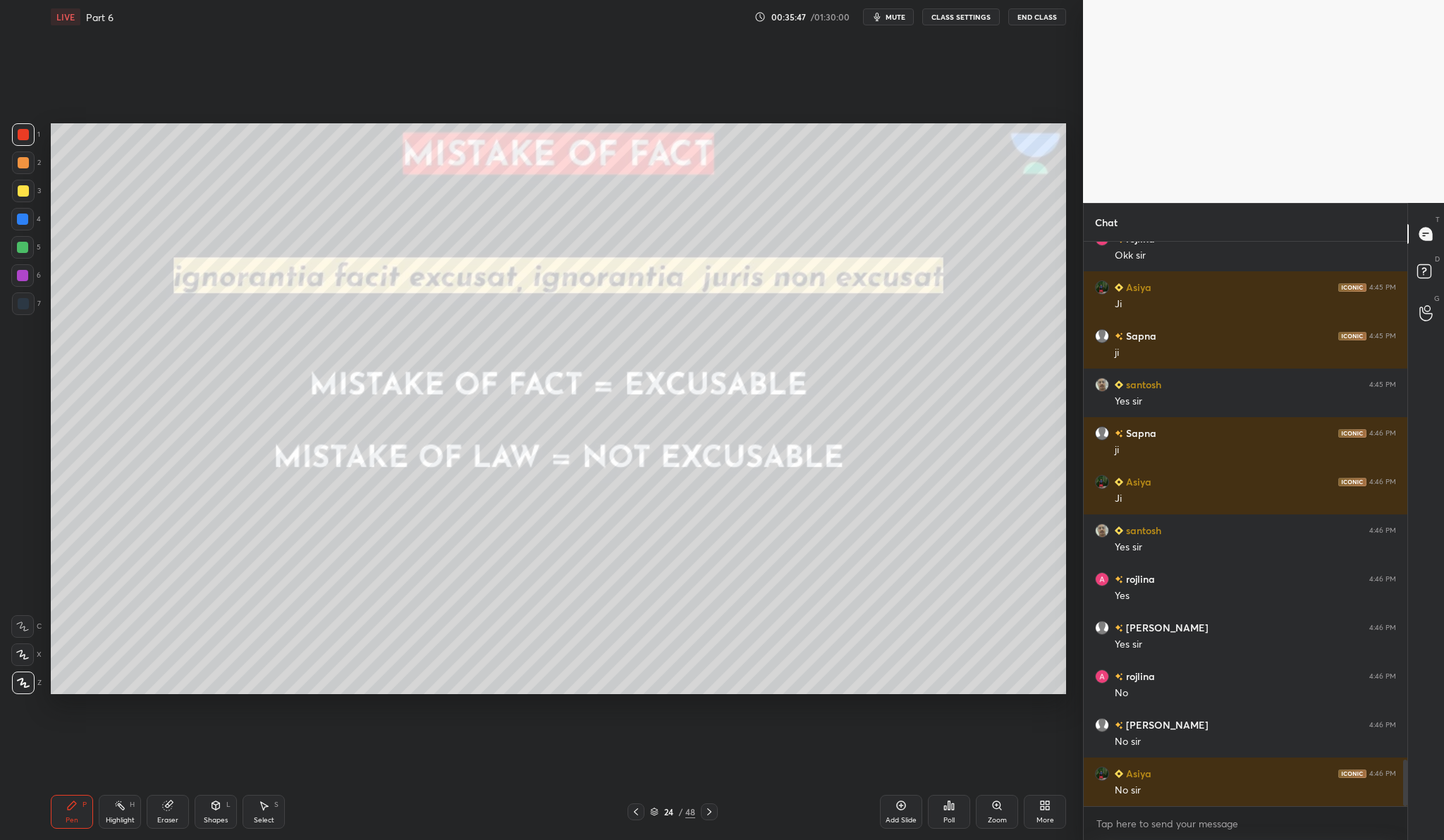
scroll to position [6288, 0]
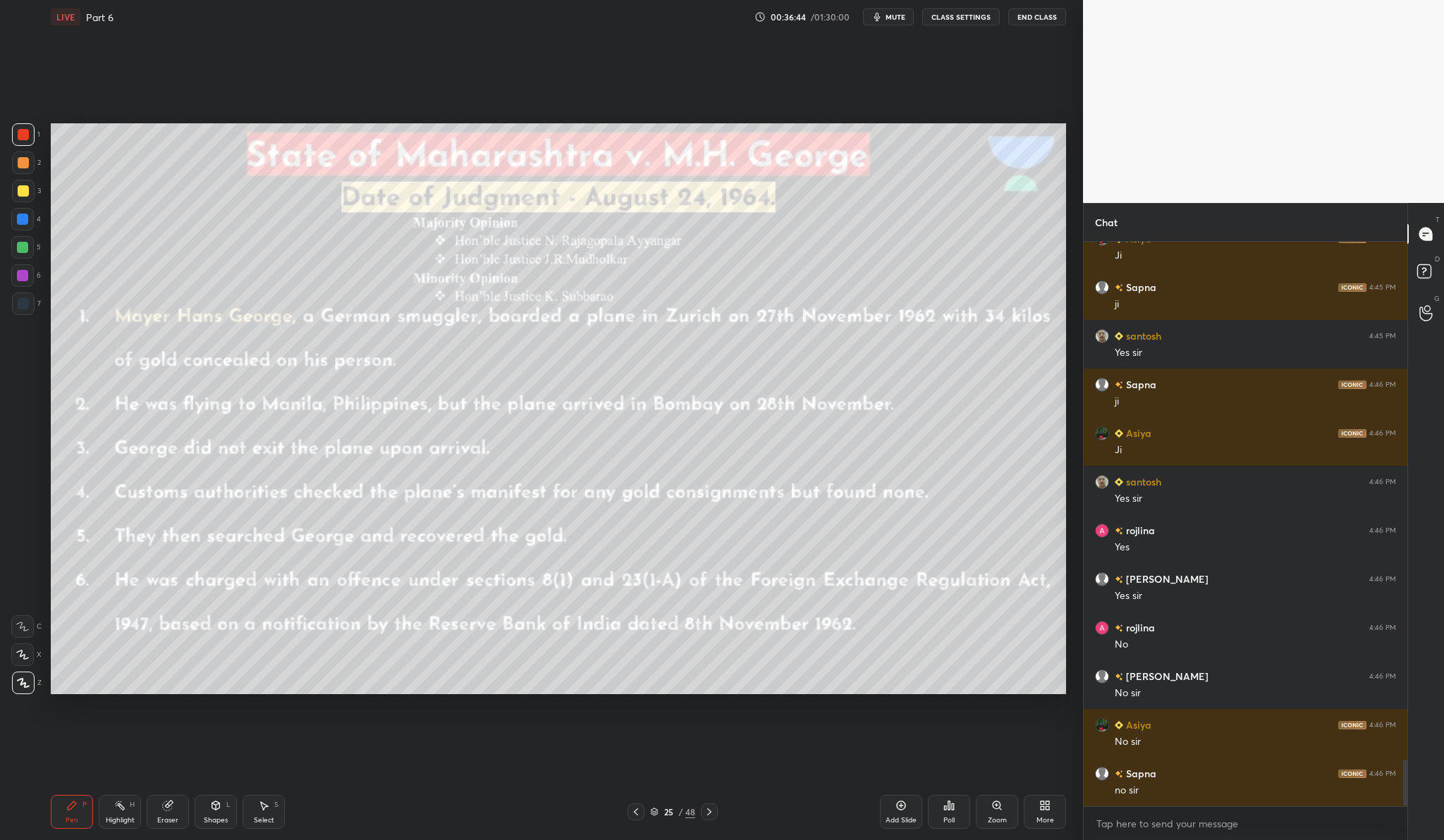
click at [28, 195] on div at bounding box center [23, 191] width 22 height 22
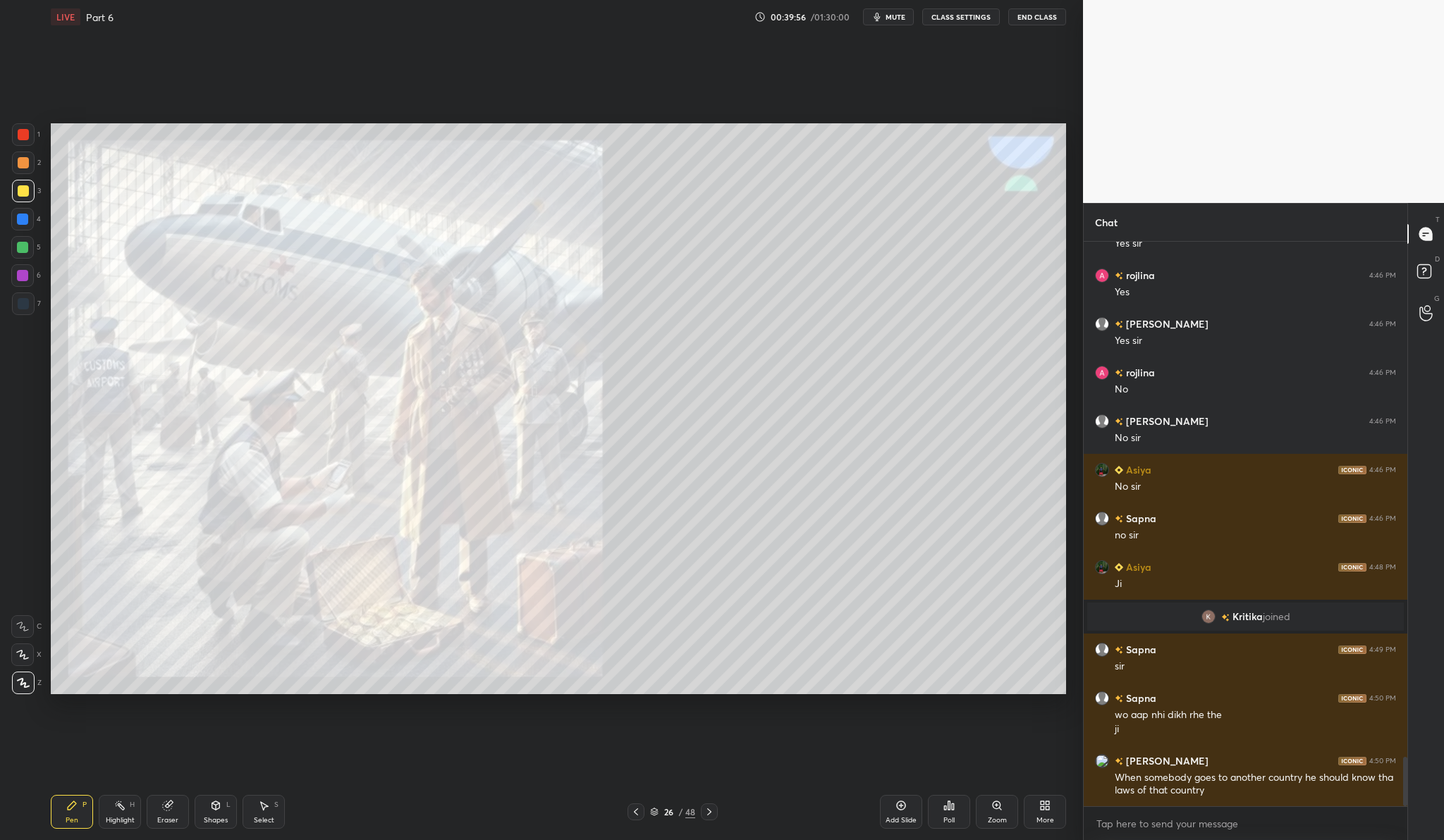
scroll to position [5919, 0]
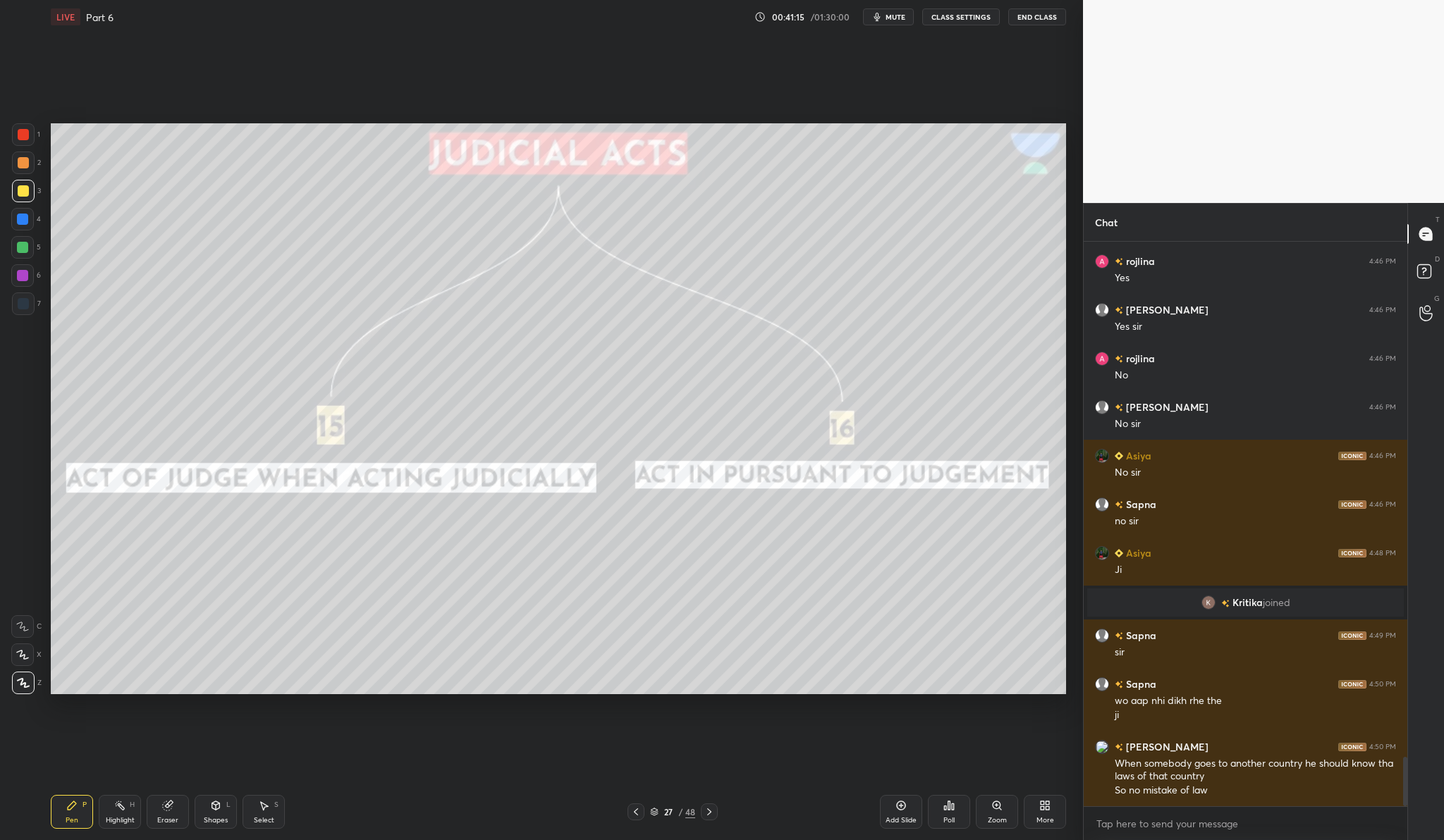
click at [891, 819] on div "Add Slide" at bounding box center [901, 820] width 31 height 7
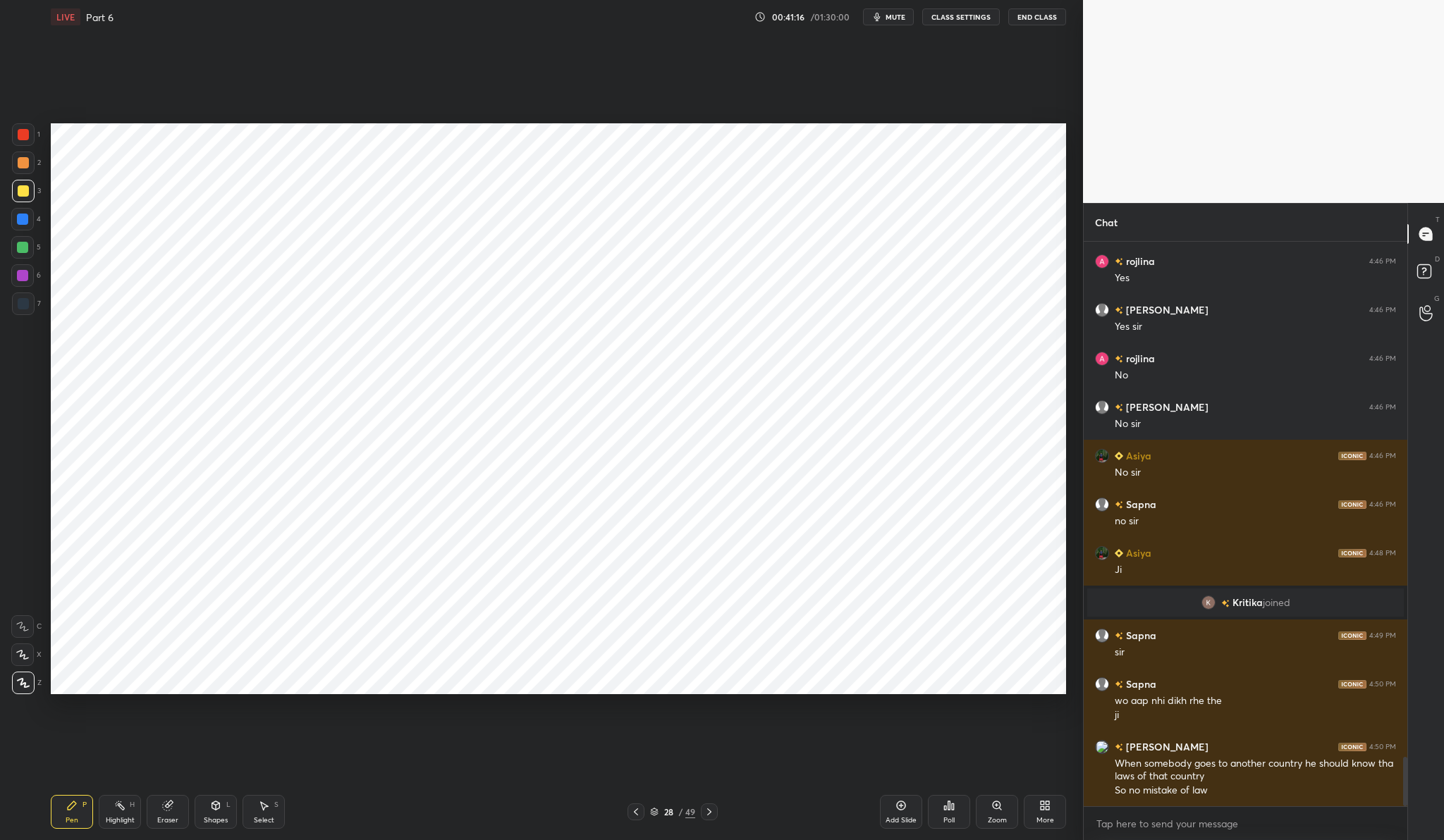
click at [19, 134] on div at bounding box center [23, 135] width 12 height 12
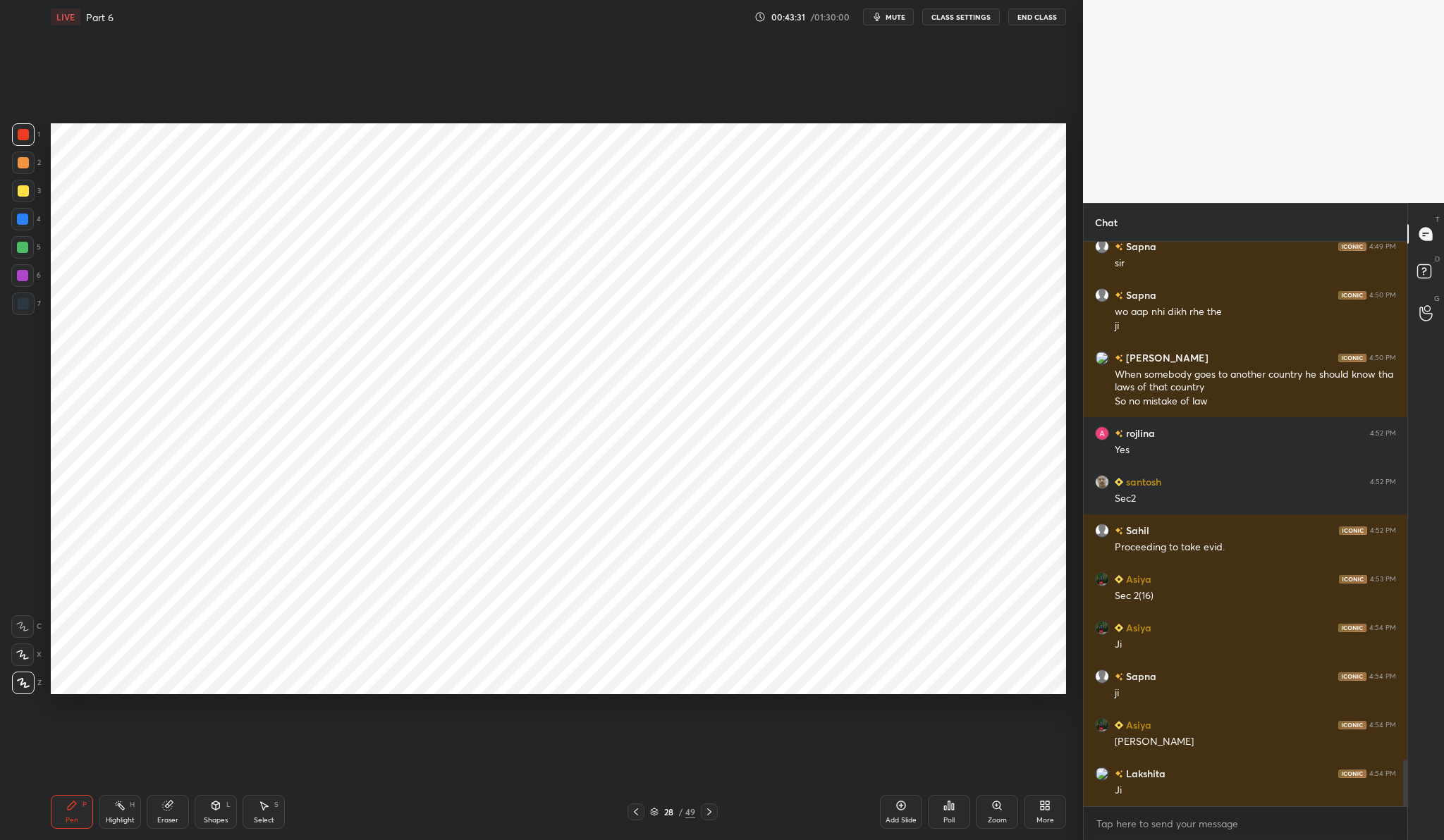
scroll to position [6356, 0]
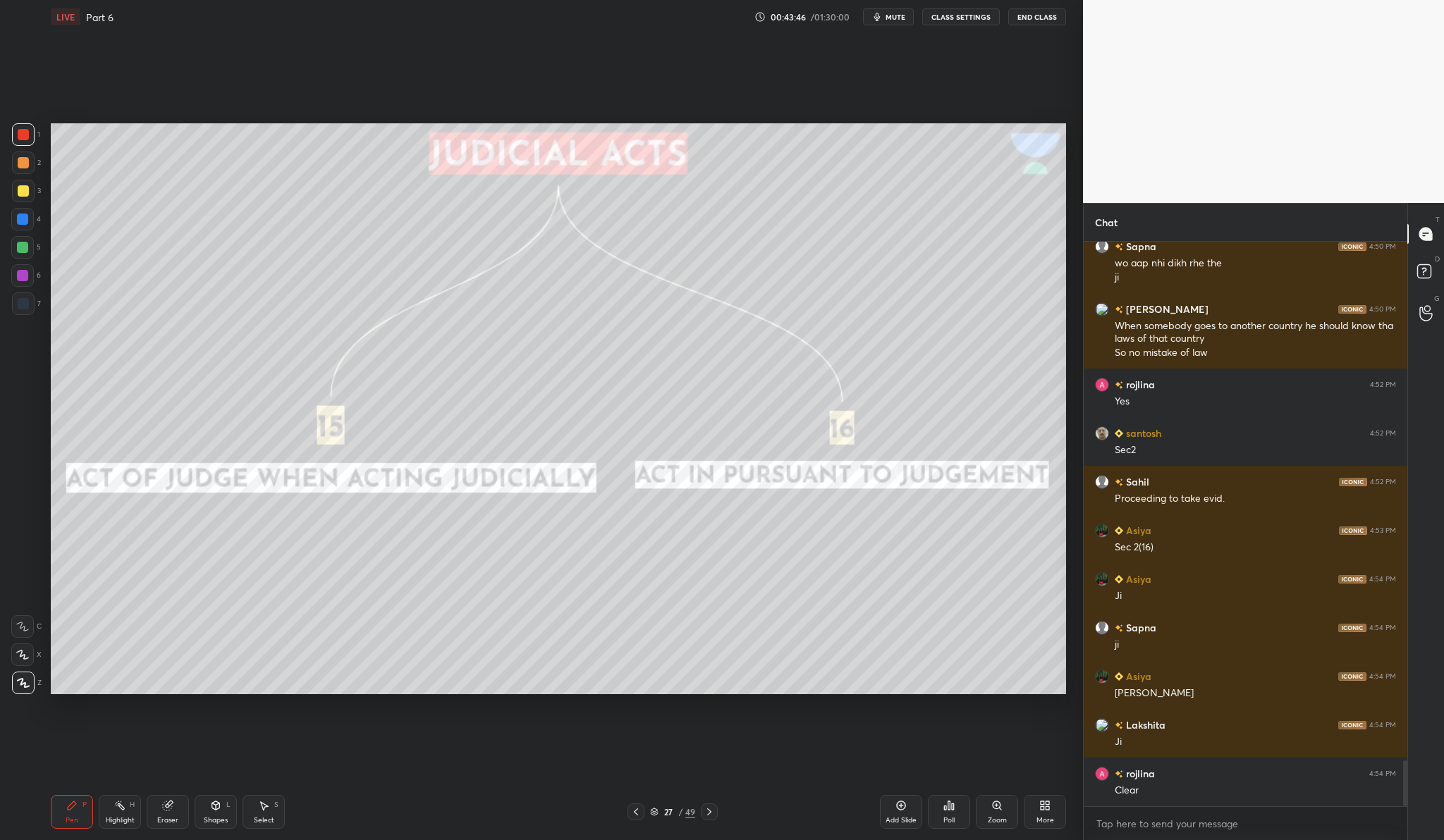
click at [898, 800] on icon at bounding box center [901, 805] width 12 height 12
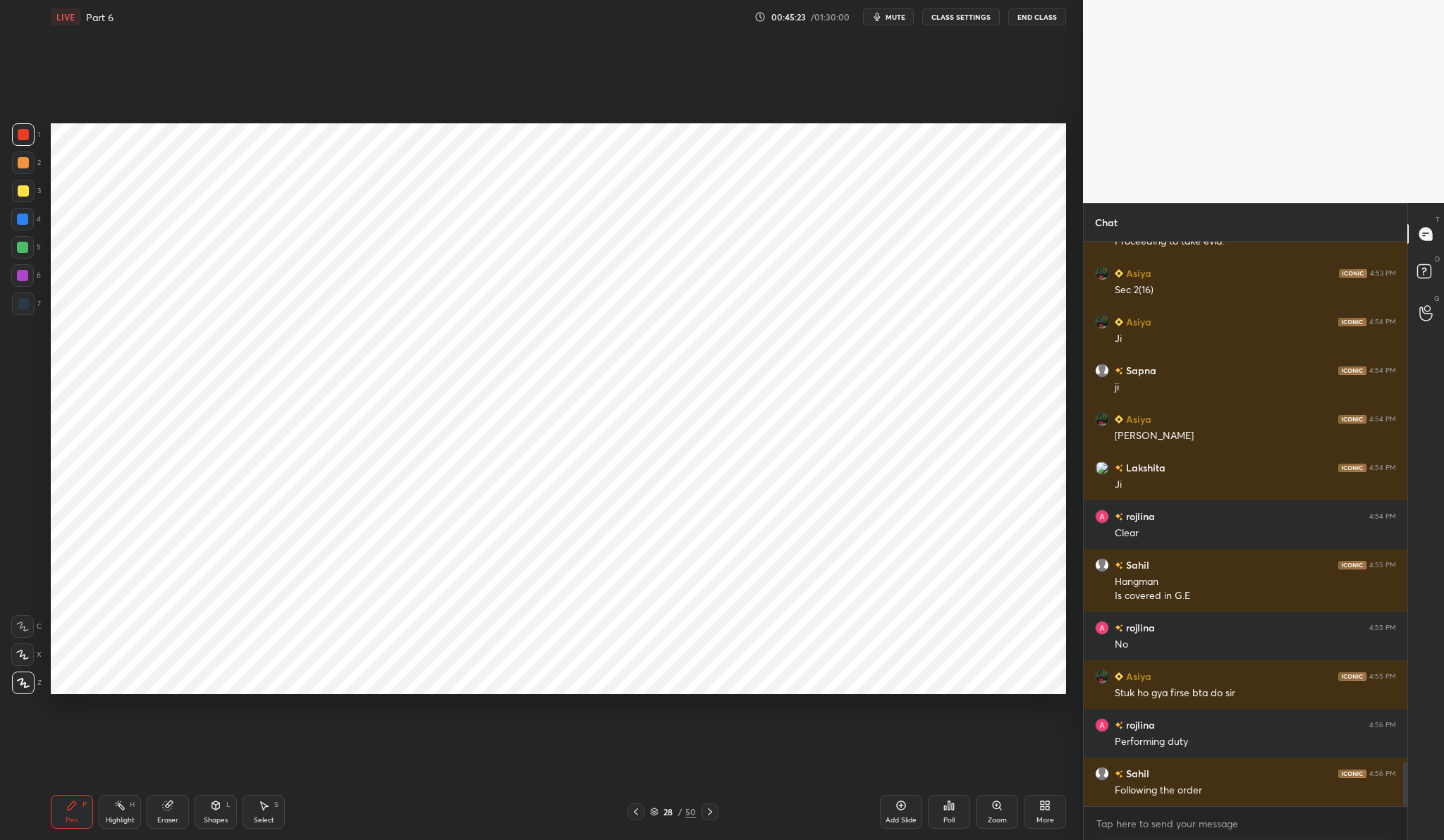
scroll to position [6662, 0]
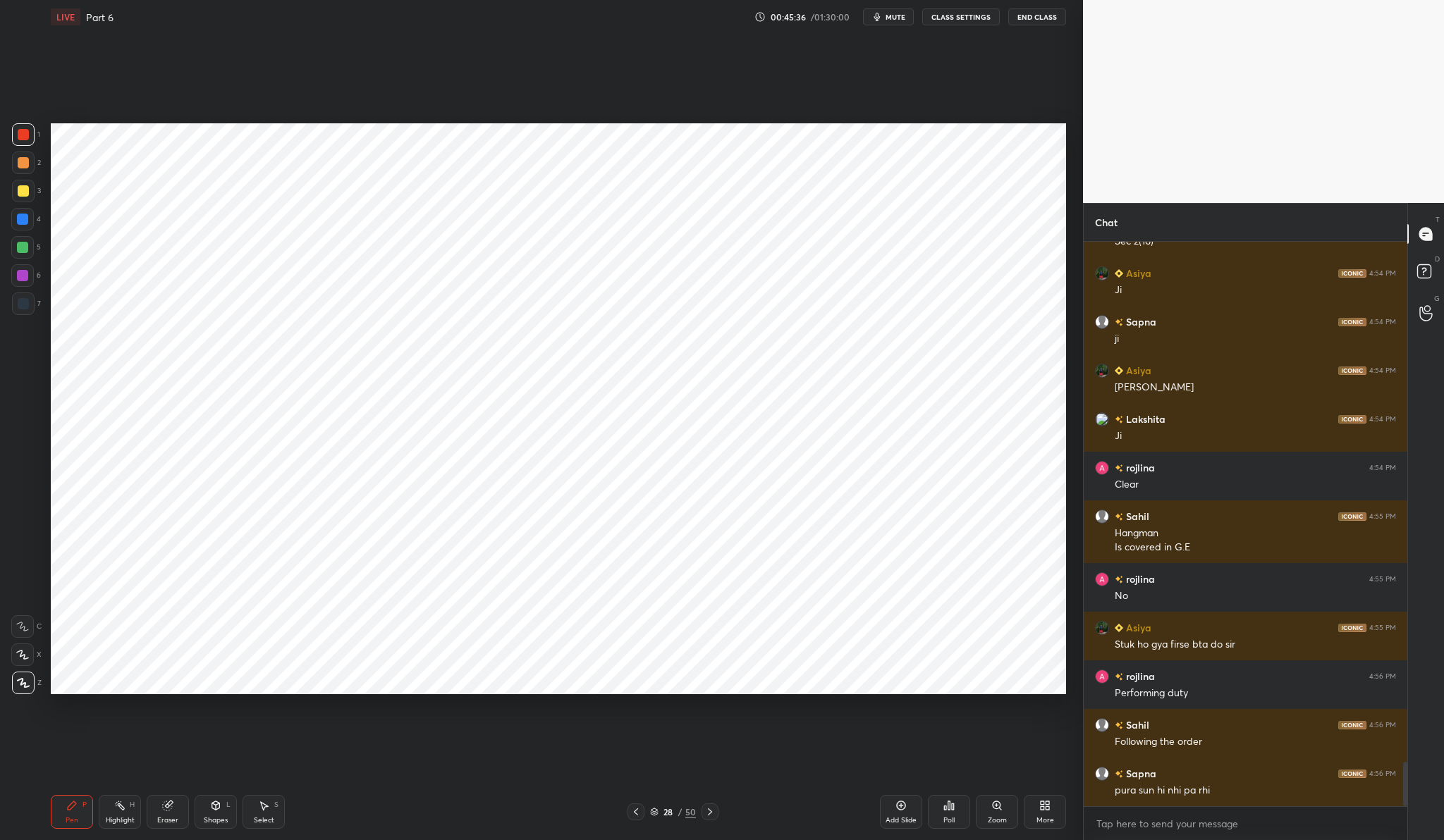
click at [1036, 16] on button "End Class" at bounding box center [1037, 16] width 58 height 17
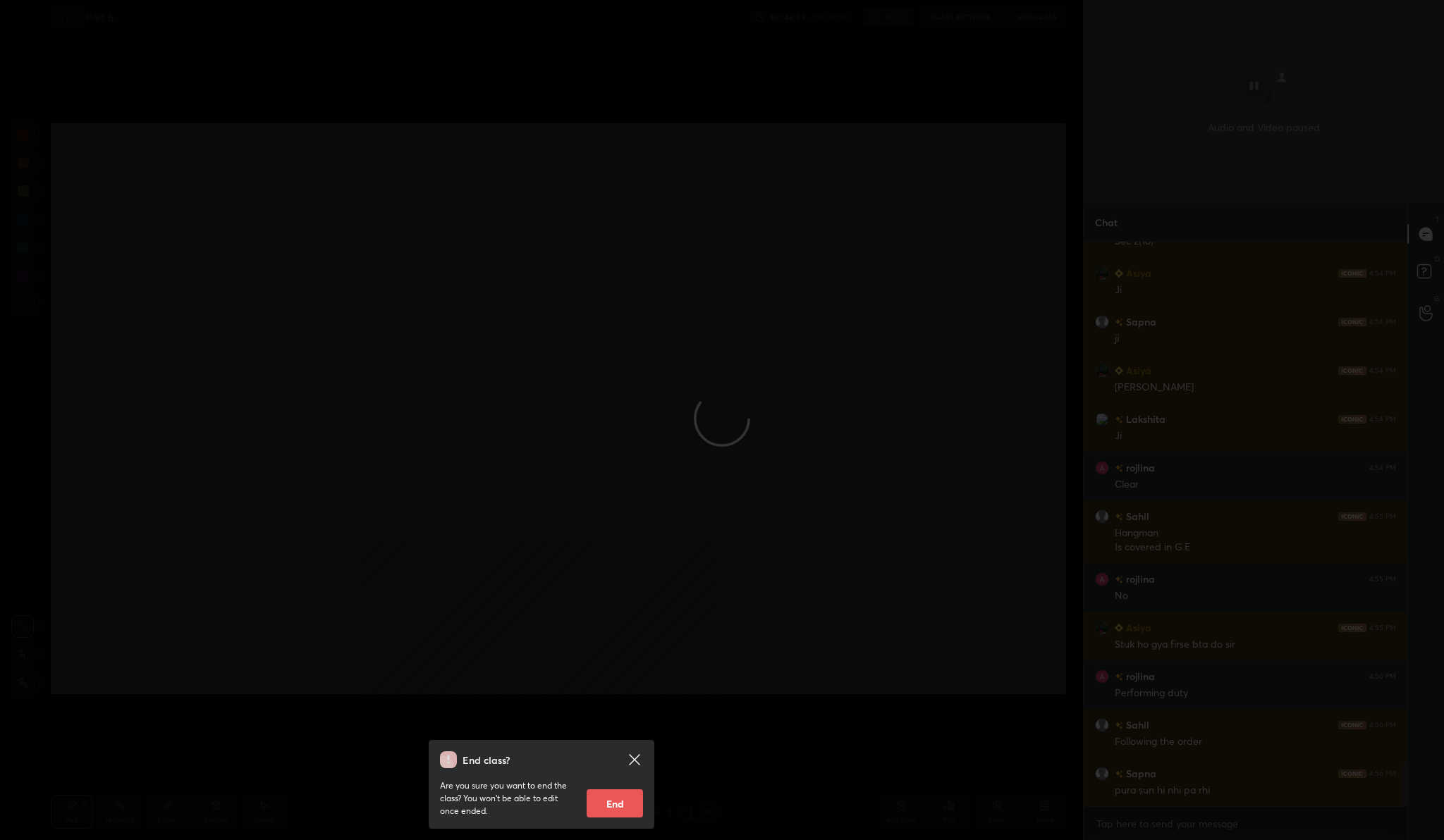
click at [637, 760] on icon at bounding box center [634, 759] width 17 height 17
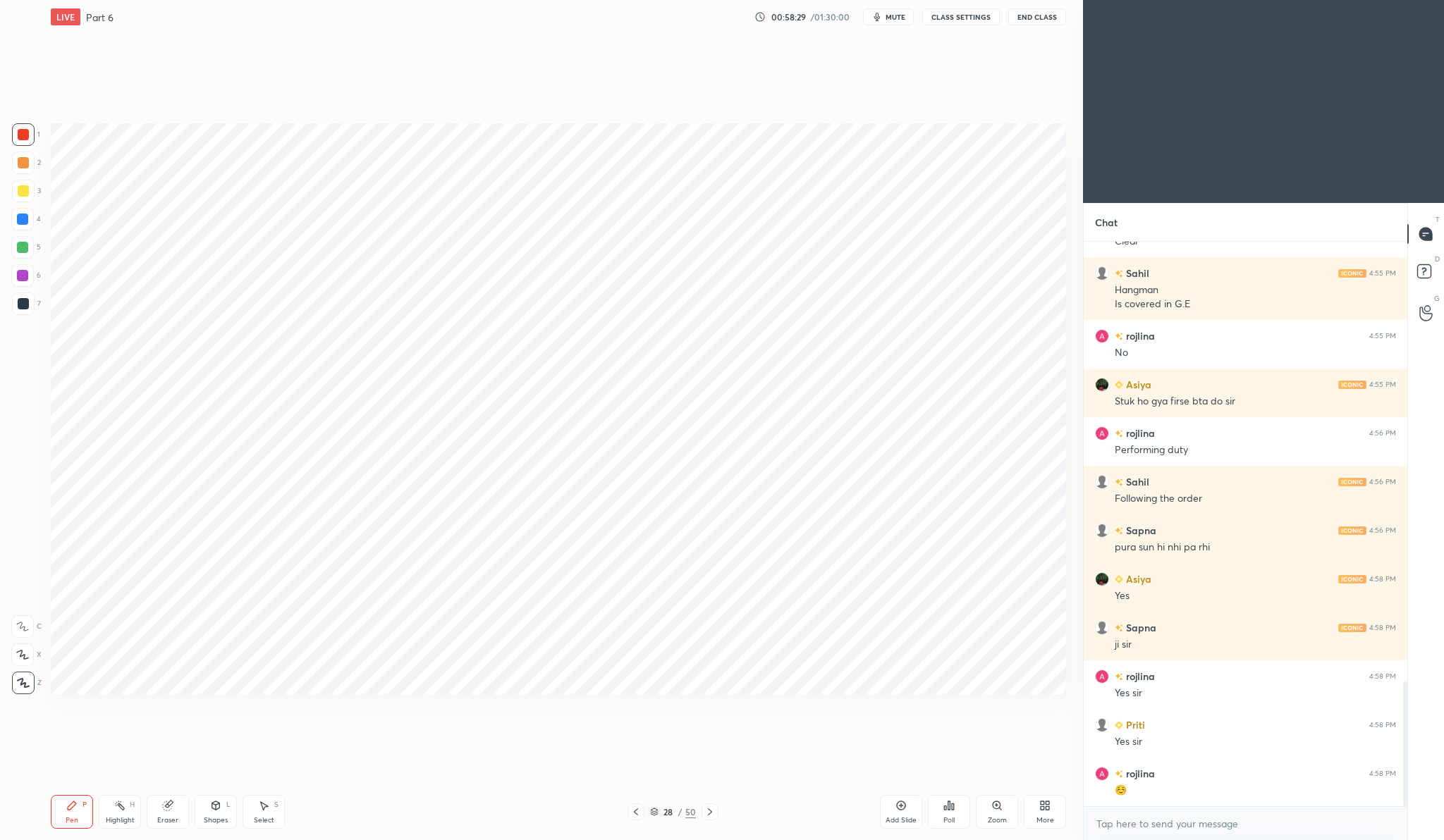
scroll to position [2041, 0]
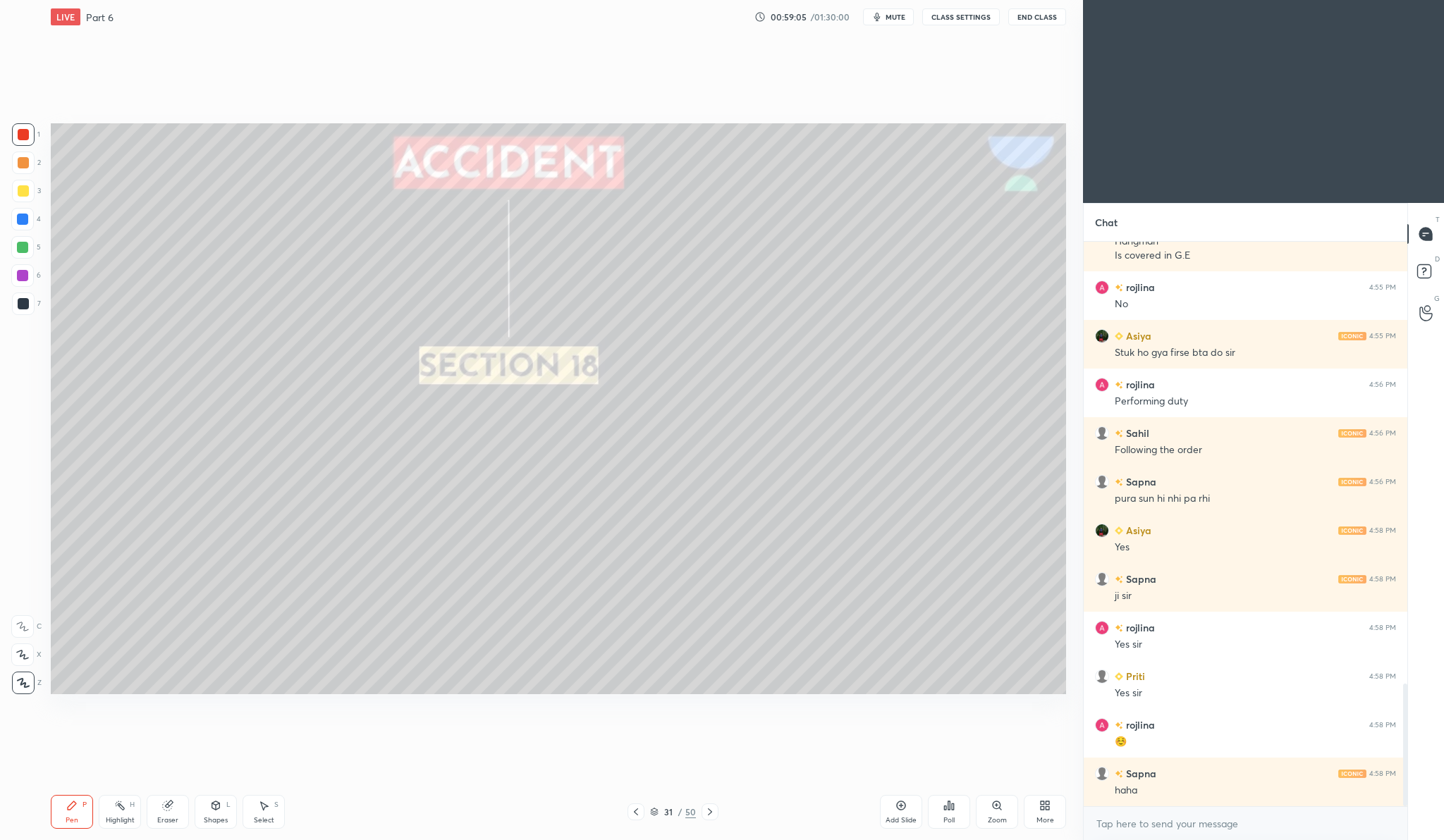
click at [30, 190] on div at bounding box center [23, 191] width 22 height 22
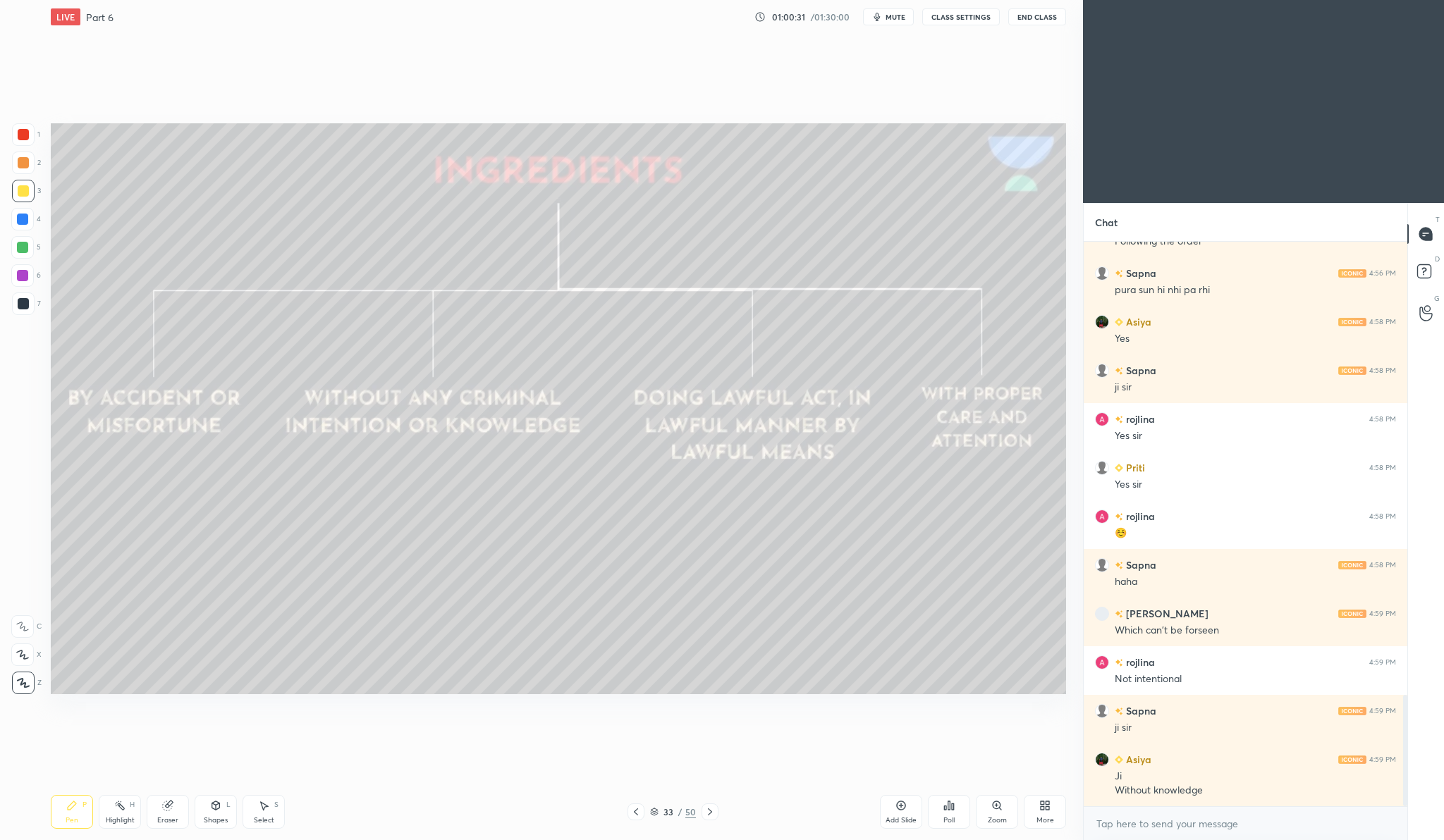
scroll to position [2298, 0]
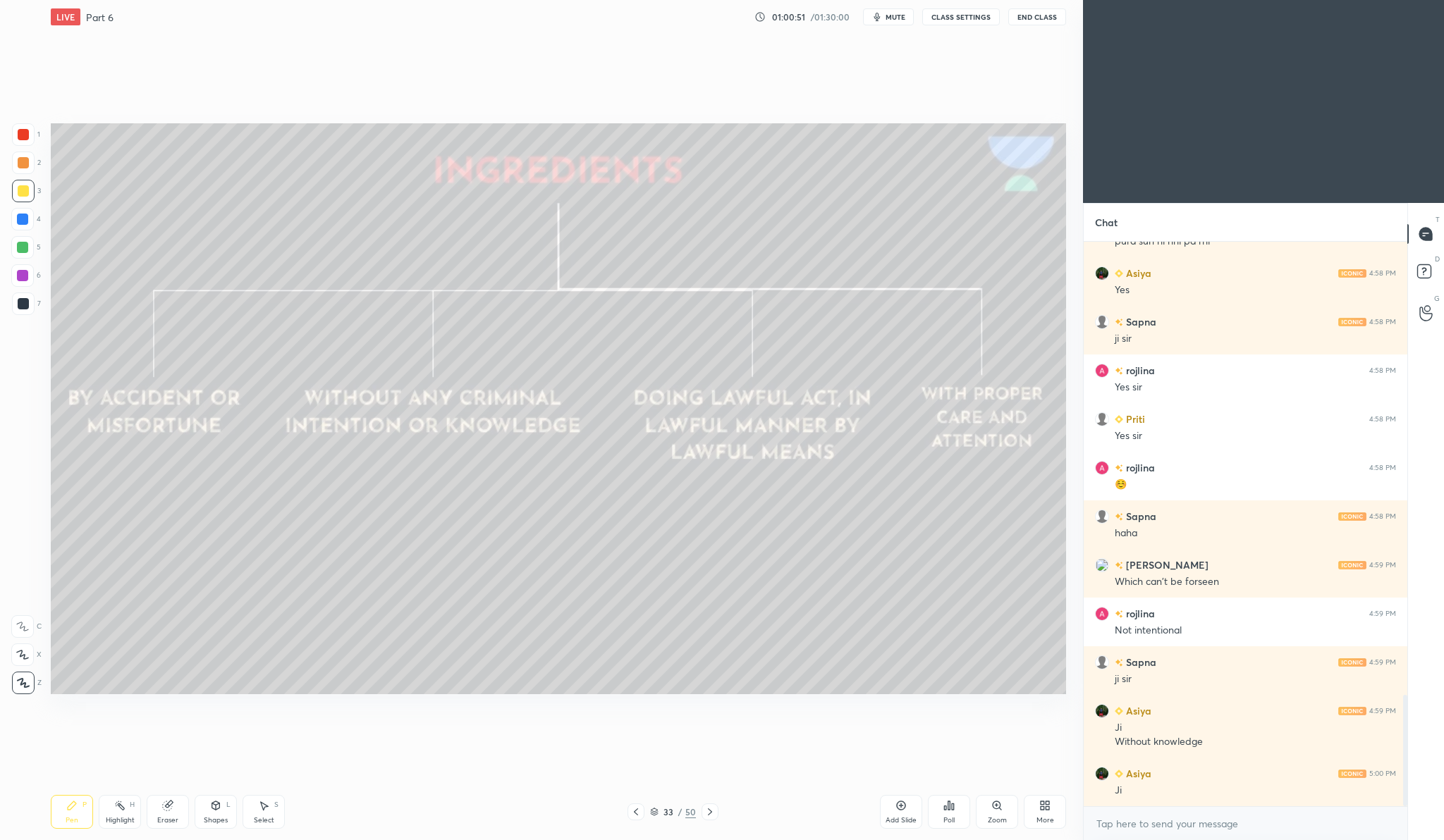
drag, startPoint x: 914, startPoint y: 808, endPoint x: 913, endPoint y: 792, distance: 16.0
click at [910, 801] on div "Add Slide" at bounding box center [900, 811] width 42 height 34
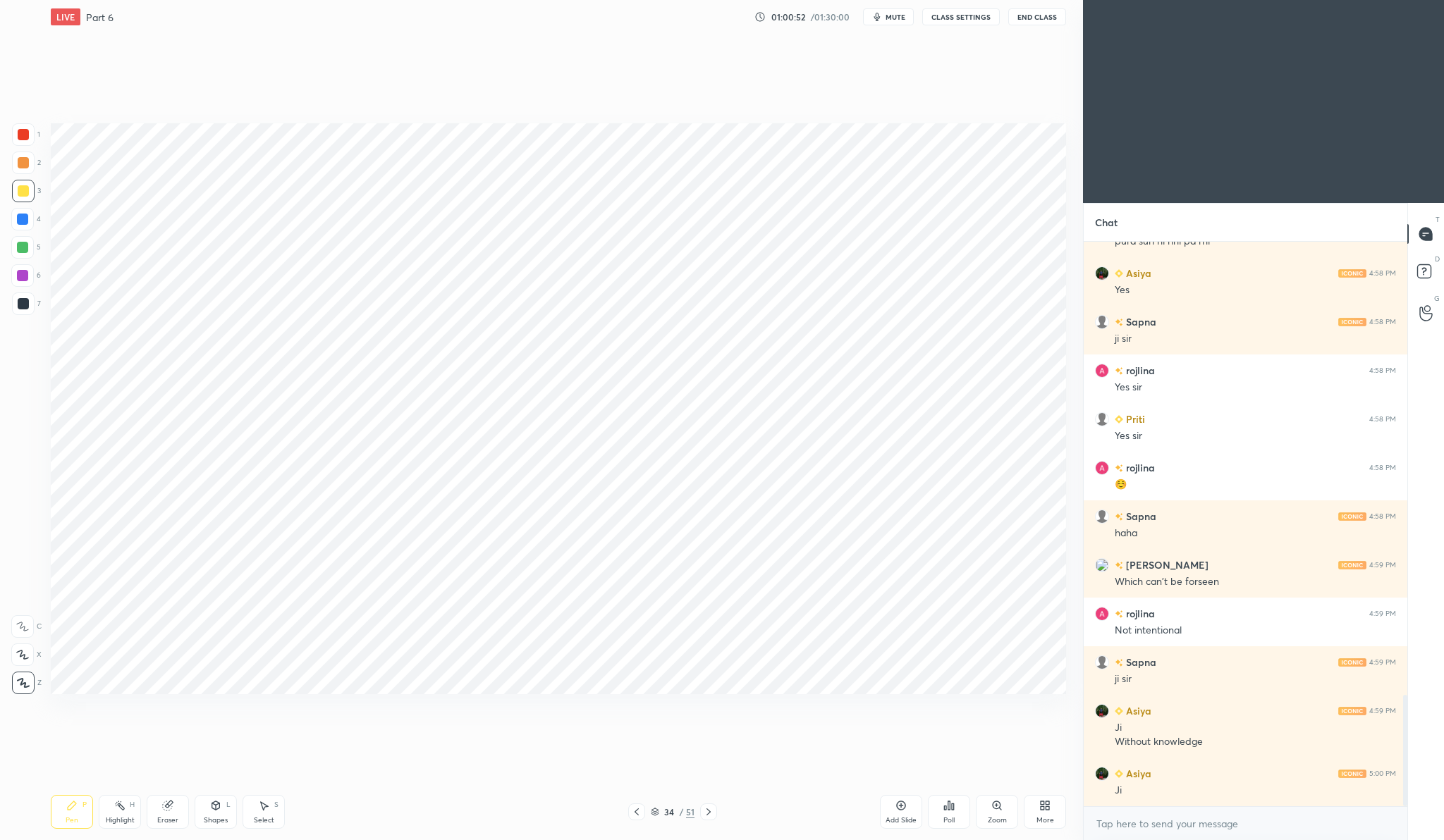
click at [919, 654] on div "Setting up your live class Poll for secs No correct answer Start poll" at bounding box center [558, 408] width 1026 height 750
click at [28, 141] on div at bounding box center [23, 134] width 22 height 22
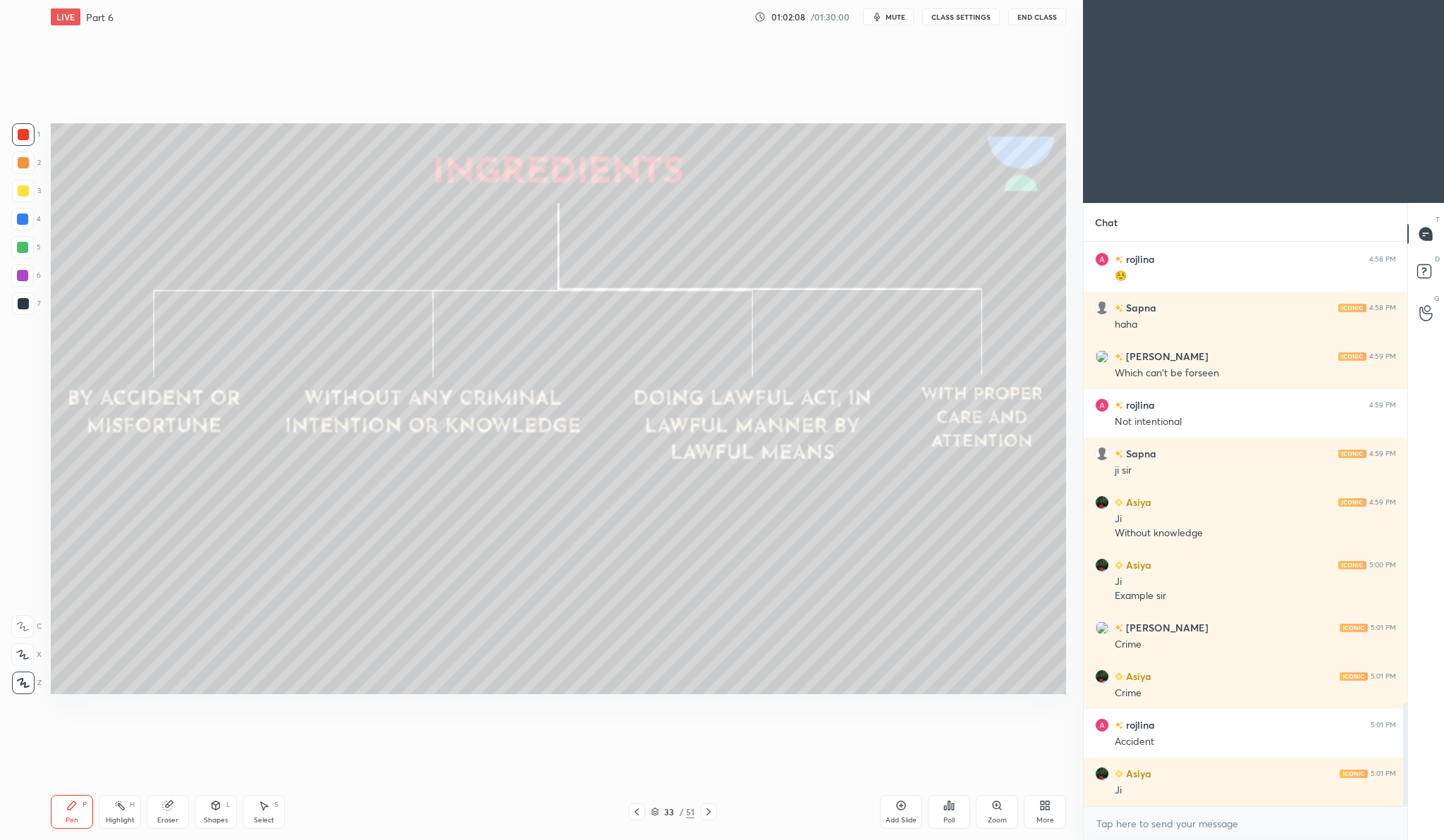
scroll to position [2567, 0]
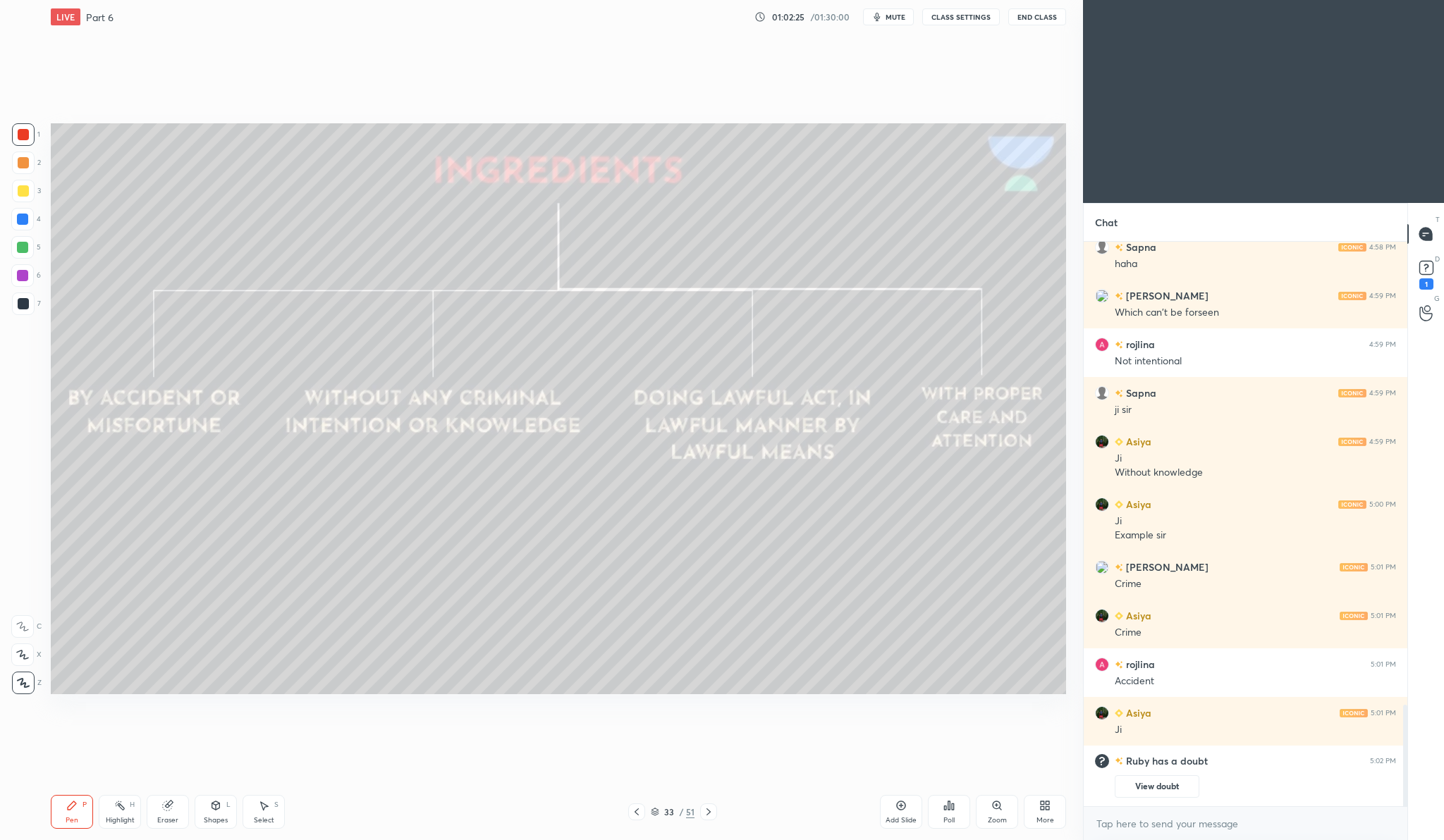
click at [896, 805] on icon at bounding box center [901, 805] width 12 height 12
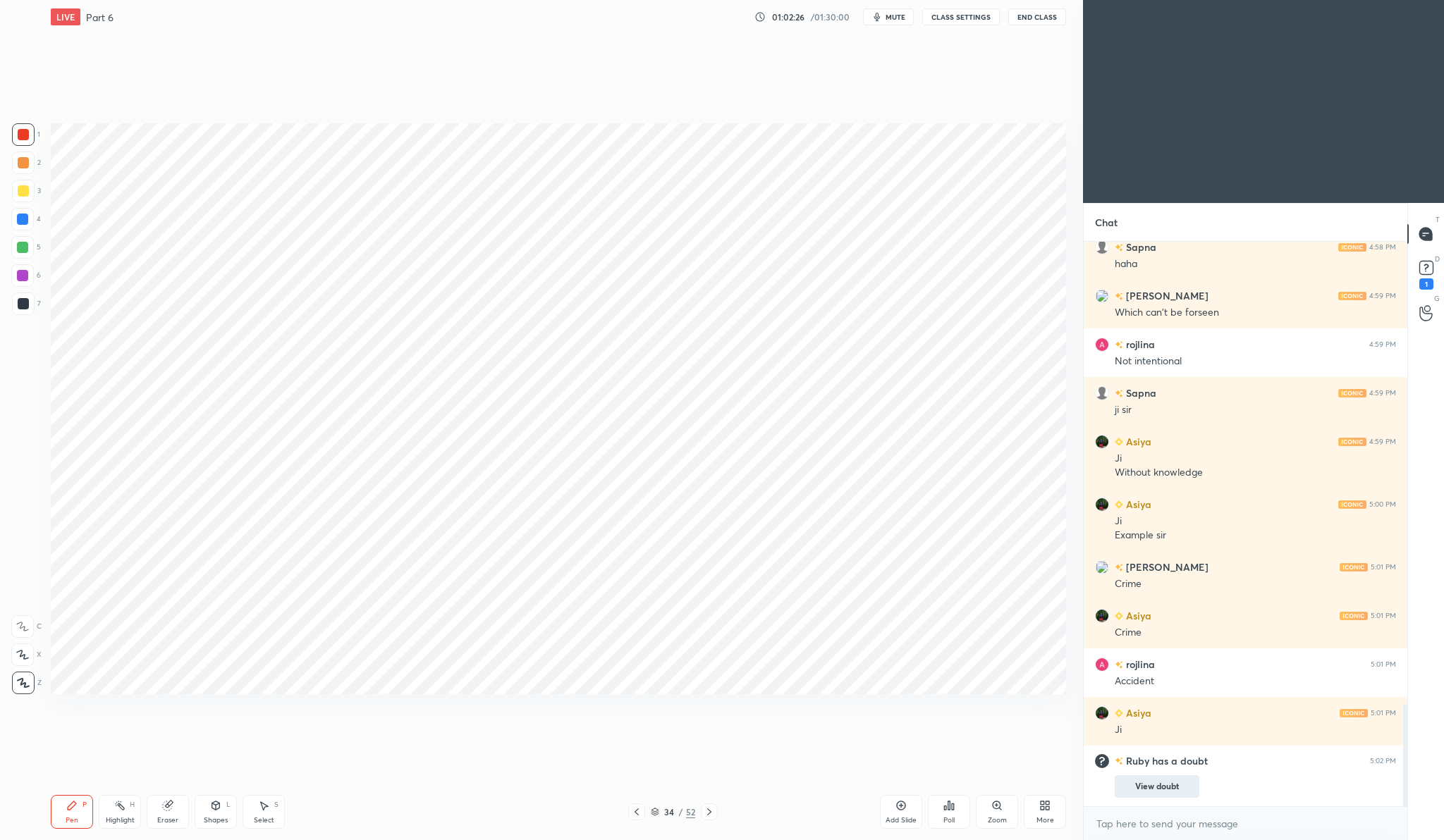
click at [1169, 783] on button "View doubt" at bounding box center [1156, 786] width 85 height 22
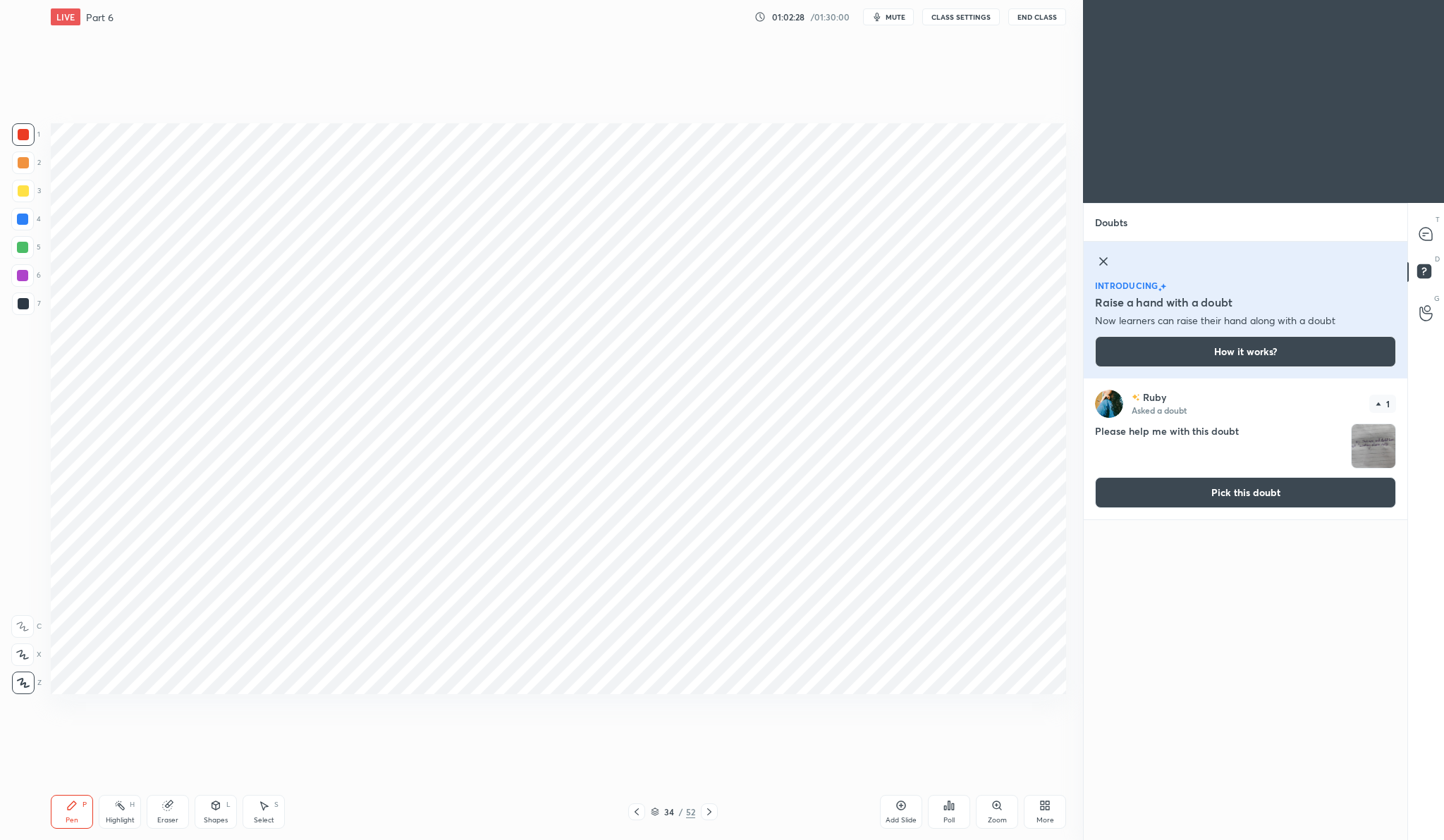
click at [1195, 492] on button "Pick this doubt" at bounding box center [1245, 492] width 301 height 31
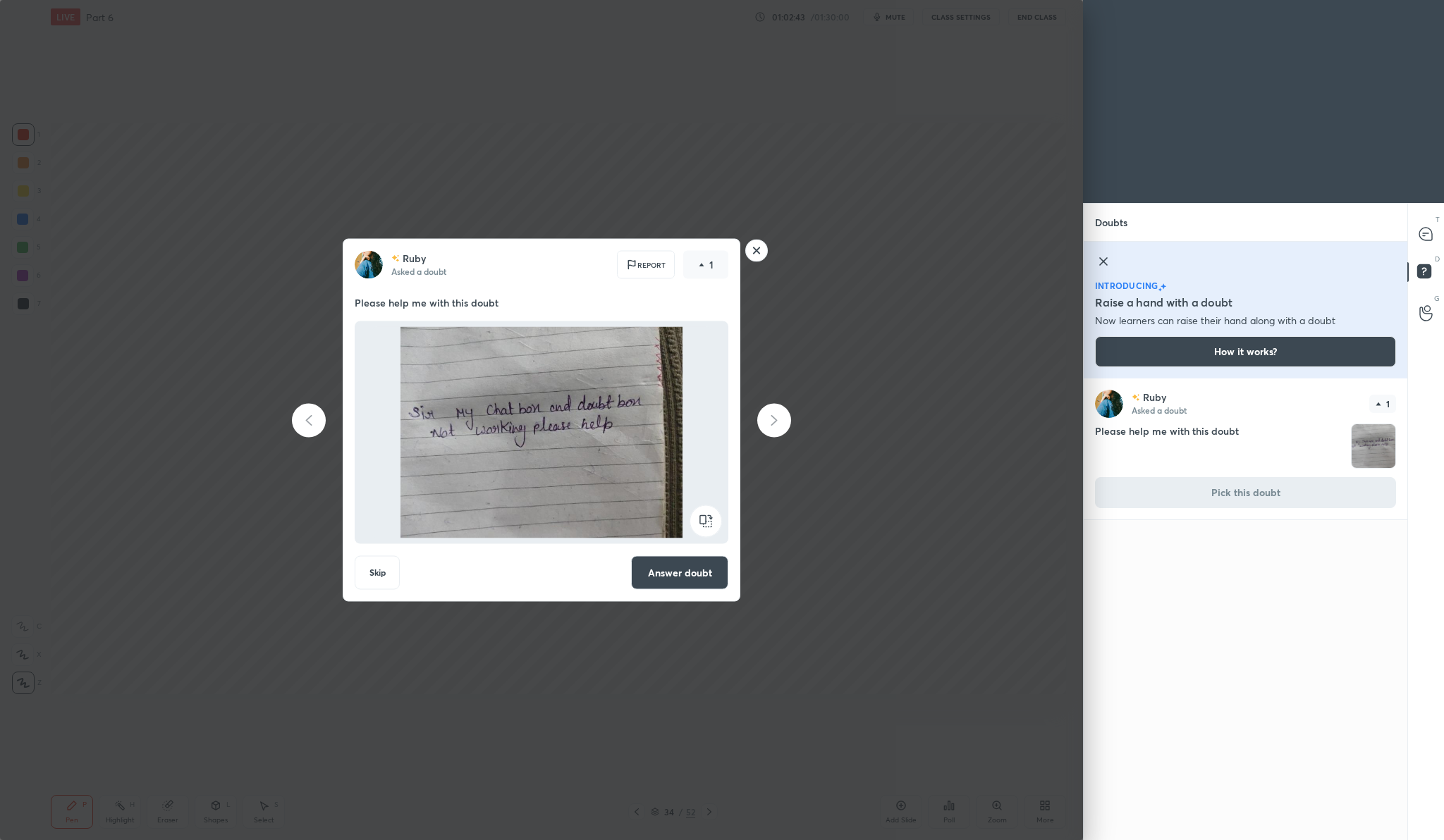
click at [755, 257] on rect at bounding box center [757, 251] width 22 height 22
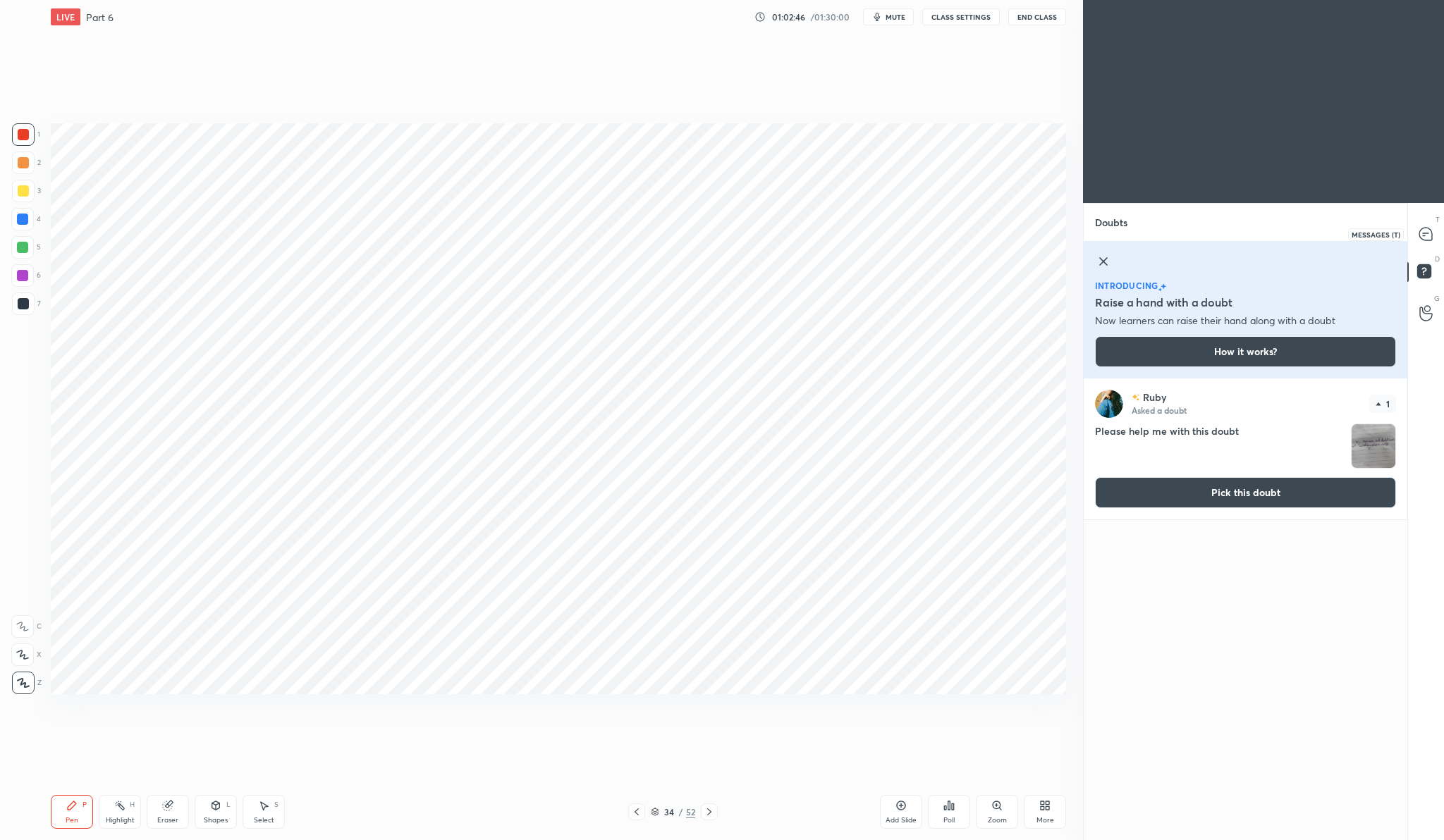
click at [1425, 235] on icon at bounding box center [1423, 235] width 2 height 0
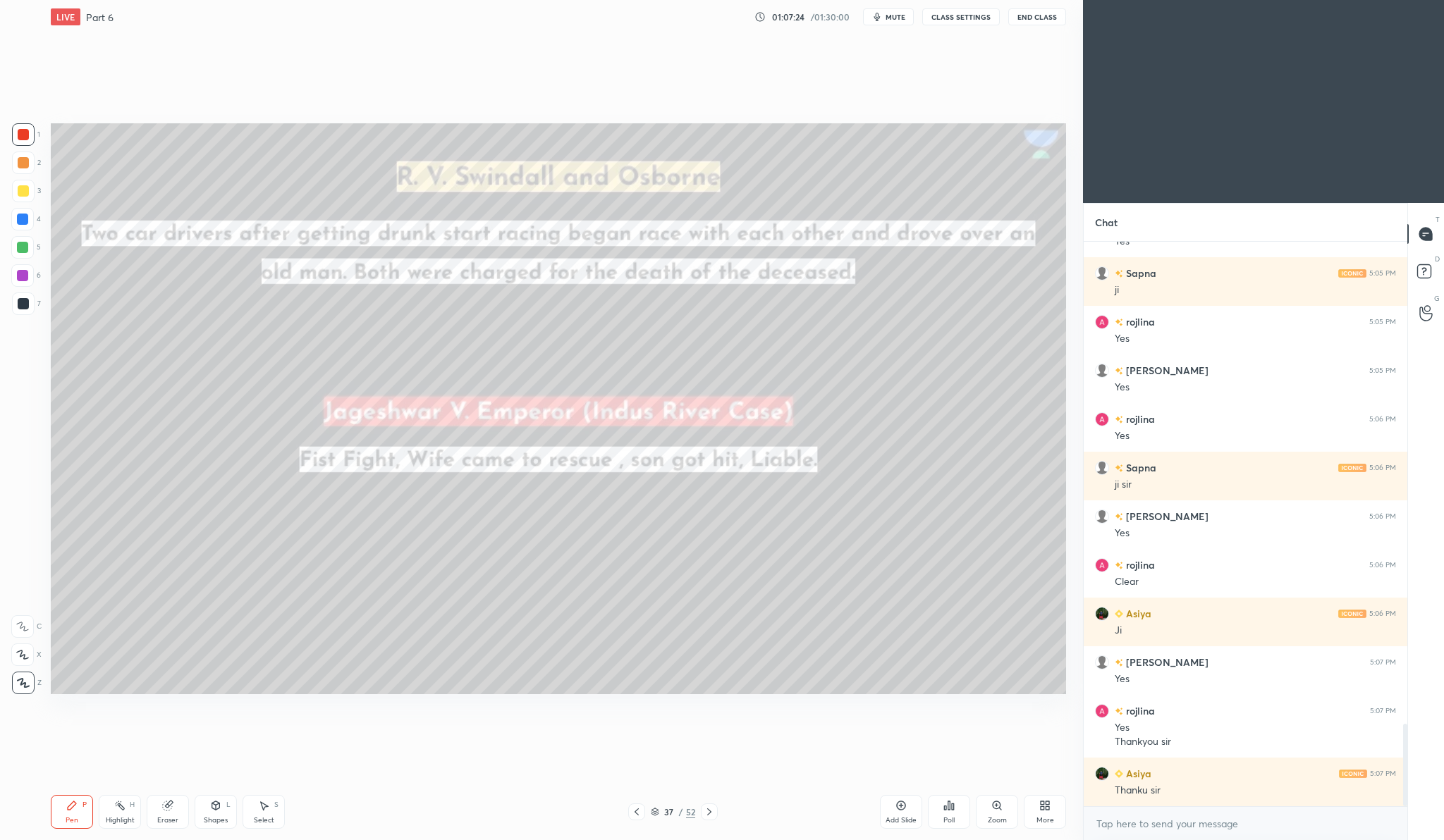
scroll to position [3342, 0]
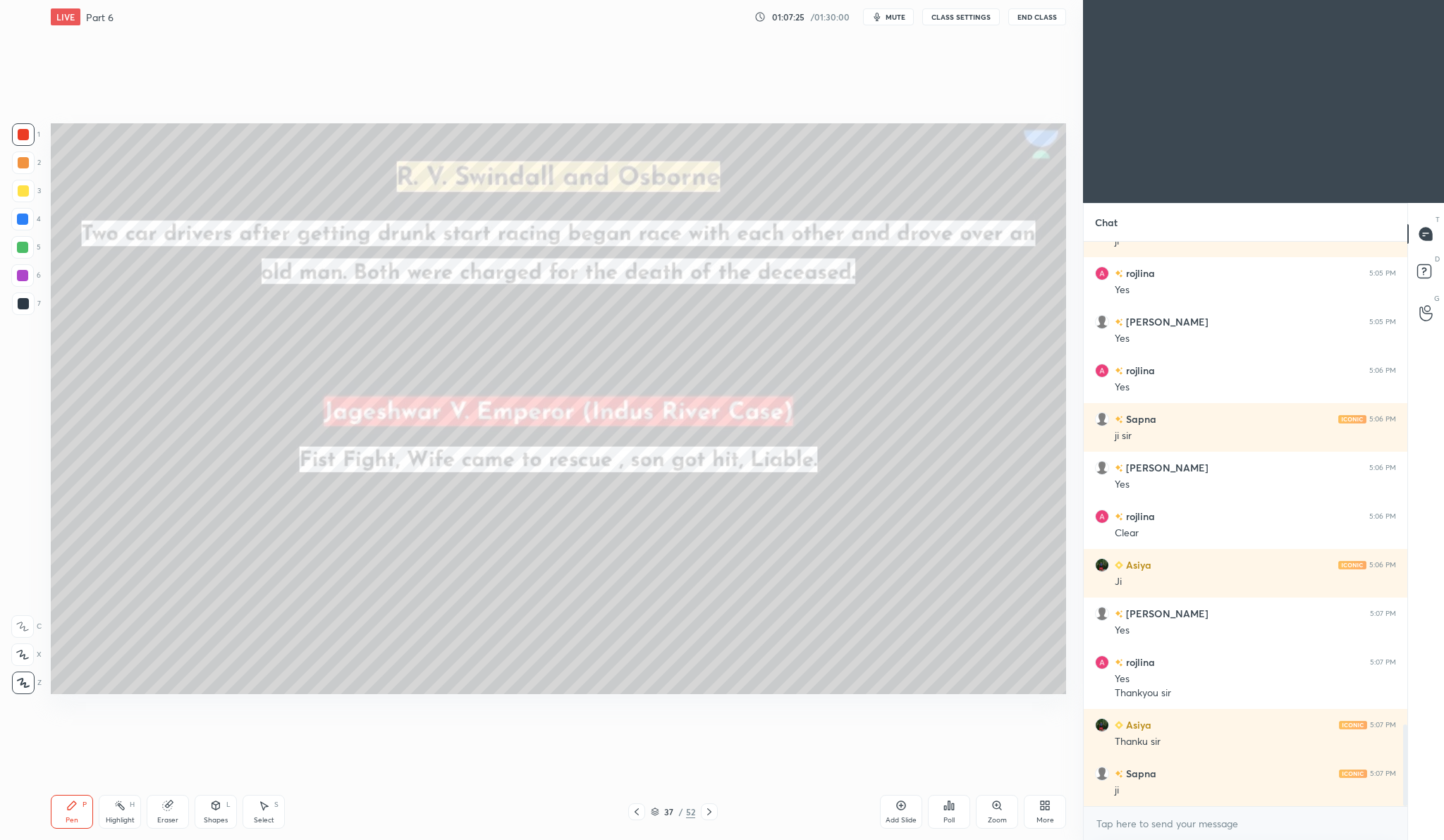
click at [1053, 13] on button "End Class" at bounding box center [1037, 16] width 58 height 17
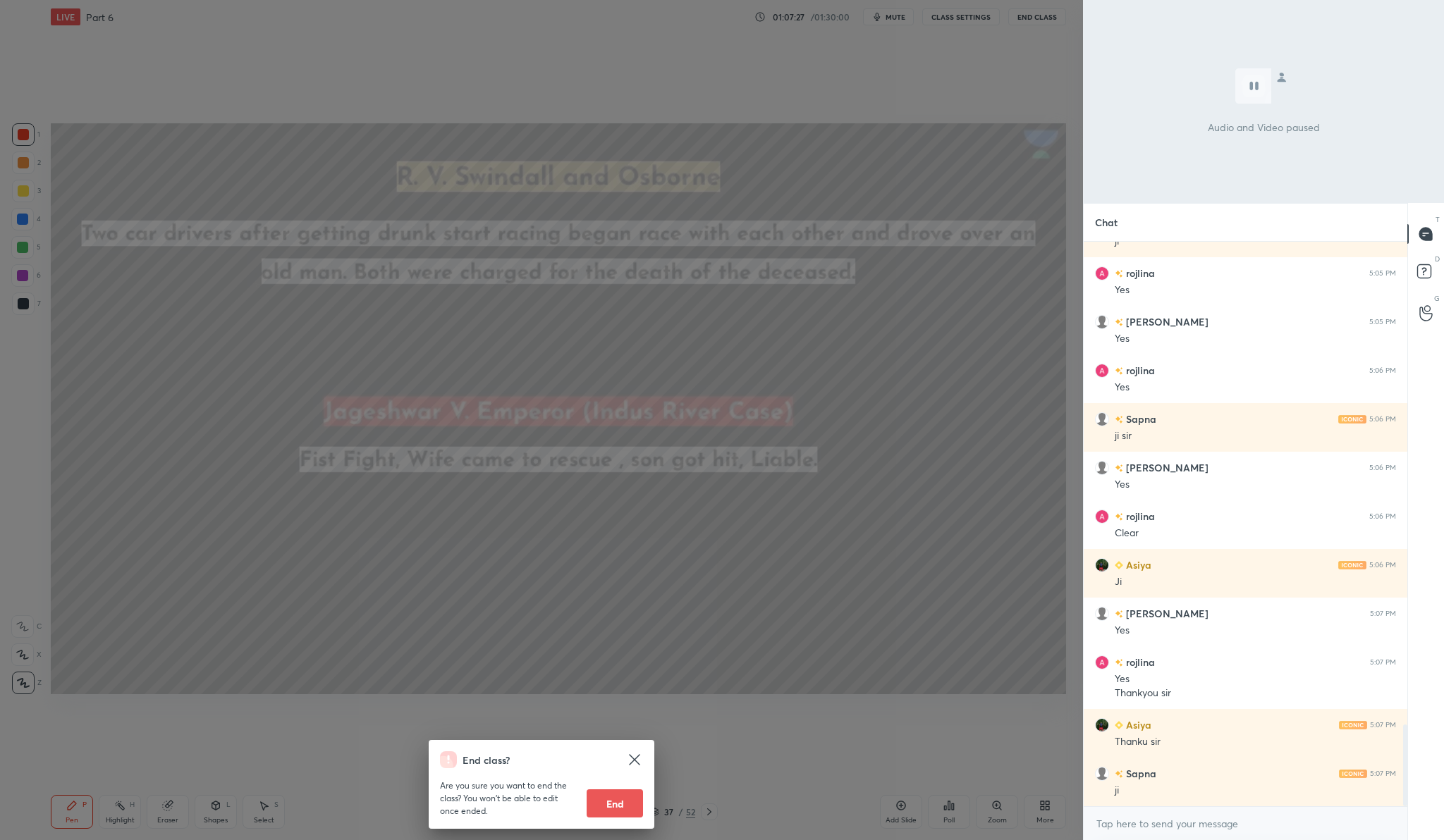
click at [603, 801] on button "End" at bounding box center [614, 803] width 57 height 28
type textarea "x"
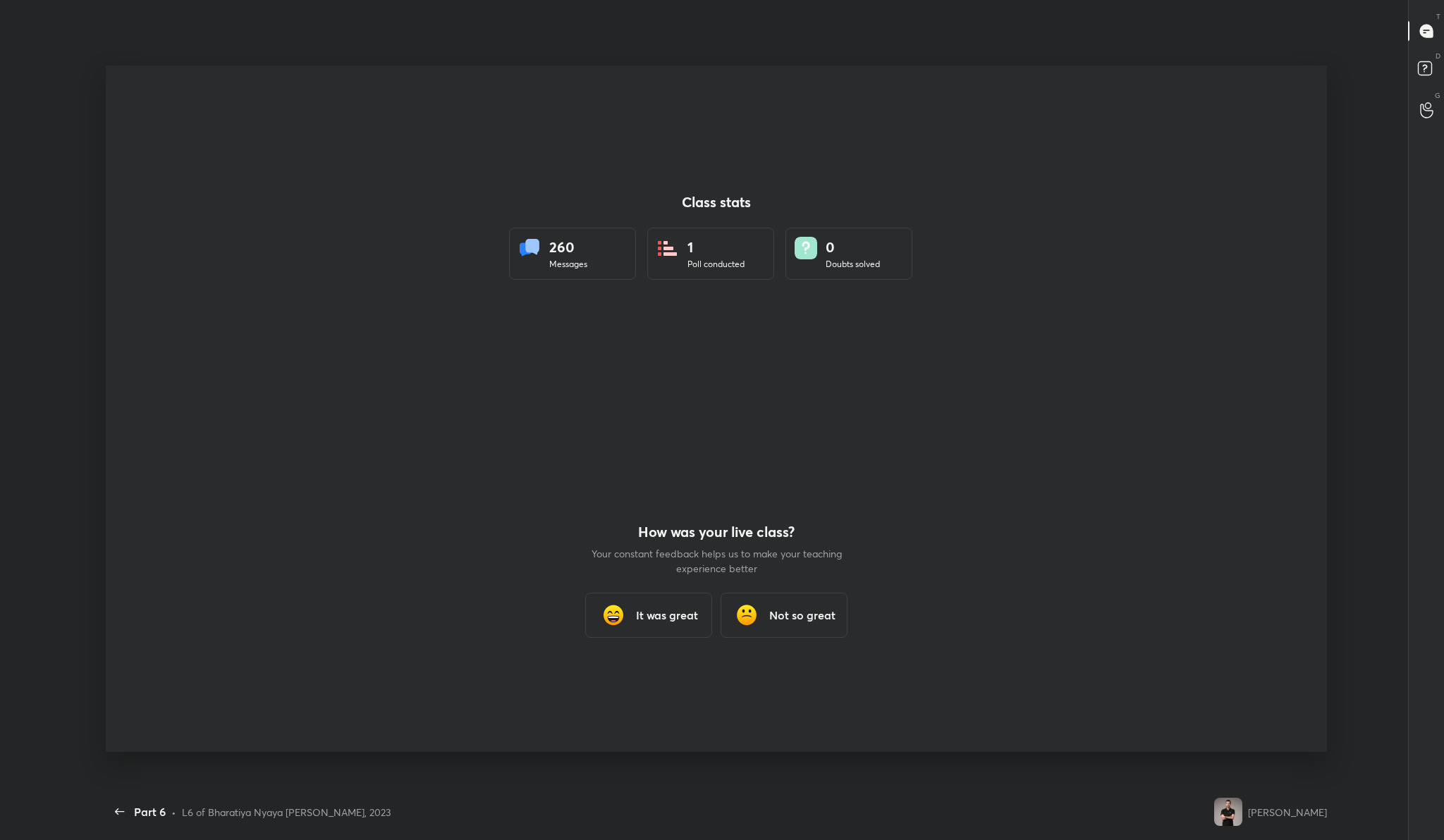
scroll to position [0, 0]
